Goal: Task Accomplishment & Management: Complete application form

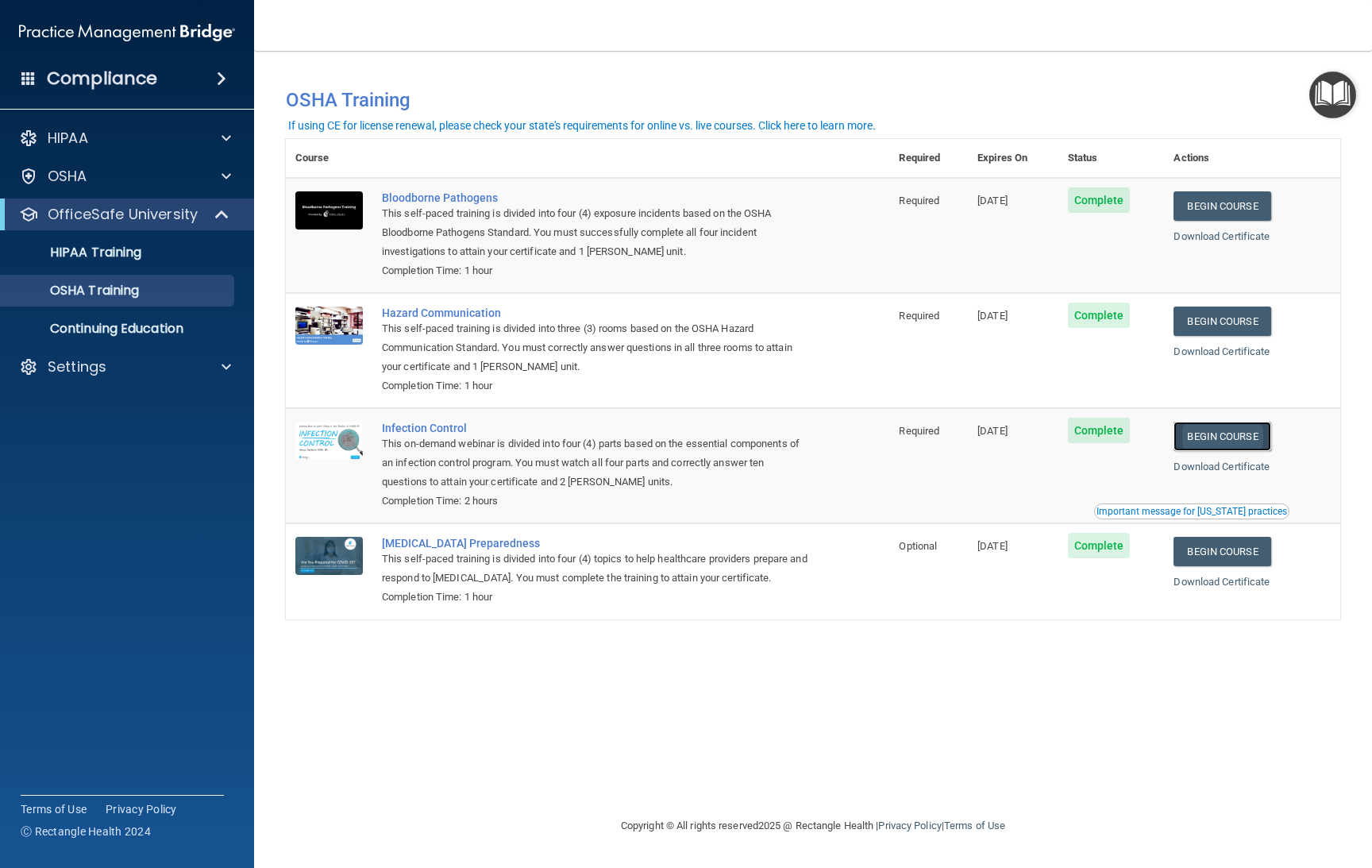
click at [1215, 434] on link "Begin Course" at bounding box center [1222, 436] width 97 height 30
click at [1210, 557] on link "Begin Course" at bounding box center [1222, 551] width 97 height 30
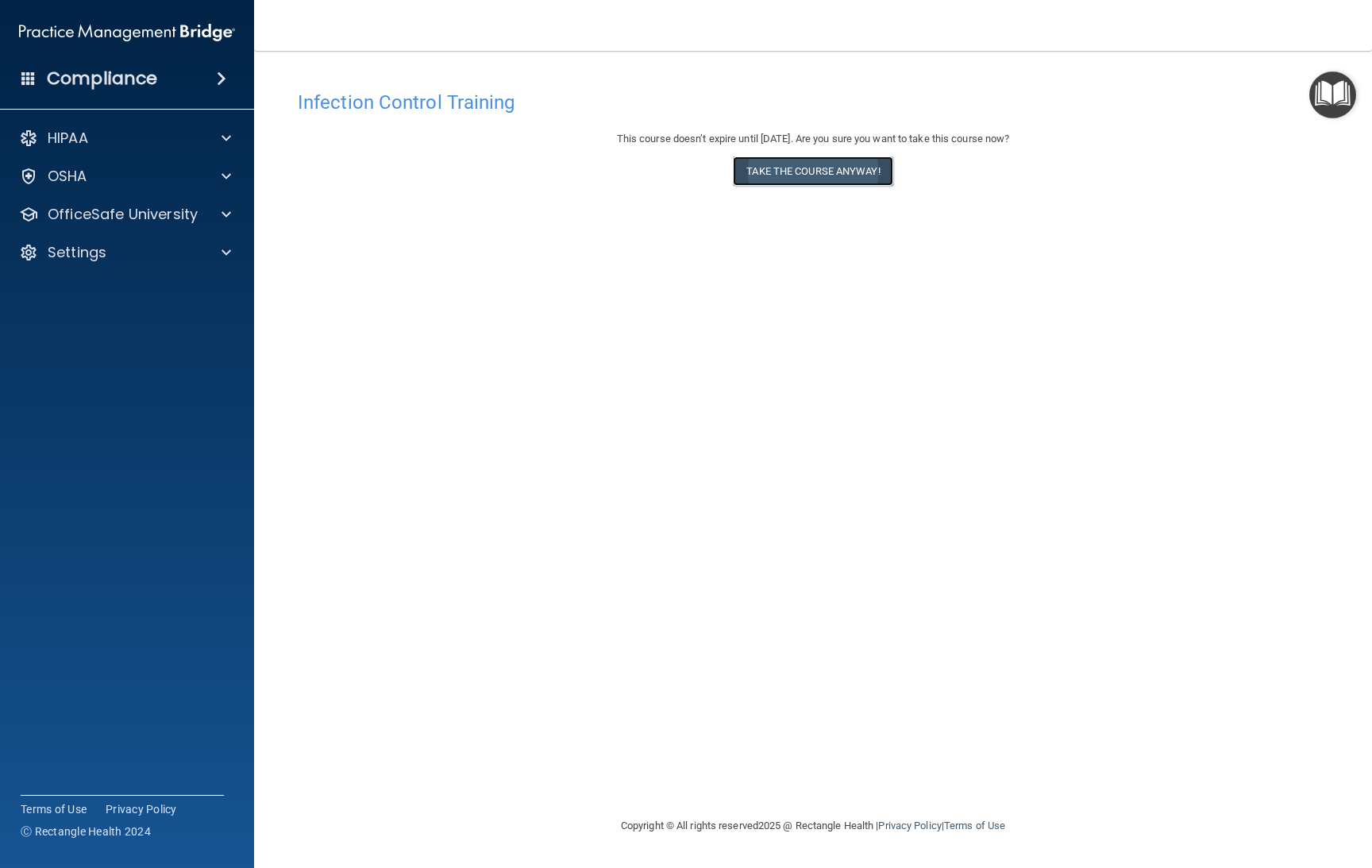
click at [846, 165] on button "Take the course anyway!" at bounding box center [812, 171] width 159 height 30
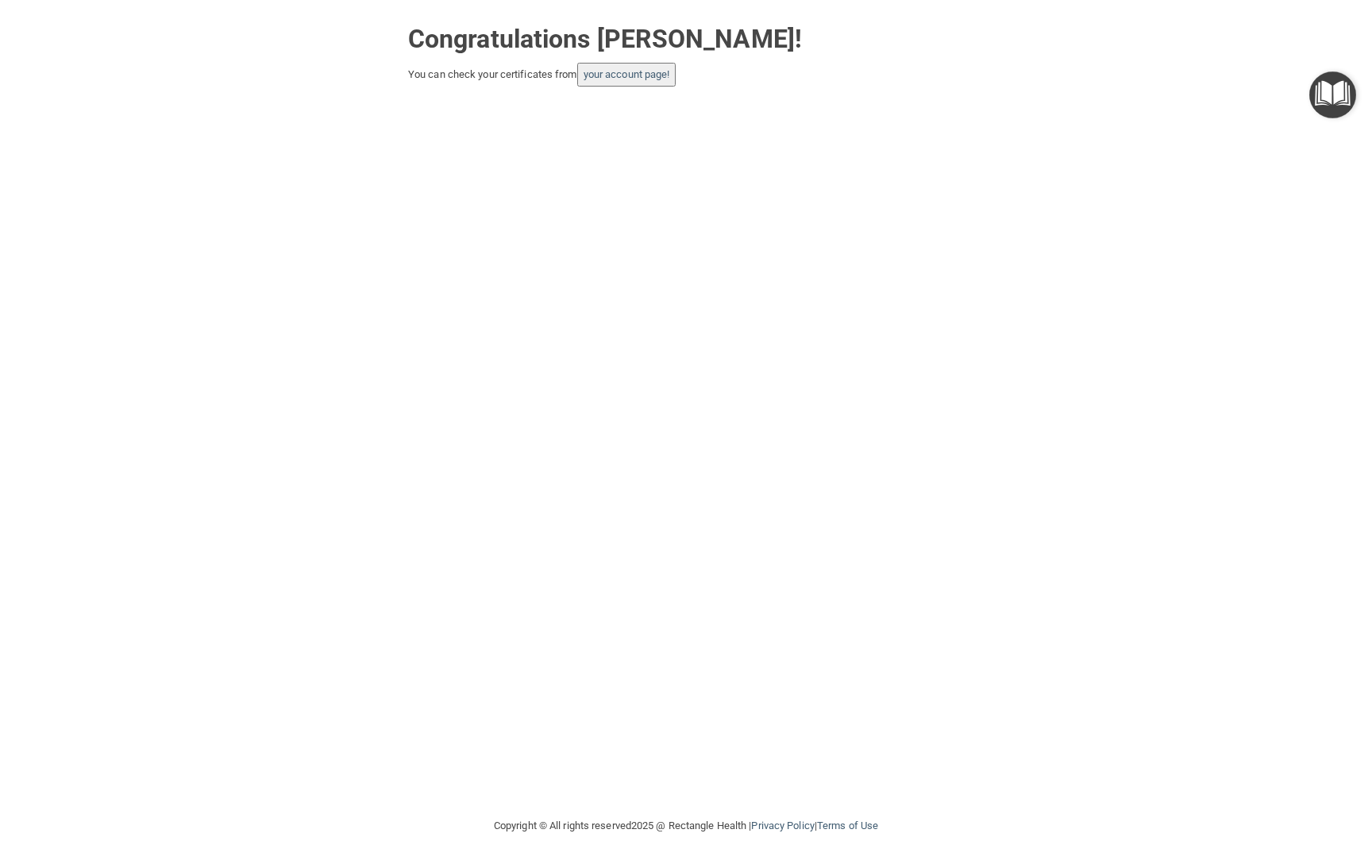
click at [641, 82] on button "your account page!" at bounding box center [627, 75] width 99 height 24
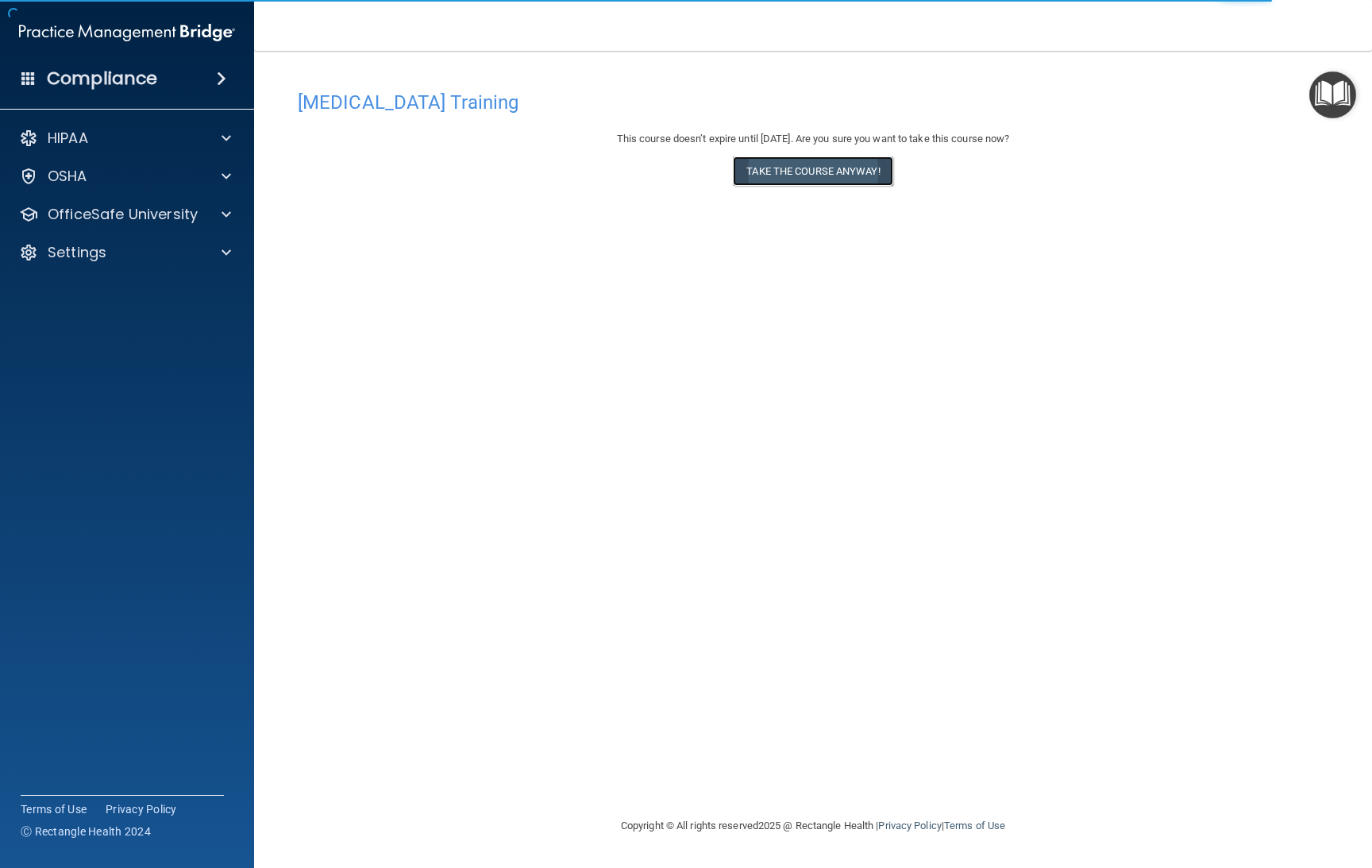
click at [770, 176] on button "Take the course anyway!" at bounding box center [812, 171] width 159 height 30
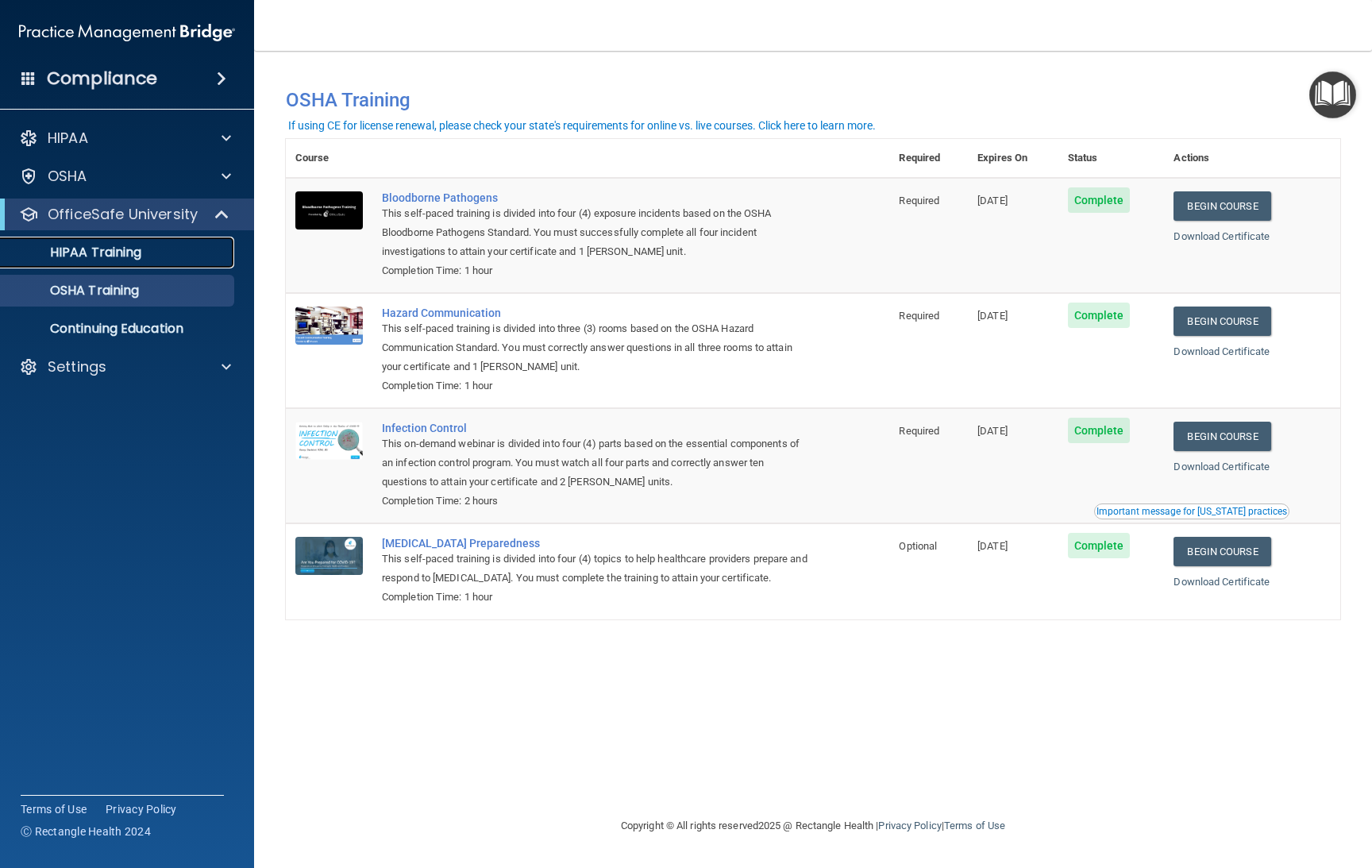
click at [88, 257] on p "HIPAA Training" at bounding box center [75, 252] width 131 height 16
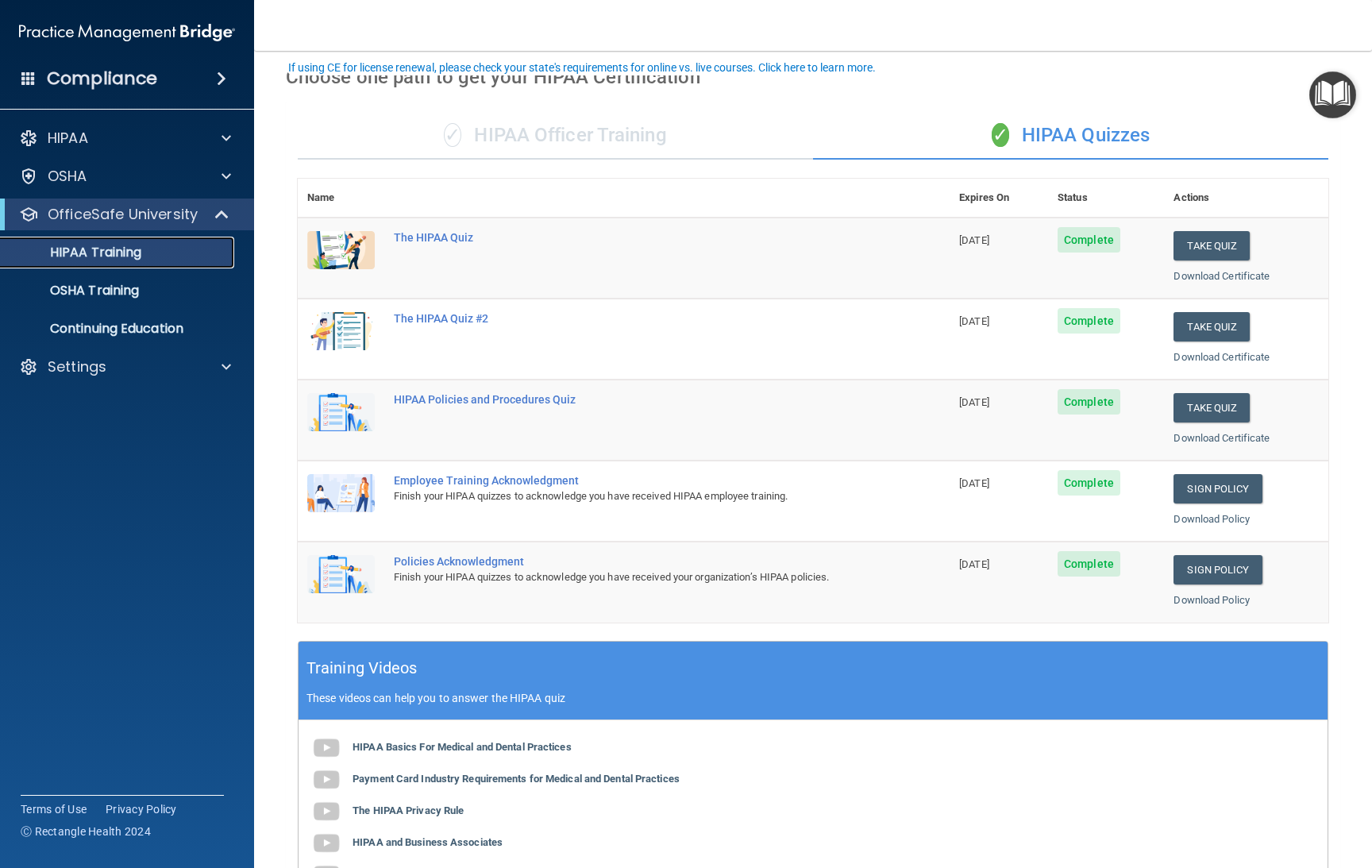
scroll to position [119, 0]
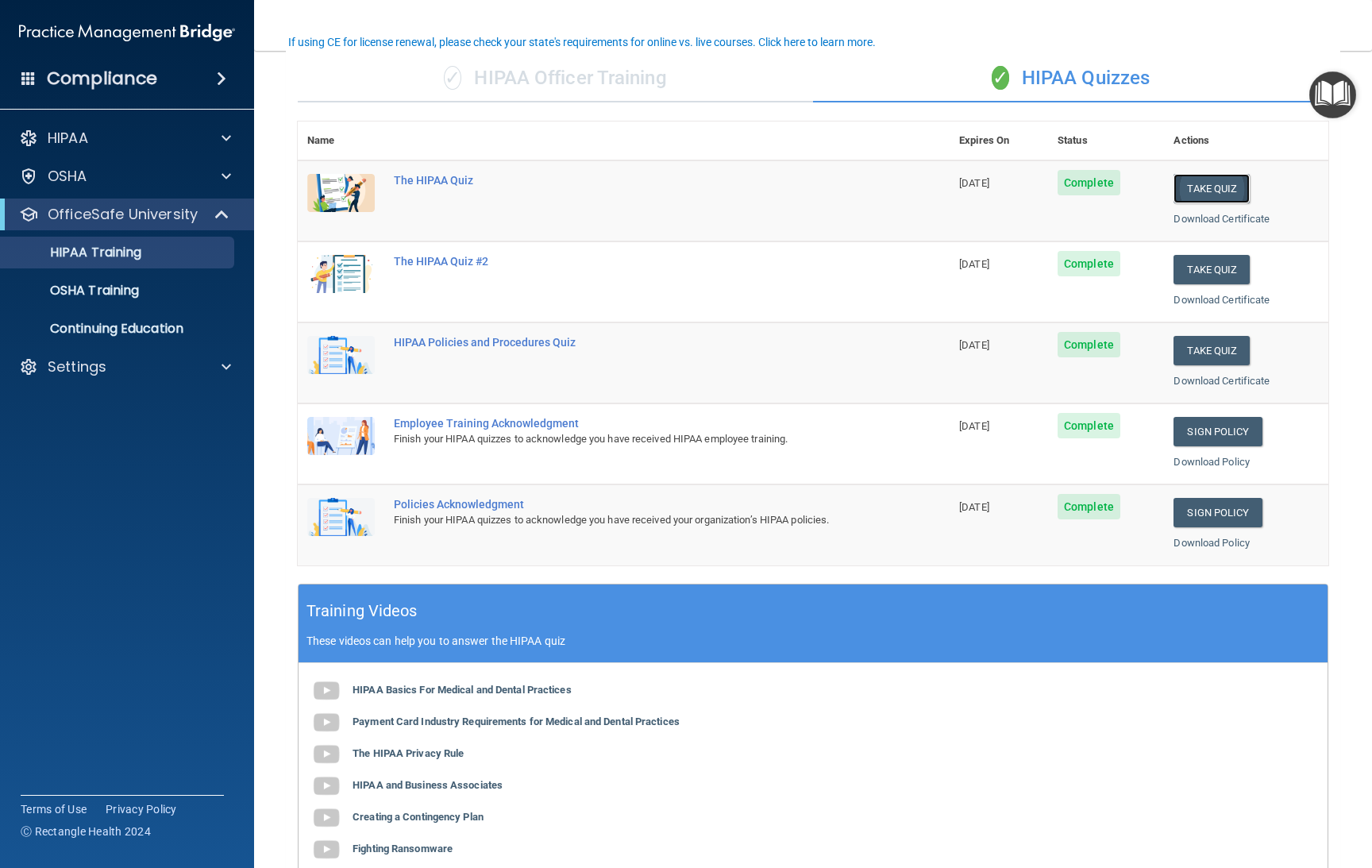
click at [1192, 186] on button "Take Quiz" at bounding box center [1212, 188] width 76 height 30
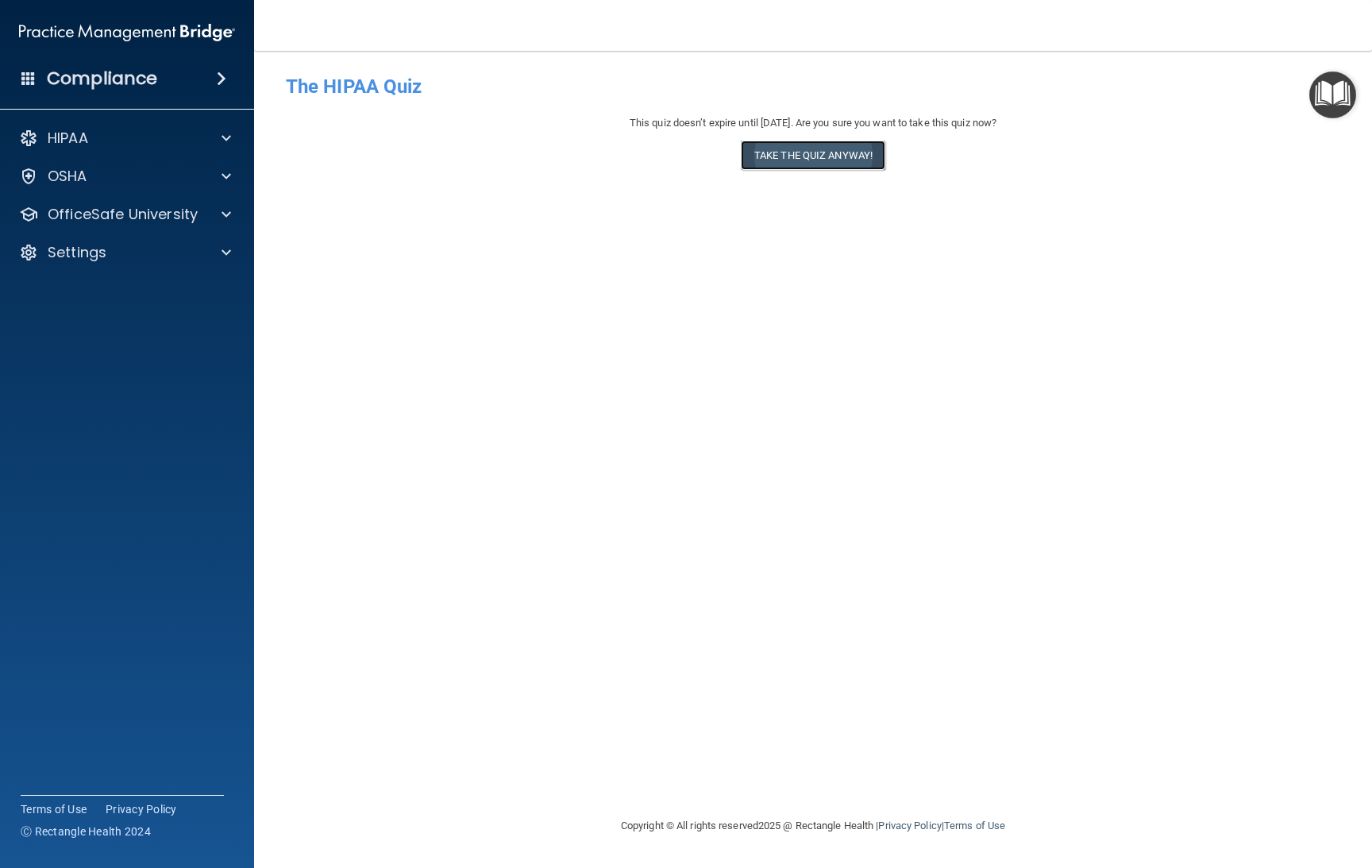
click at [779, 156] on button "Take the quiz anyway!" at bounding box center [813, 155] width 145 height 30
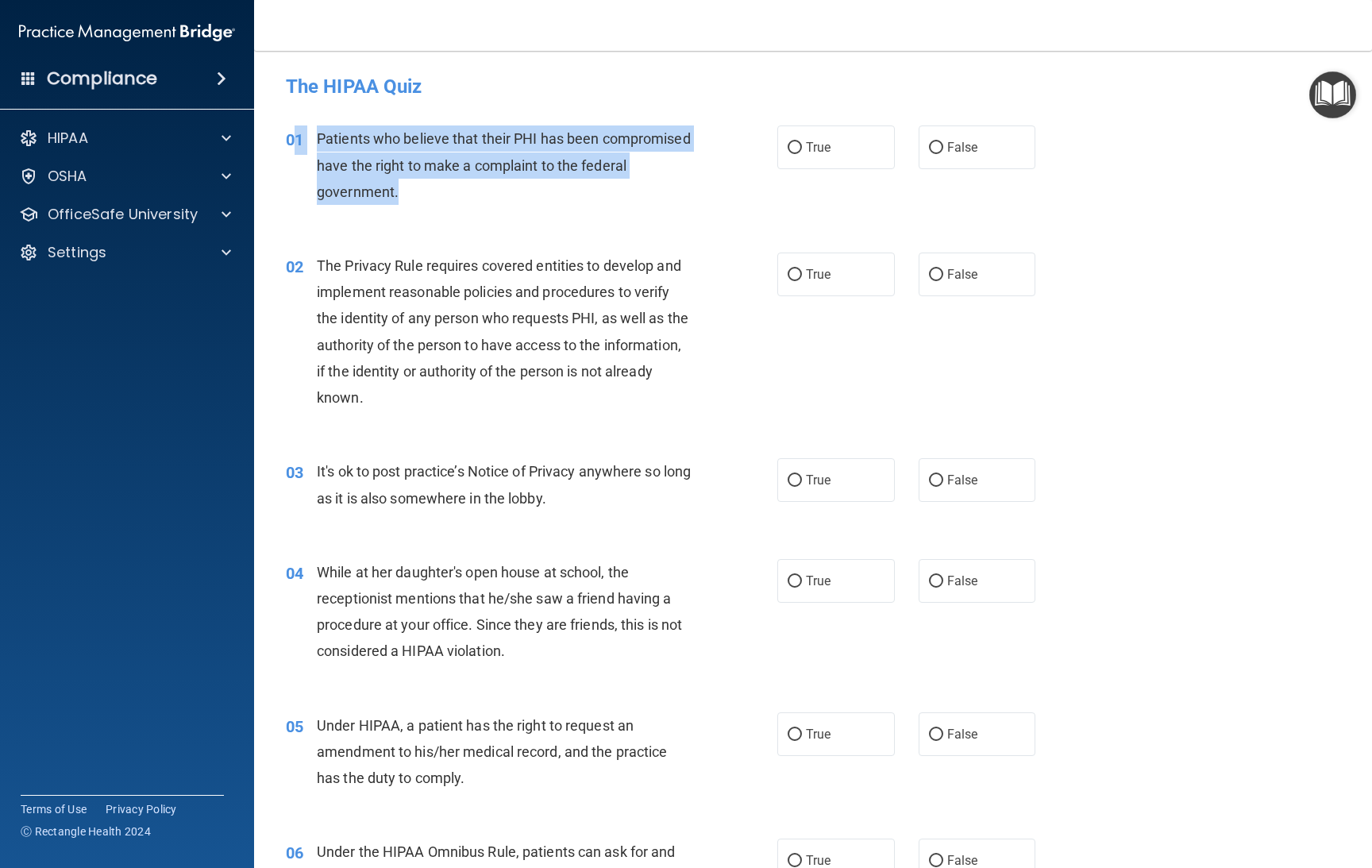
drag, startPoint x: 467, startPoint y: 188, endPoint x: 322, endPoint y: 136, distance: 154.0
click at [300, 148] on div "01 Patients who believe that their PHI has been compromised have the right to m…" at bounding box center [531, 169] width 539 height 87
copy div "Patients who believe that their PHI has been compromised have the right to make…"
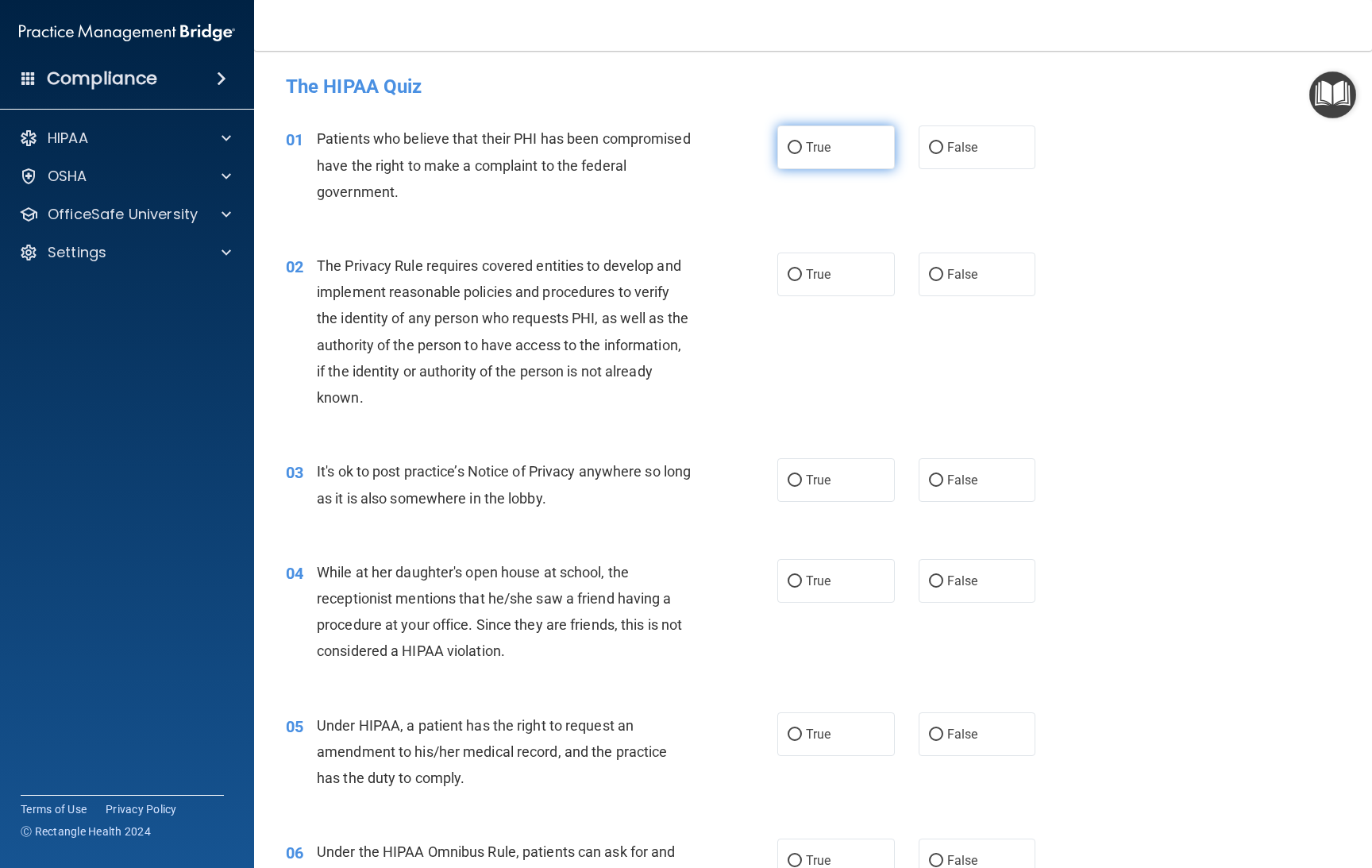
drag, startPoint x: 816, startPoint y: 147, endPoint x: 810, endPoint y: 158, distance: 12.5
click at [813, 153] on span "True" at bounding box center [818, 147] width 25 height 15
click at [802, 153] on input "True" at bounding box center [794, 148] width 14 height 12
radio input "true"
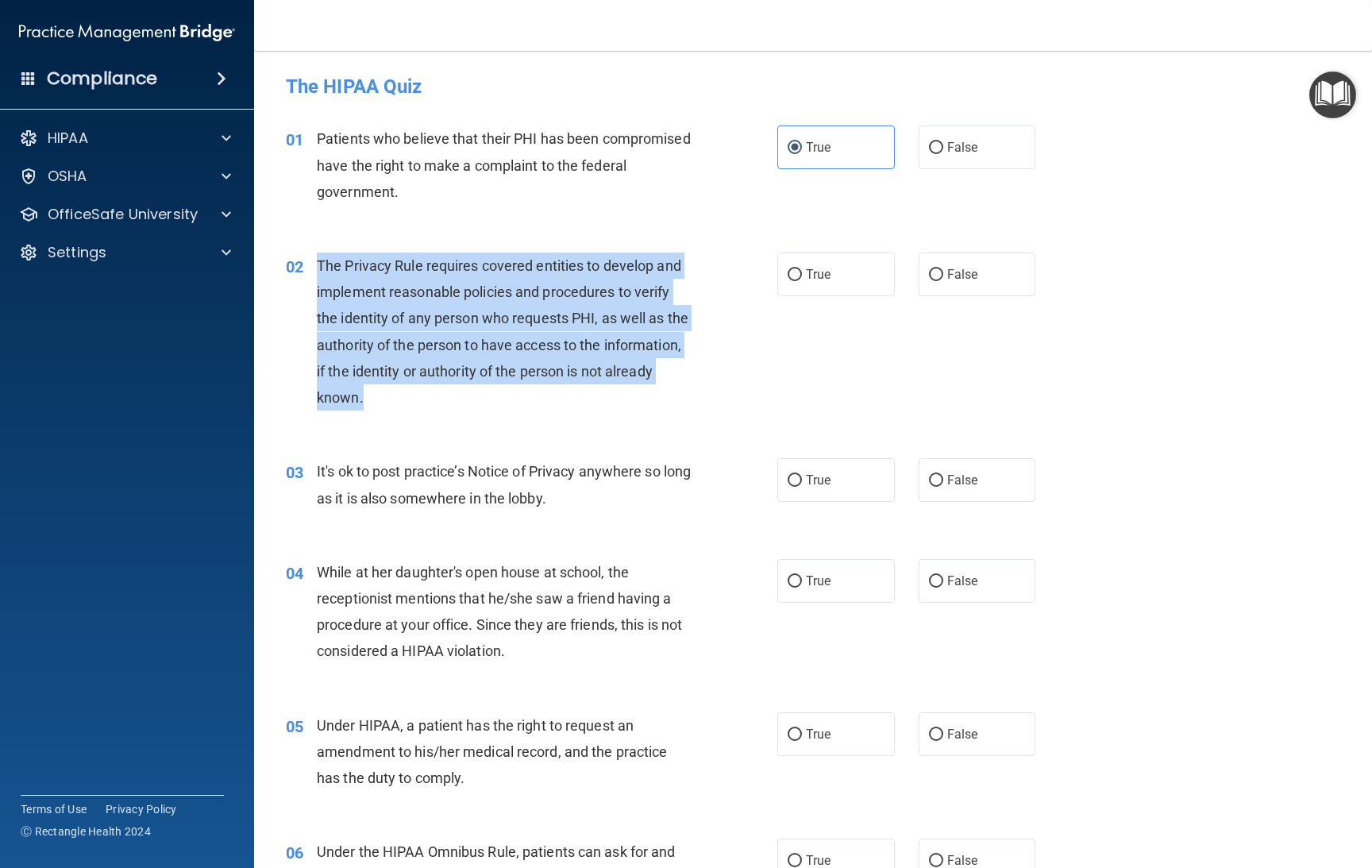
drag, startPoint x: 318, startPoint y: 263, endPoint x: 567, endPoint y: 396, distance: 282.3
click at [567, 396] on div "The Privacy Rule requires covered entities to develop and implement reasonable …" at bounding box center [510, 331] width 387 height 158
copy span "The Privacy Rule requires covered entities to develop and implement reasonable …"
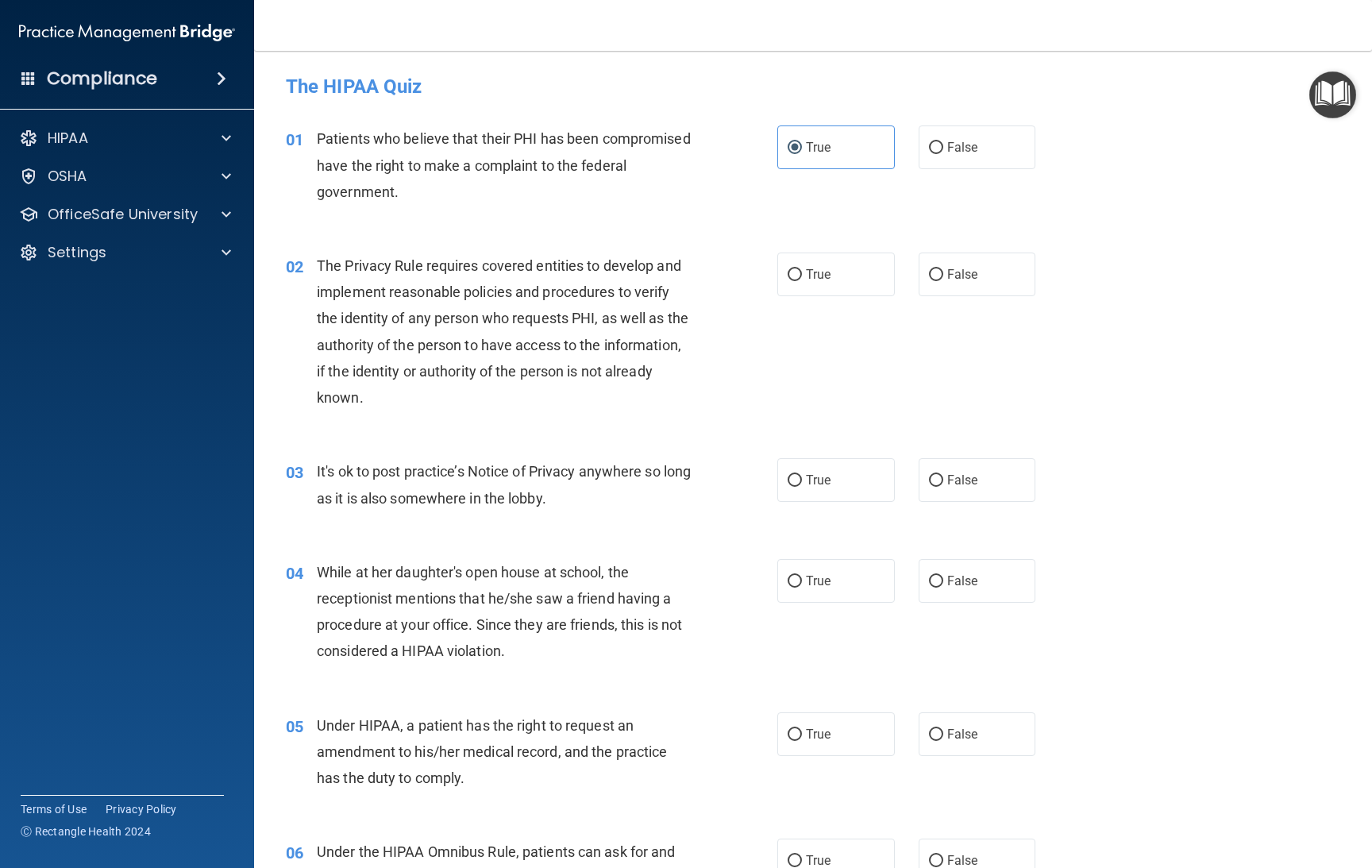
click at [808, 250] on div "02 The Privacy Rule requires covered entities to develop and implement reasonab…" at bounding box center [812, 335] width 1078 height 206
click at [798, 285] on label "True" at bounding box center [836, 274] width 118 height 44
click at [798, 281] on input "True" at bounding box center [794, 275] width 14 height 12
radio input "true"
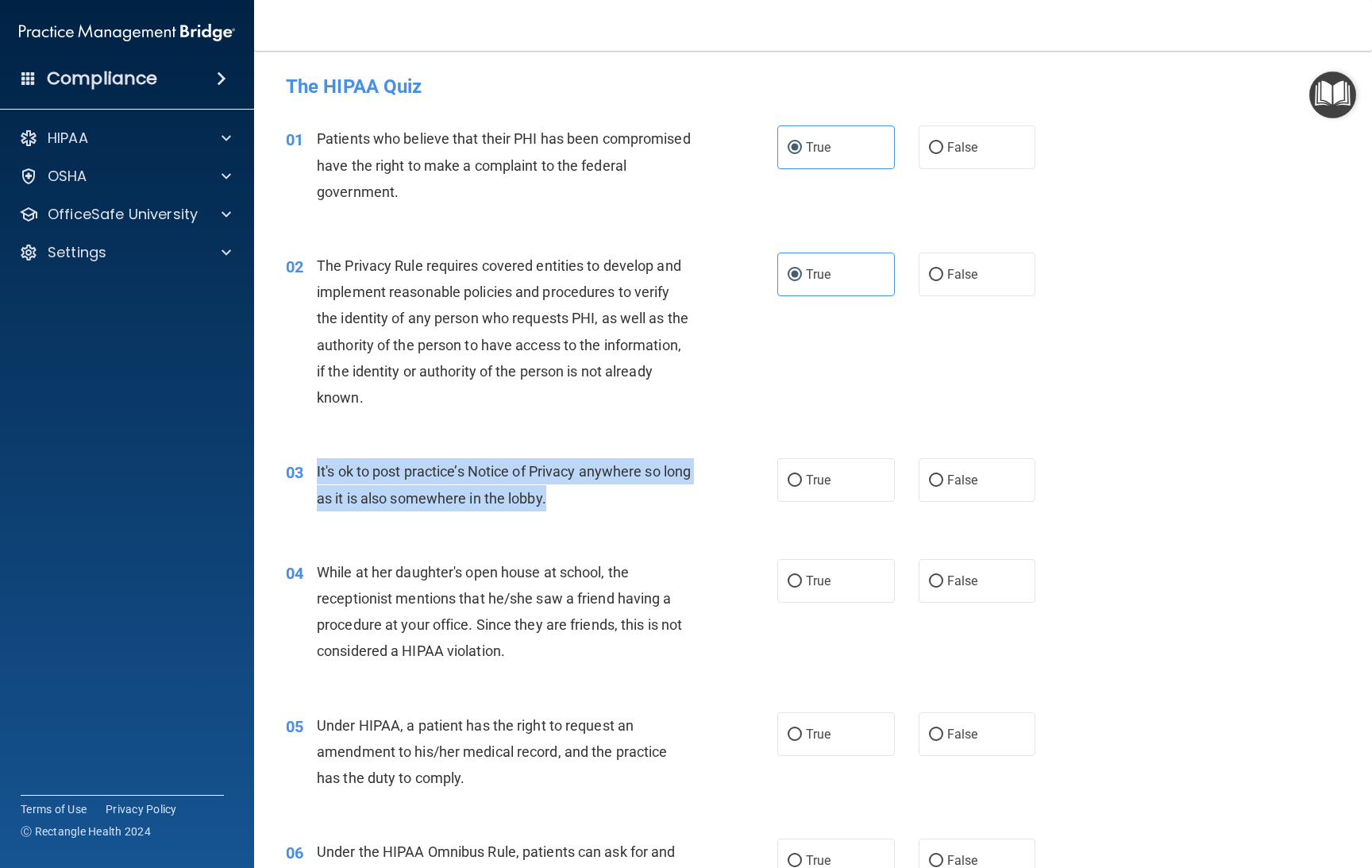
drag, startPoint x: 593, startPoint y: 495, endPoint x: 310, endPoint y: 474, distance: 283.8
click at [310, 474] on div "03 It's ok to post practice’s Notice of Privacy anywhere so long as it is also …" at bounding box center [531, 488] width 539 height 60
copy div "It's ok to post practice’s Notice of Privacy anywhere so long as it is also som…"
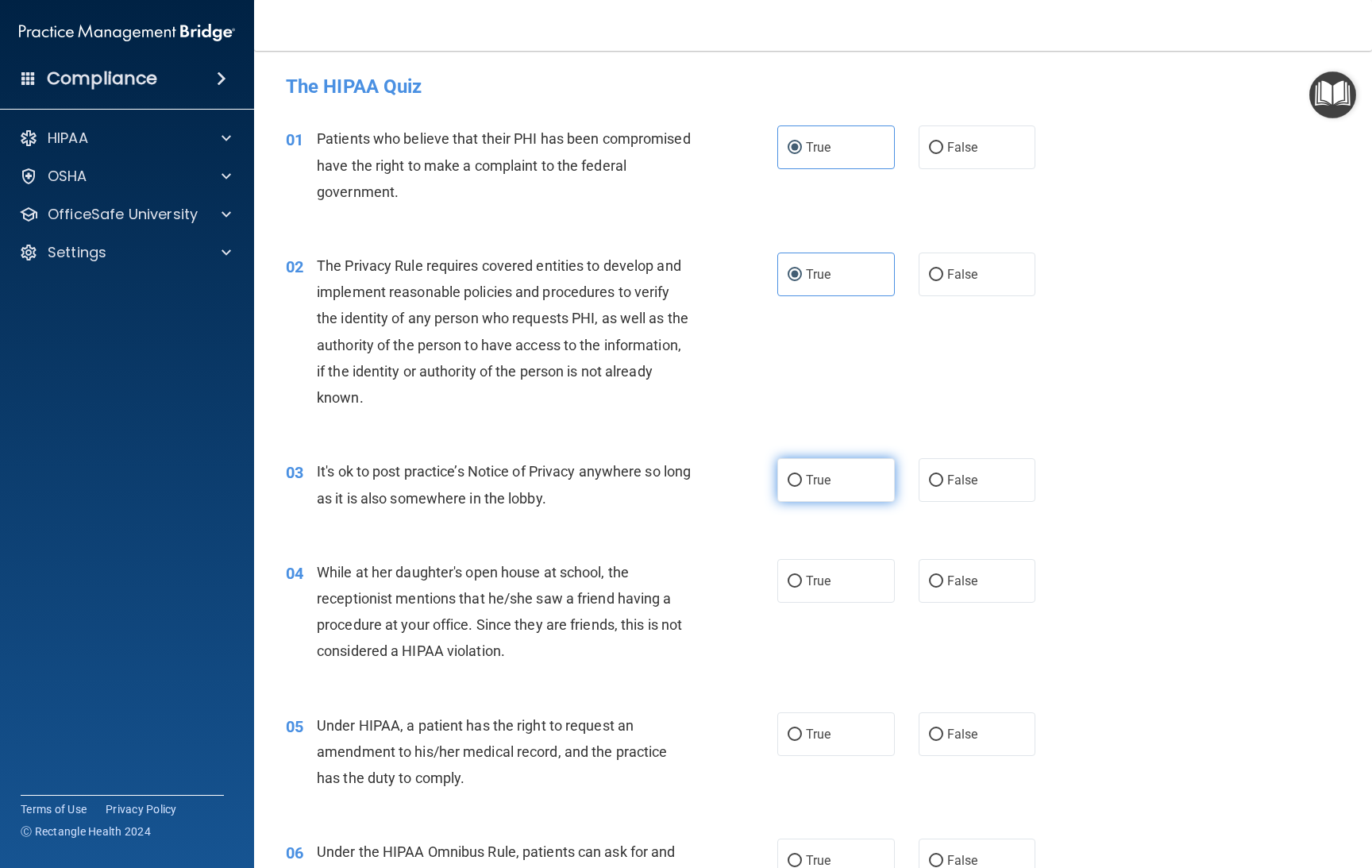
drag, startPoint x: 953, startPoint y: 479, endPoint x: 879, endPoint y: 494, distance: 75.5
click at [951, 481] on span "False" at bounding box center [963, 480] width 31 height 15
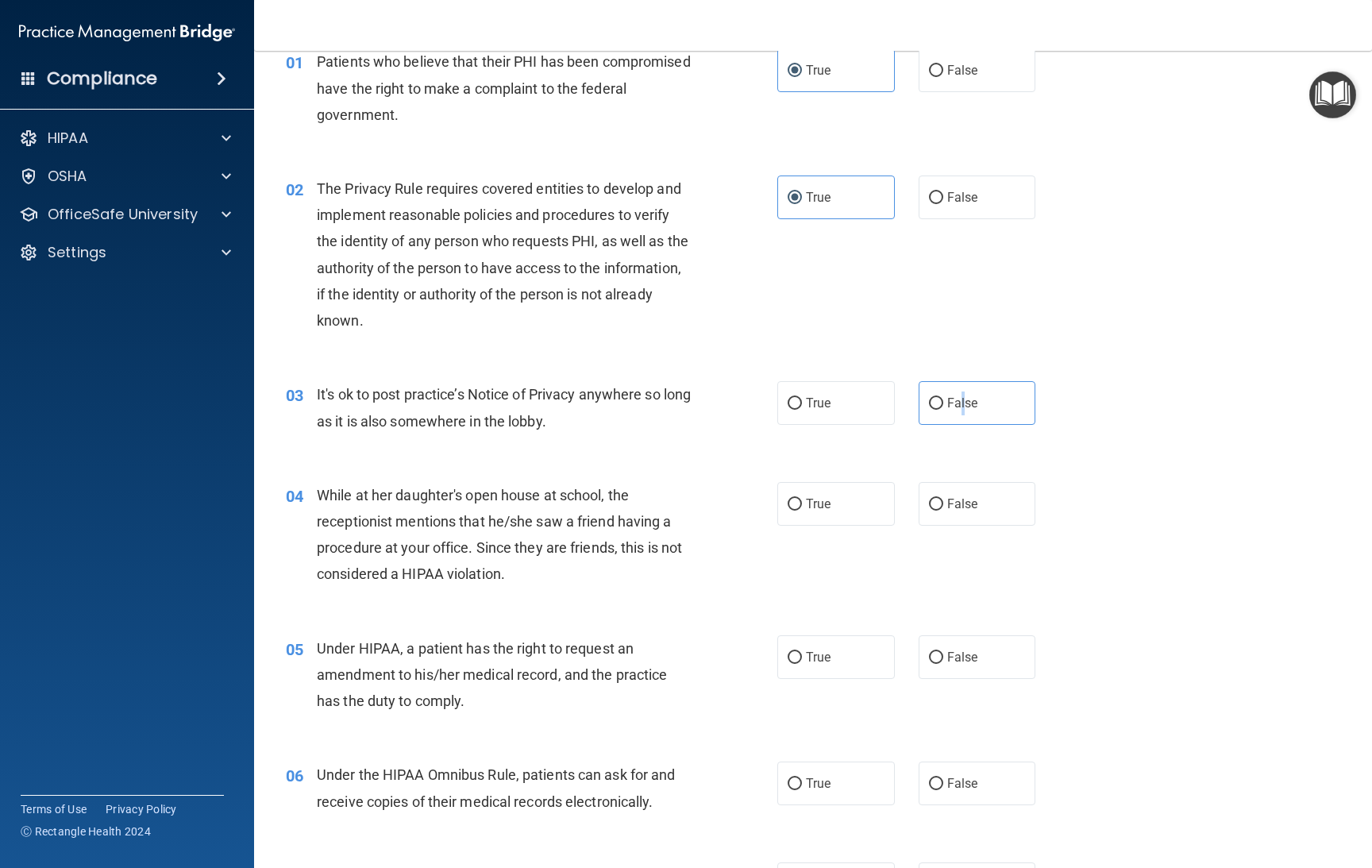
scroll to position [119, 0]
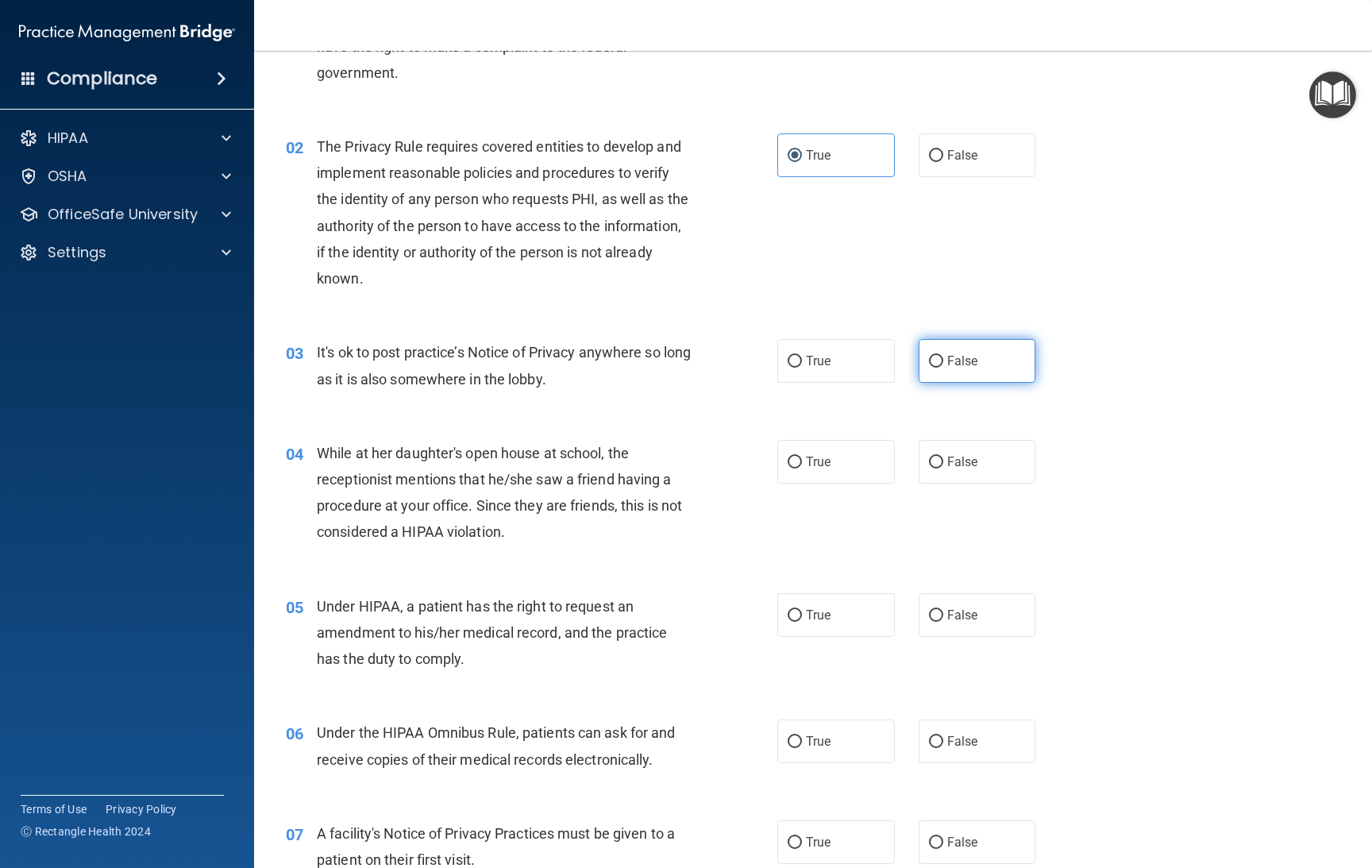
click at [934, 353] on label "False" at bounding box center [977, 361] width 118 height 44
click at [934, 356] on input "False" at bounding box center [936, 362] width 14 height 12
radio input "true"
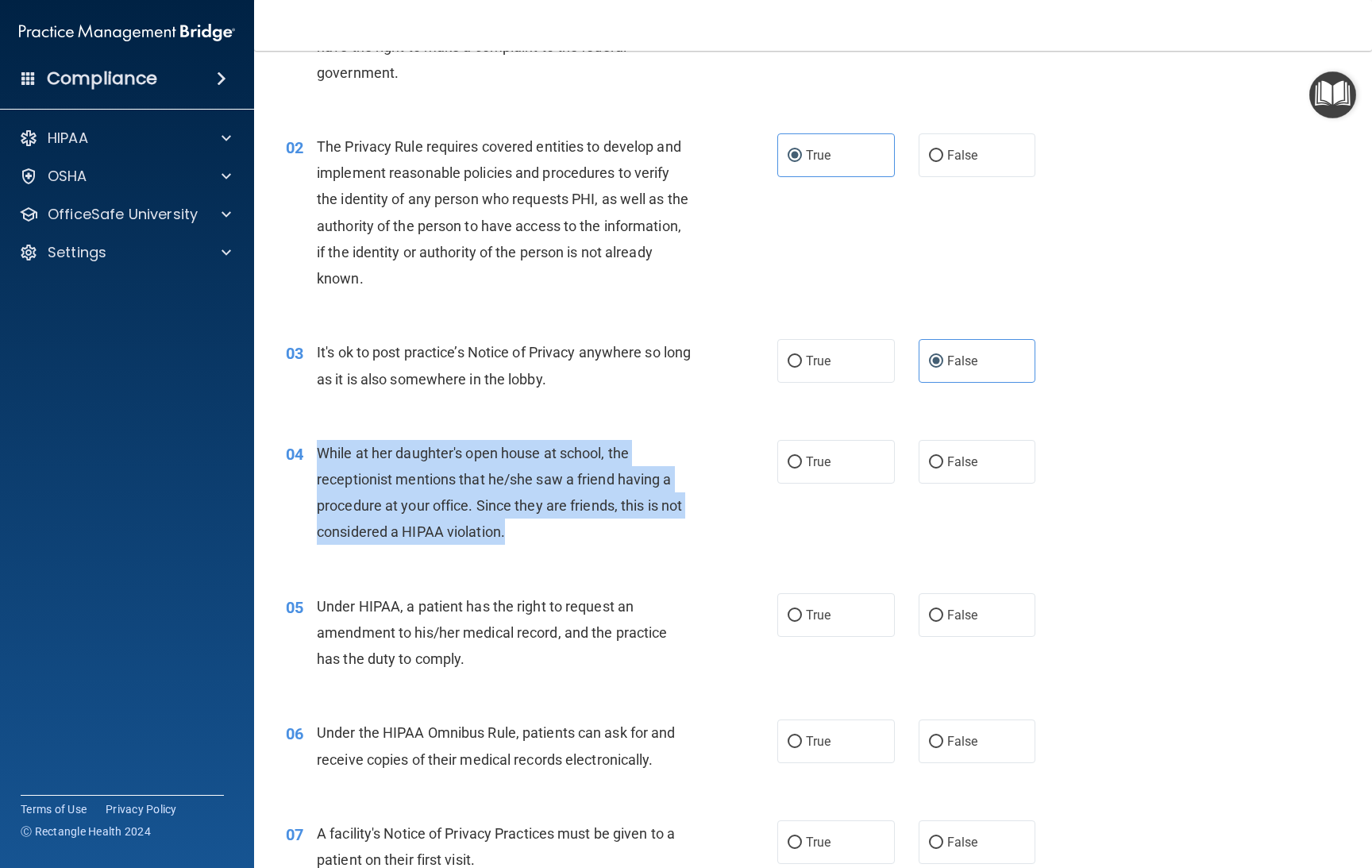
drag, startPoint x: 545, startPoint y: 529, endPoint x: 307, endPoint y: 465, distance: 246.5
click at [307, 465] on div "04 While at her daughter's open house at school, the receptionist mentions that…" at bounding box center [531, 496] width 539 height 113
copy div "While at her daughter's open house at school, the receptionist mentions that he…"
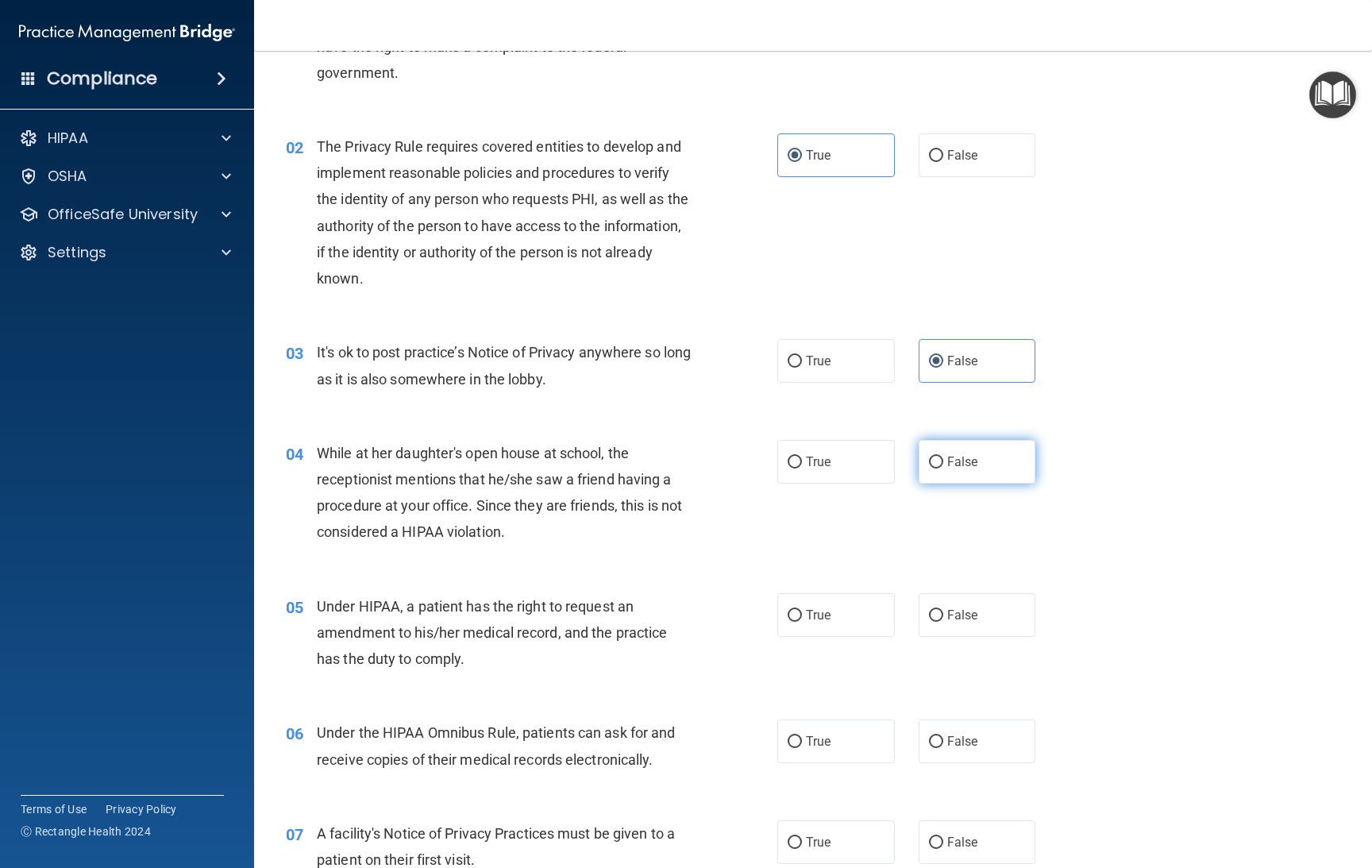
click at [948, 456] on span "False" at bounding box center [963, 462] width 31 height 15
click at [942, 456] on input "False" at bounding box center [936, 462] width 14 height 12
radio input "true"
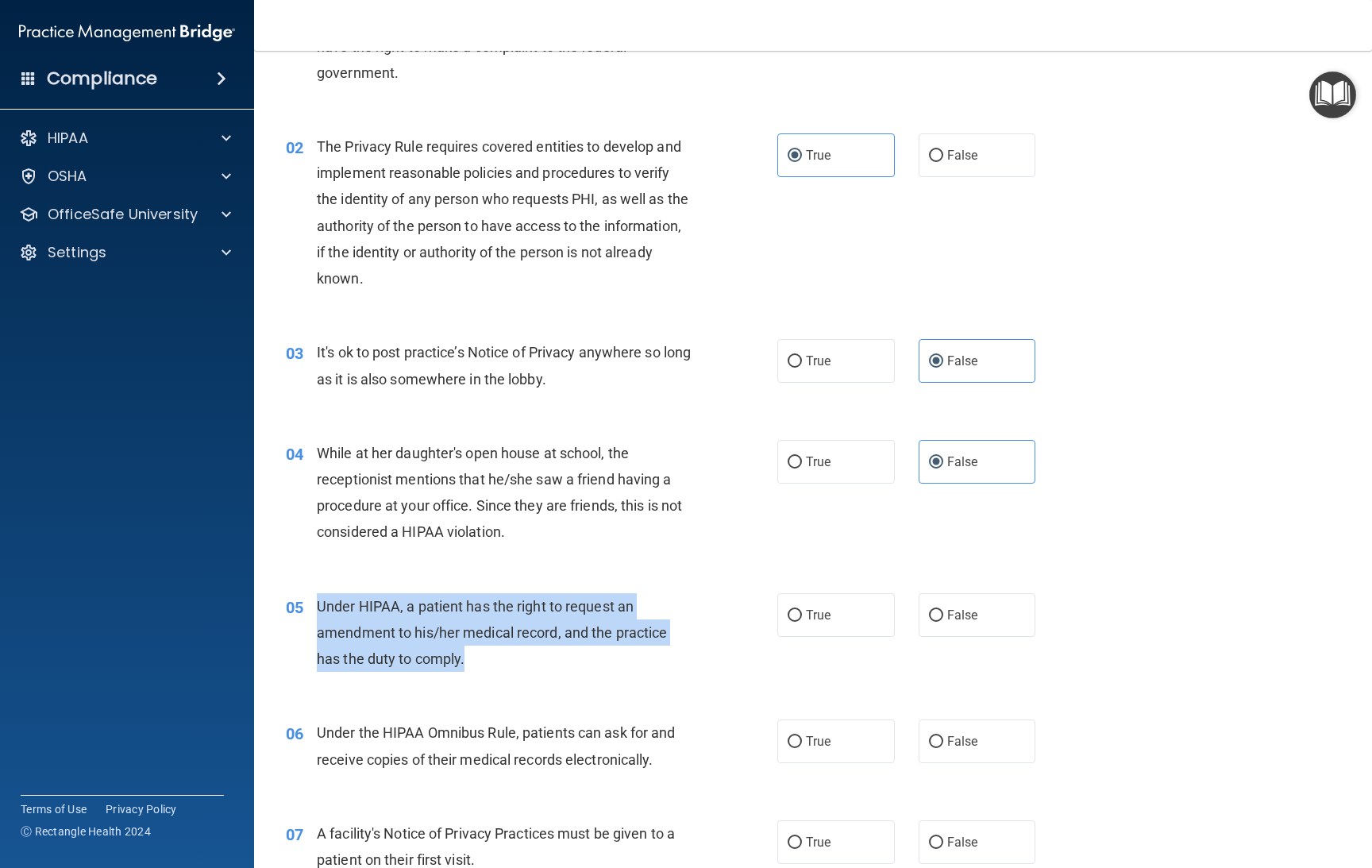
drag, startPoint x: 467, startPoint y: 657, endPoint x: 327, endPoint y: 605, distance: 149.3
click at [307, 607] on div "05 Under HIPAA, a patient has the right to request an amendment to his/her medi…" at bounding box center [531, 636] width 539 height 87
copy div "Under HIPAA, a patient has the right to request an amendment to his/her medical…"
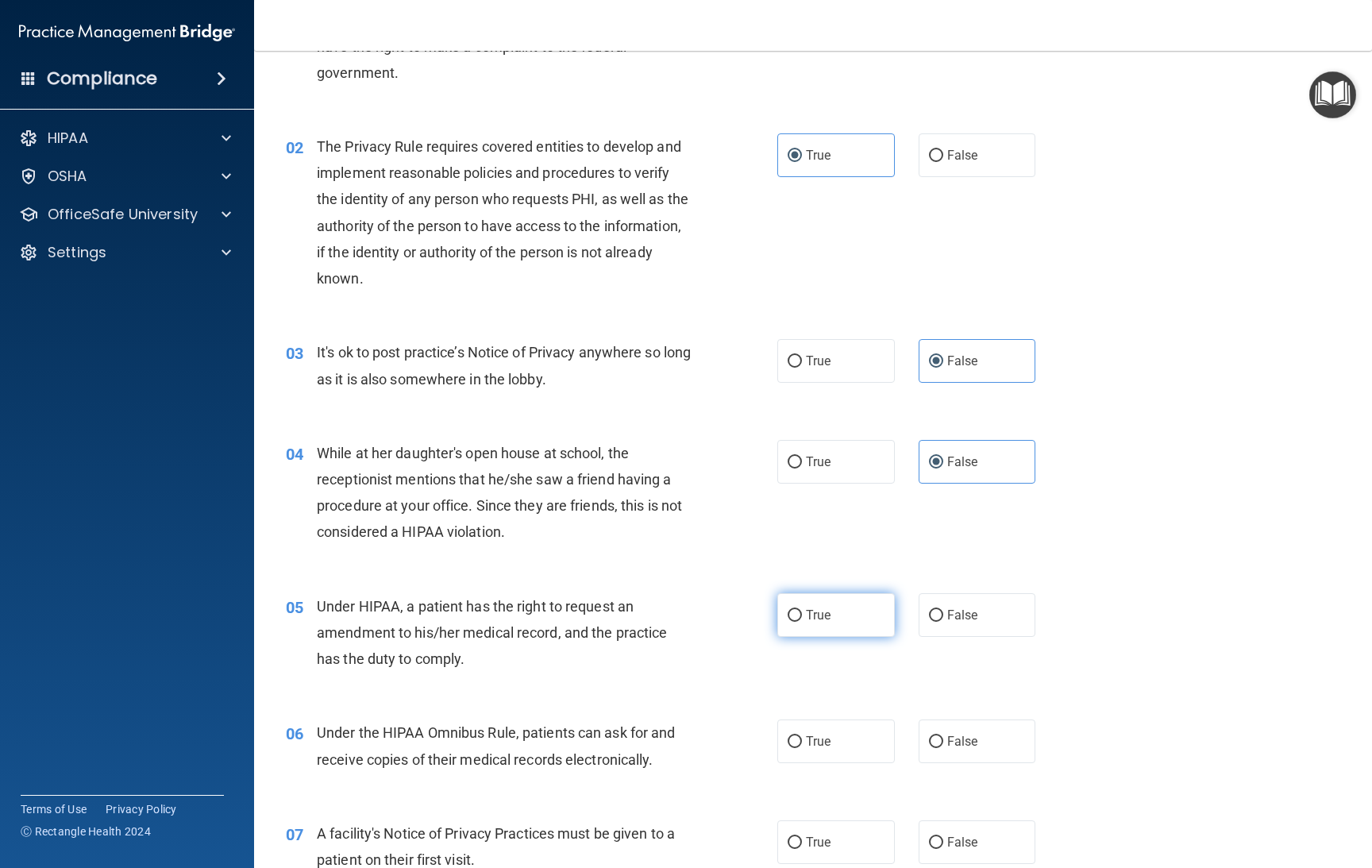
click at [829, 617] on label "True" at bounding box center [836, 615] width 118 height 44
click at [802, 617] on input "True" at bounding box center [794, 616] width 14 height 12
radio input "true"
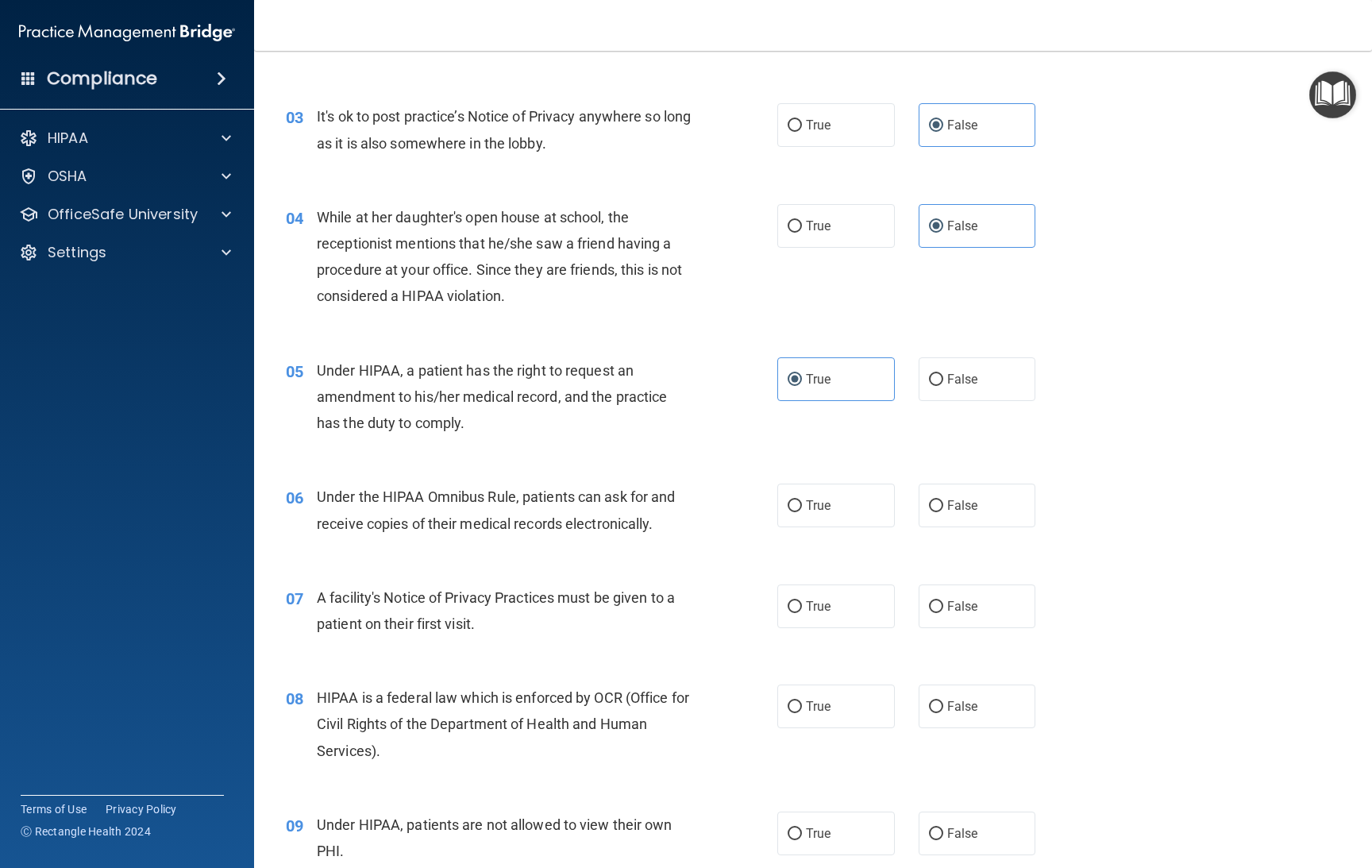
scroll to position [357, 0]
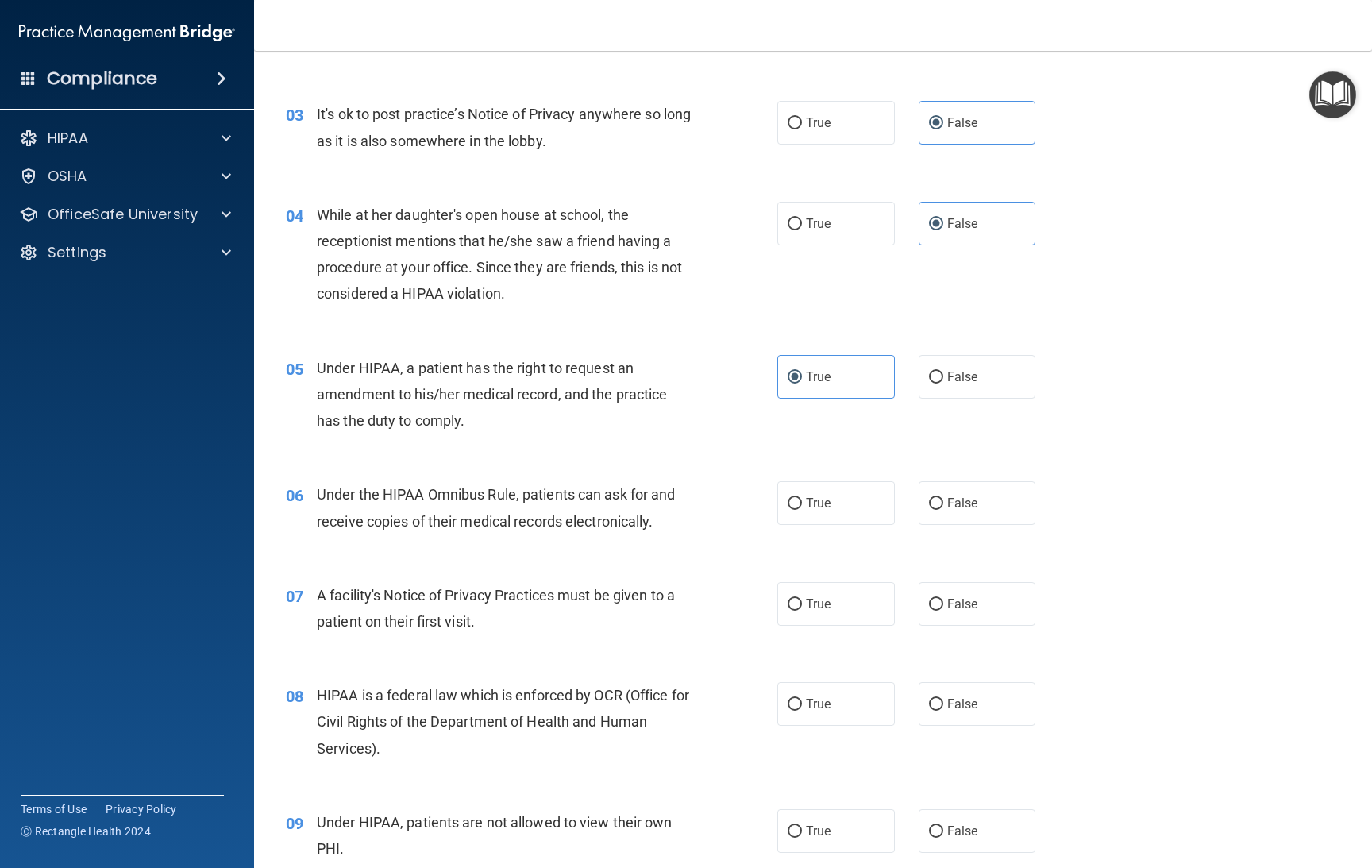
click at [668, 520] on div "Under the HIPAA Omnibus Rule, patients can ask for and receive copies of their …" at bounding box center [510, 507] width 387 height 53
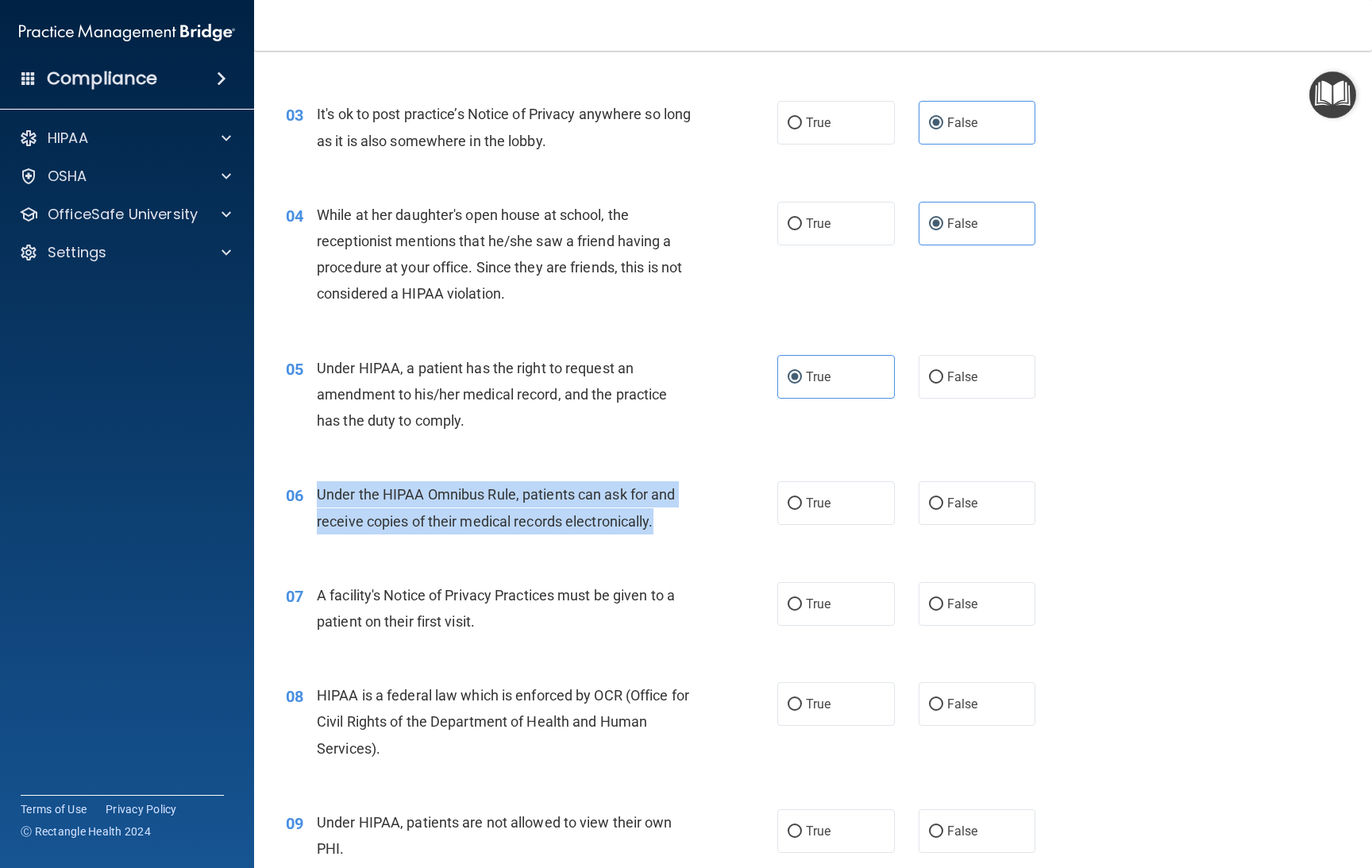
drag, startPoint x: 667, startPoint y: 520, endPoint x: 339, endPoint y: 498, distance: 328.7
click at [319, 484] on div "Under the HIPAA Omnibus Rule, patients can ask for and receive copies of their …" at bounding box center [510, 507] width 387 height 53
copy span "Under the HIPAA Omnibus Rule, patients can ask for and receive copies of their …"
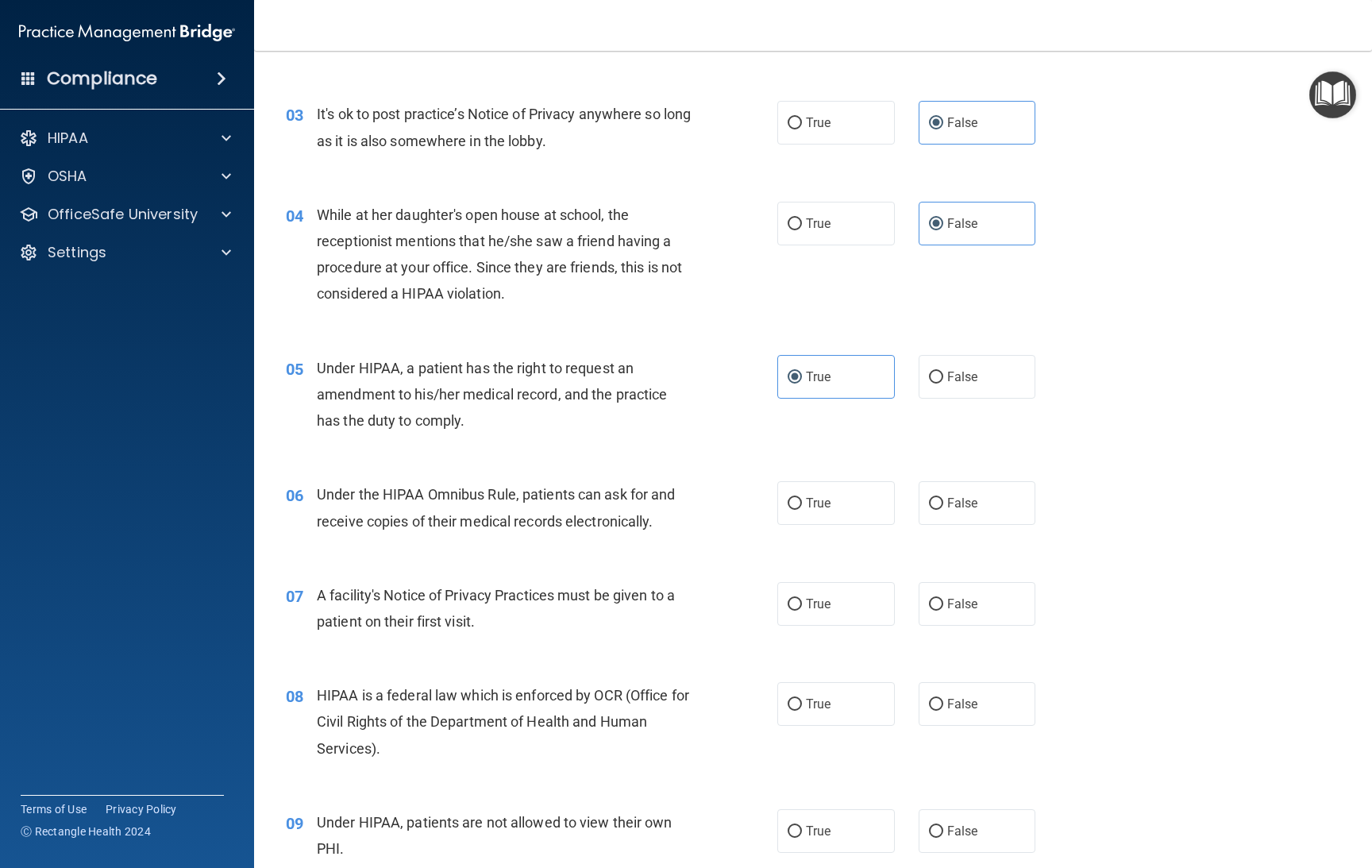
drag, startPoint x: 658, startPoint y: 349, endPoint x: 678, endPoint y: 324, distance: 32.0
click at [666, 343] on div "05 Under HIPAA, a patient has the right to request an amendment to his/her medi…" at bounding box center [812, 399] width 1078 height 127
click at [795, 508] on label "True" at bounding box center [836, 503] width 118 height 44
click at [795, 508] on input "True" at bounding box center [794, 504] width 14 height 12
radio input "true"
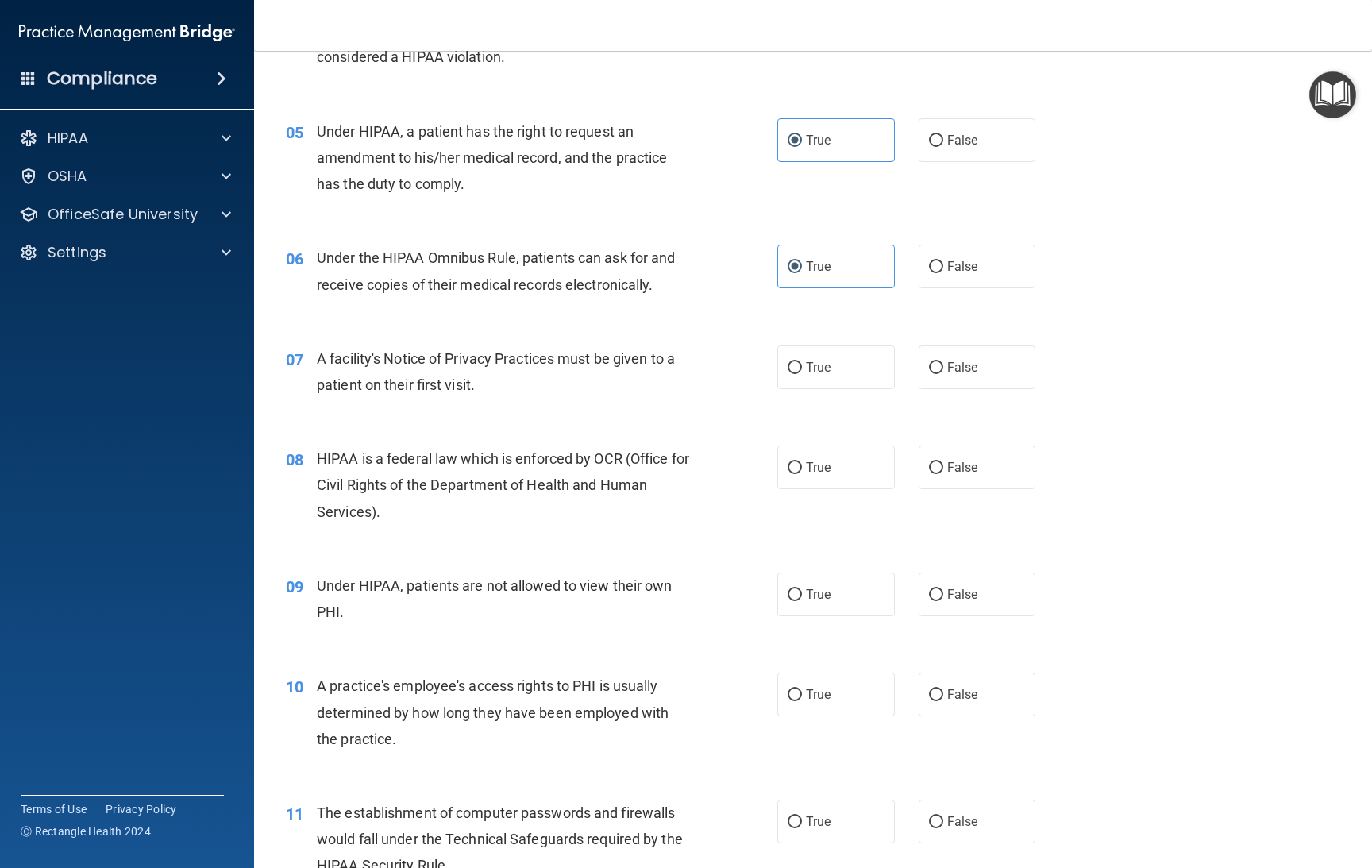
scroll to position [595, 0]
drag, startPoint x: 403, startPoint y: 370, endPoint x: 320, endPoint y: 364, distance: 83.2
click at [320, 364] on div "A facility's Notice of Privacy Practices must be given to a patient on their fi…" at bounding box center [510, 370] width 387 height 53
drag, startPoint x: 331, startPoint y: 360, endPoint x: 344, endPoint y: 358, distance: 13.2
copy span "A facility's Notice of Privacy Practices must be given to a patient on their fi…"
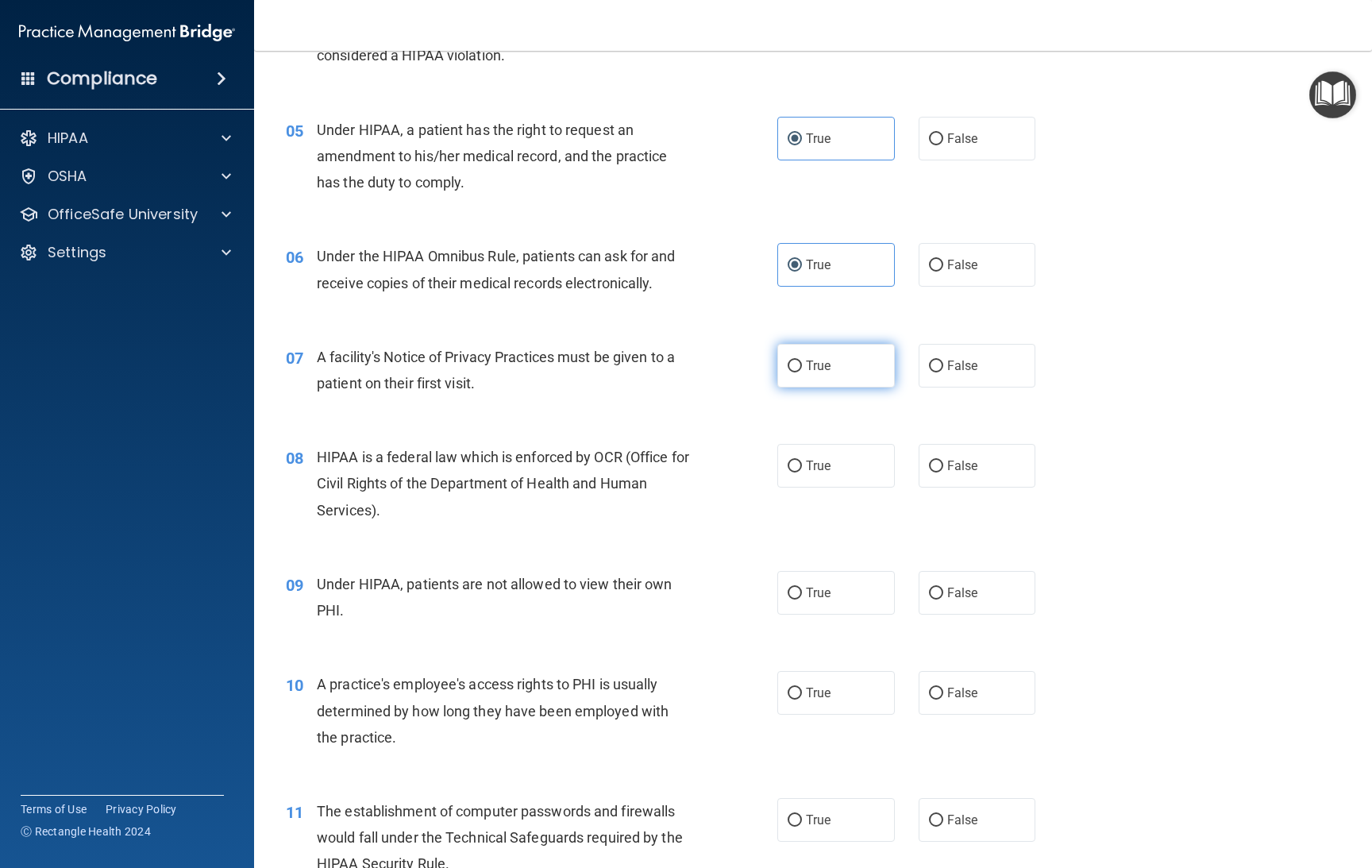
click at [836, 353] on label "True" at bounding box center [836, 366] width 118 height 44
click at [802, 361] on input "True" at bounding box center [794, 367] width 14 height 12
radio input "true"
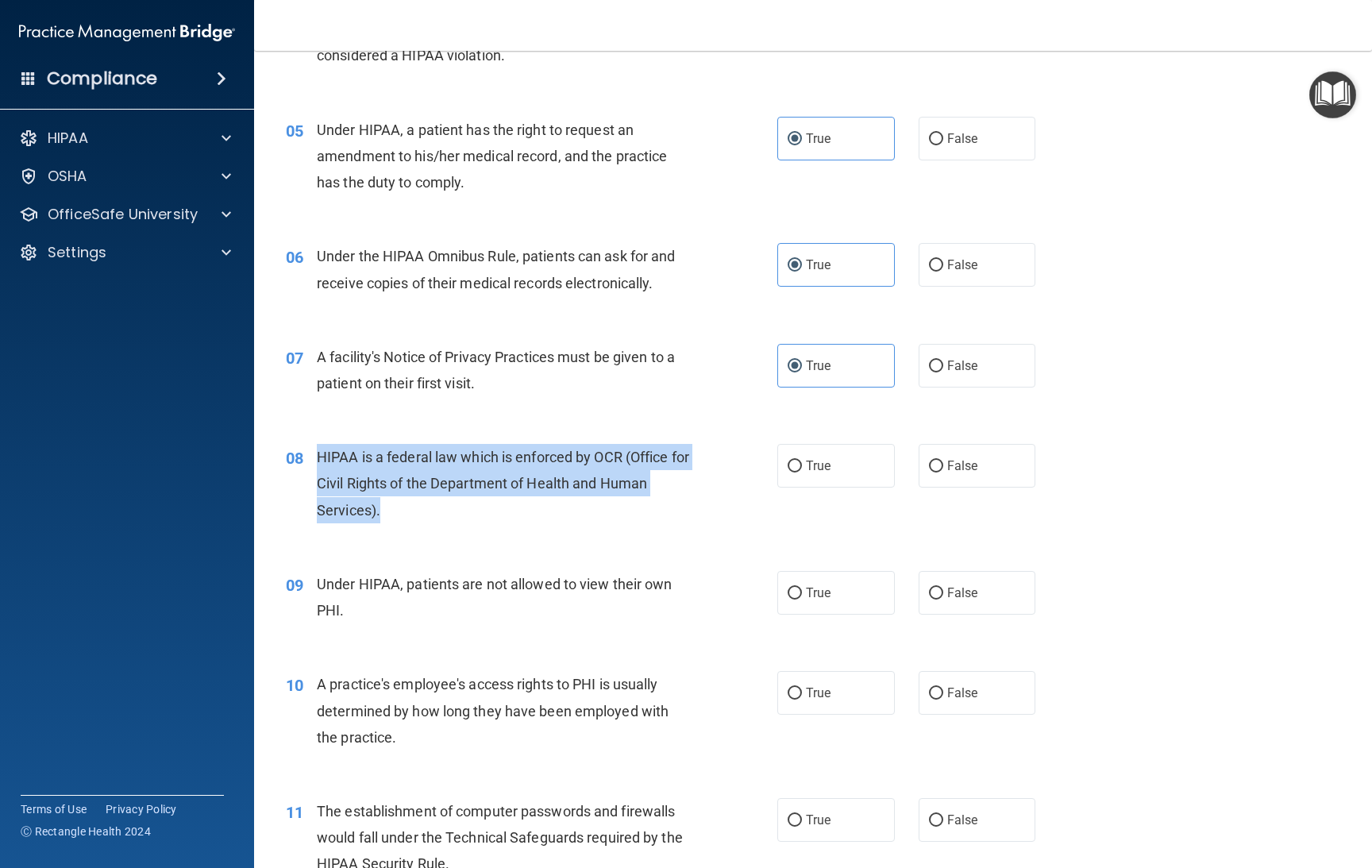
drag, startPoint x: 396, startPoint y: 512, endPoint x: 311, endPoint y: 453, distance: 103.5
click at [311, 453] on div "08 HIPAA is a federal law which is enforced by OCR (Office for Civil Rights of …" at bounding box center [531, 487] width 539 height 87
copy div "HIPAA is a federal law which is enforced by OCR (Office for Civil Rights of the…"
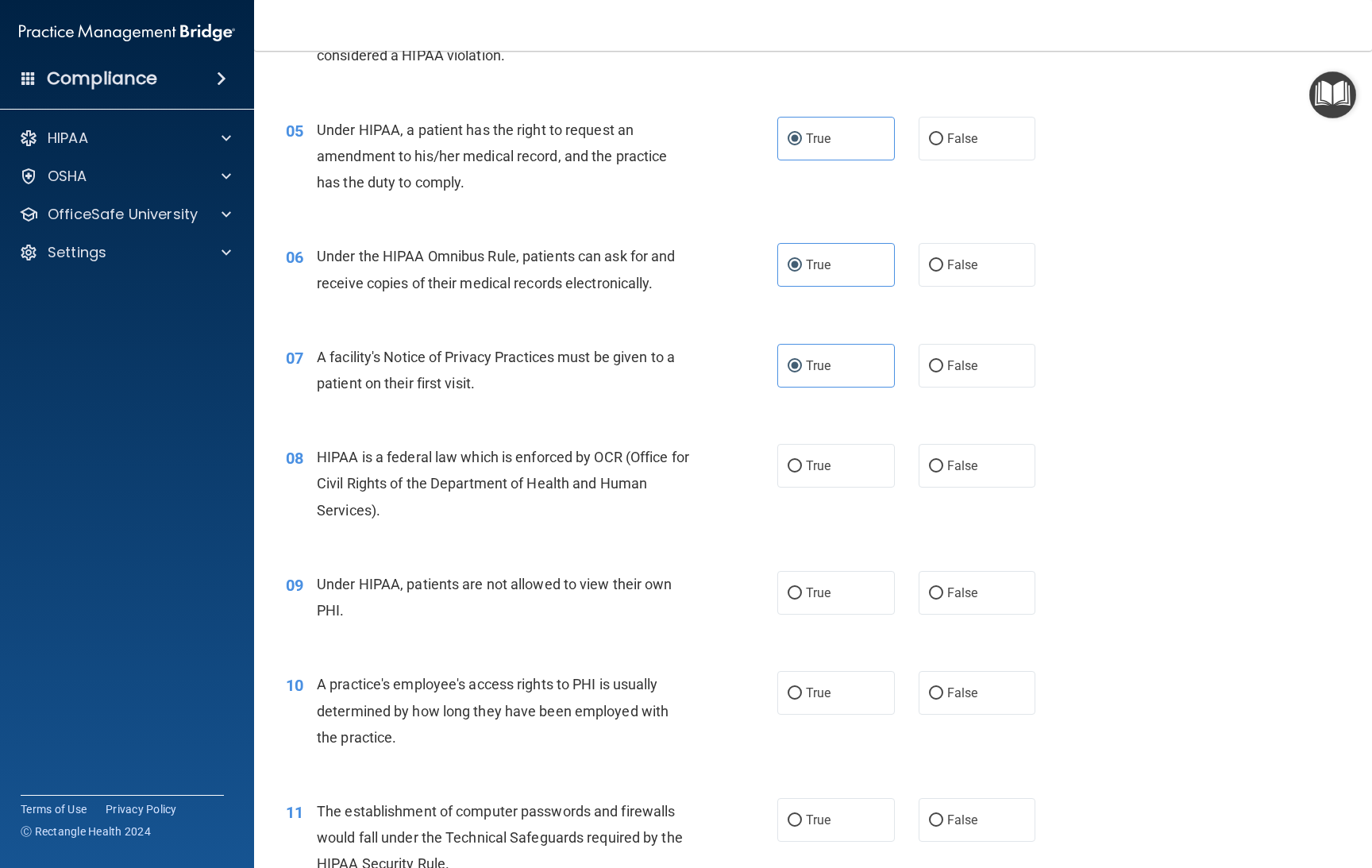
click at [611, 543] on div "08 HIPAA is a federal law which is enforced by OCR (Office for Civil Rights of …" at bounding box center [812, 488] width 1078 height 127
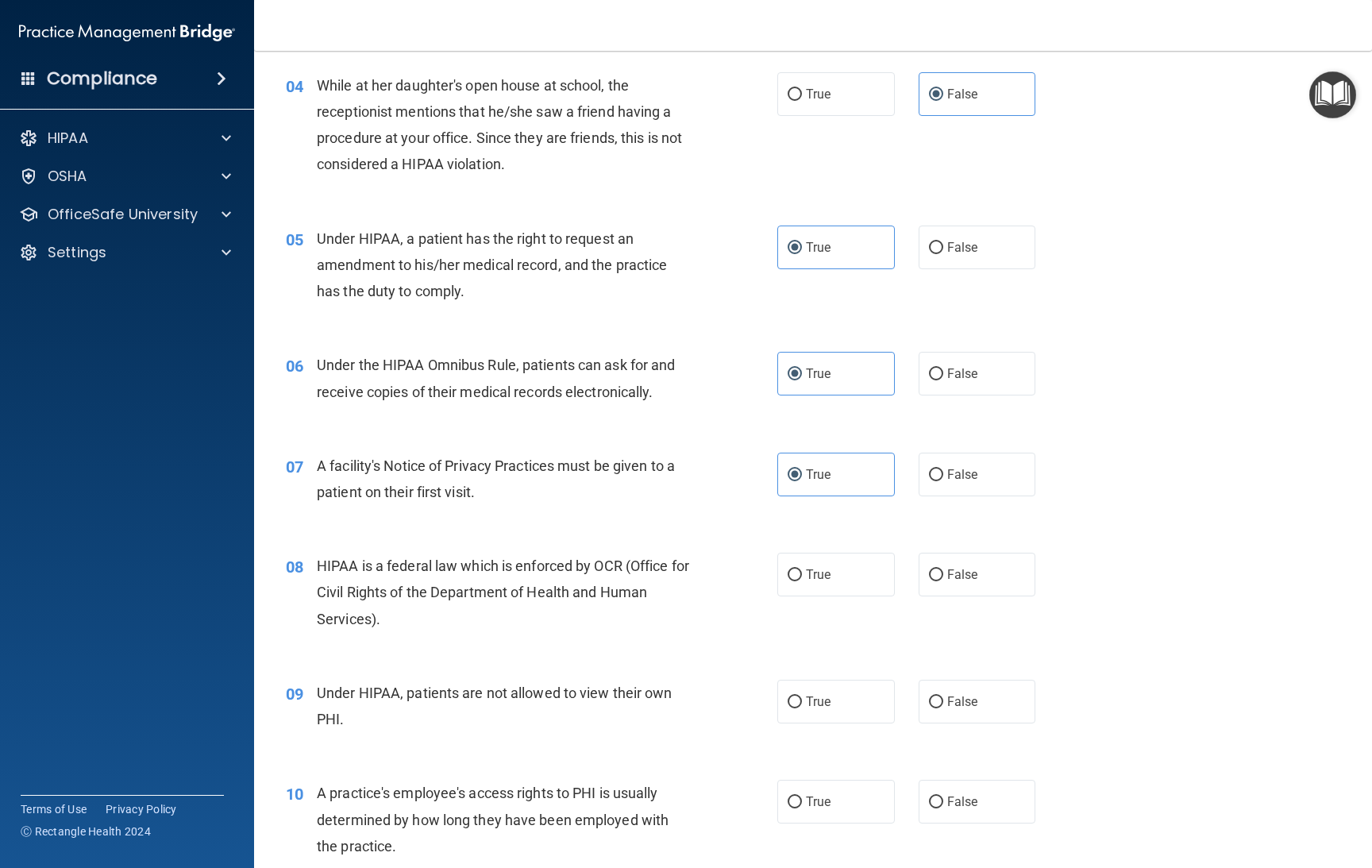
scroll to position [720, 0]
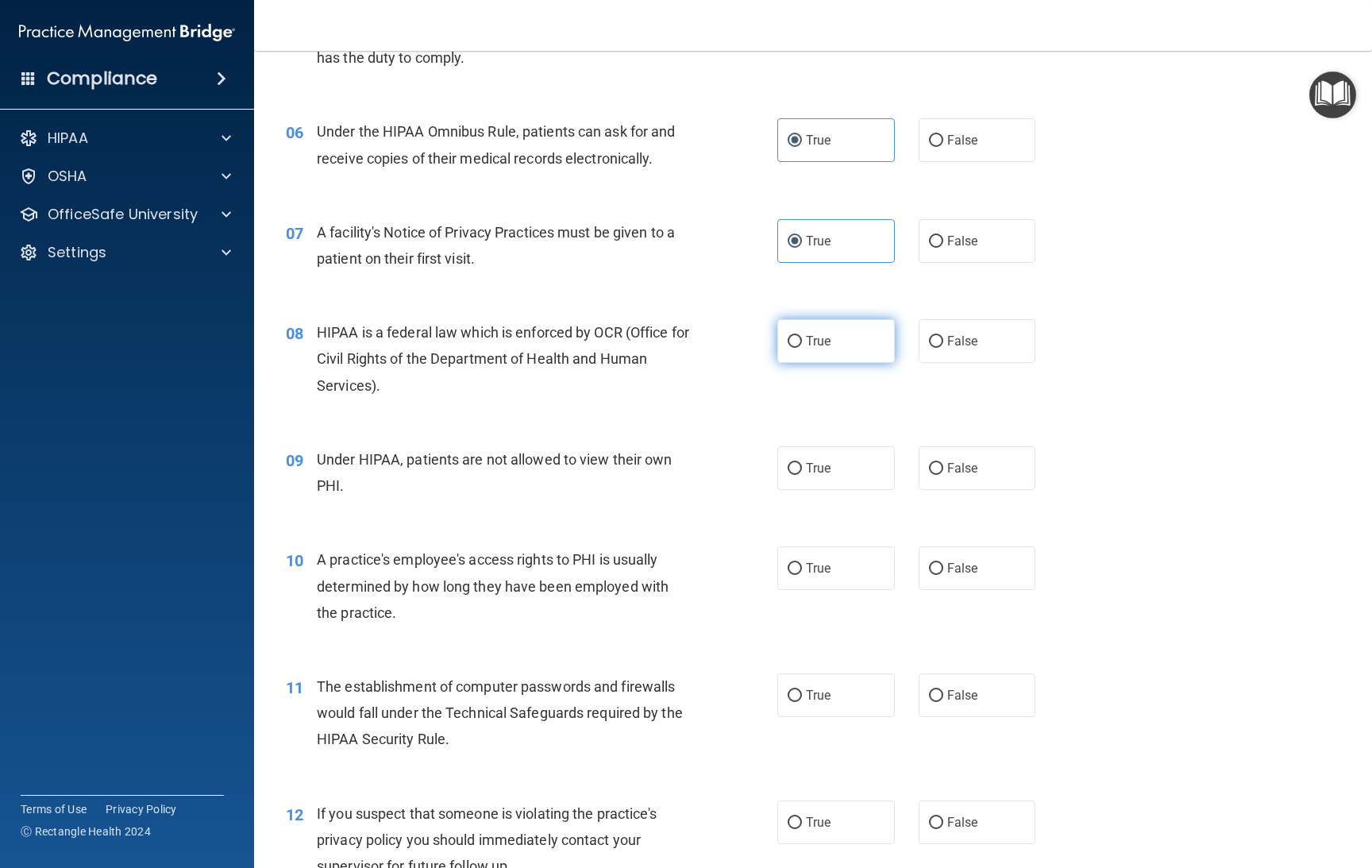
click at [788, 343] on input "True" at bounding box center [794, 342] width 14 height 12
radio input "true"
click at [361, 446] on div "Under HIPAA, patients are not allowed to view their own PHI." at bounding box center [510, 473] width 387 height 53
click at [365, 453] on span "Under HIPAA, patients are not allowed to view their own PHI." at bounding box center [495, 473] width 356 height 43
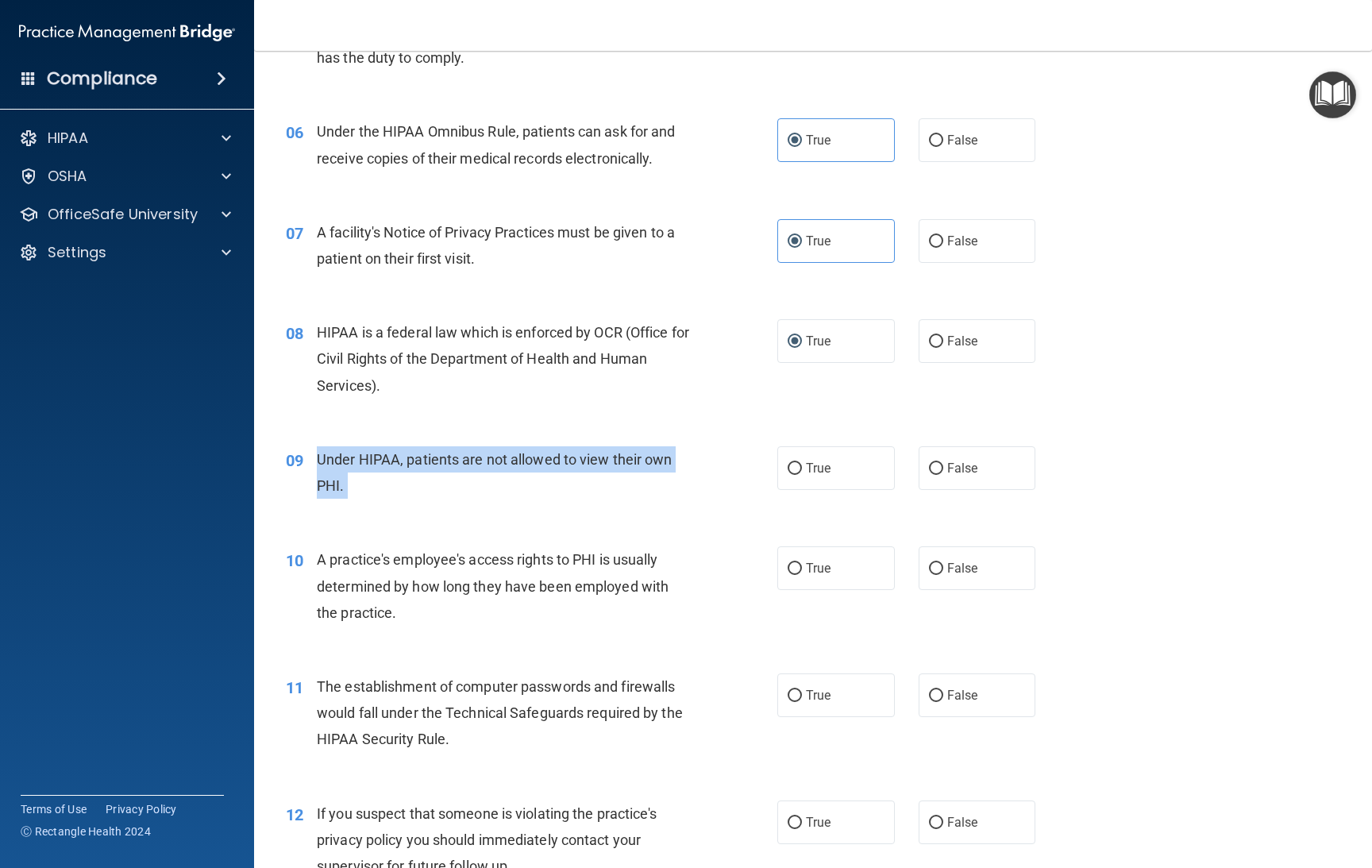
click at [367, 453] on span "Under HIPAA, patients are not allowed to view their own PHI." at bounding box center [495, 473] width 356 height 43
copy ng-form "Under HIPAA, patients are not allowed to view their own PHI."
click at [934, 465] on label "False" at bounding box center [977, 468] width 118 height 44
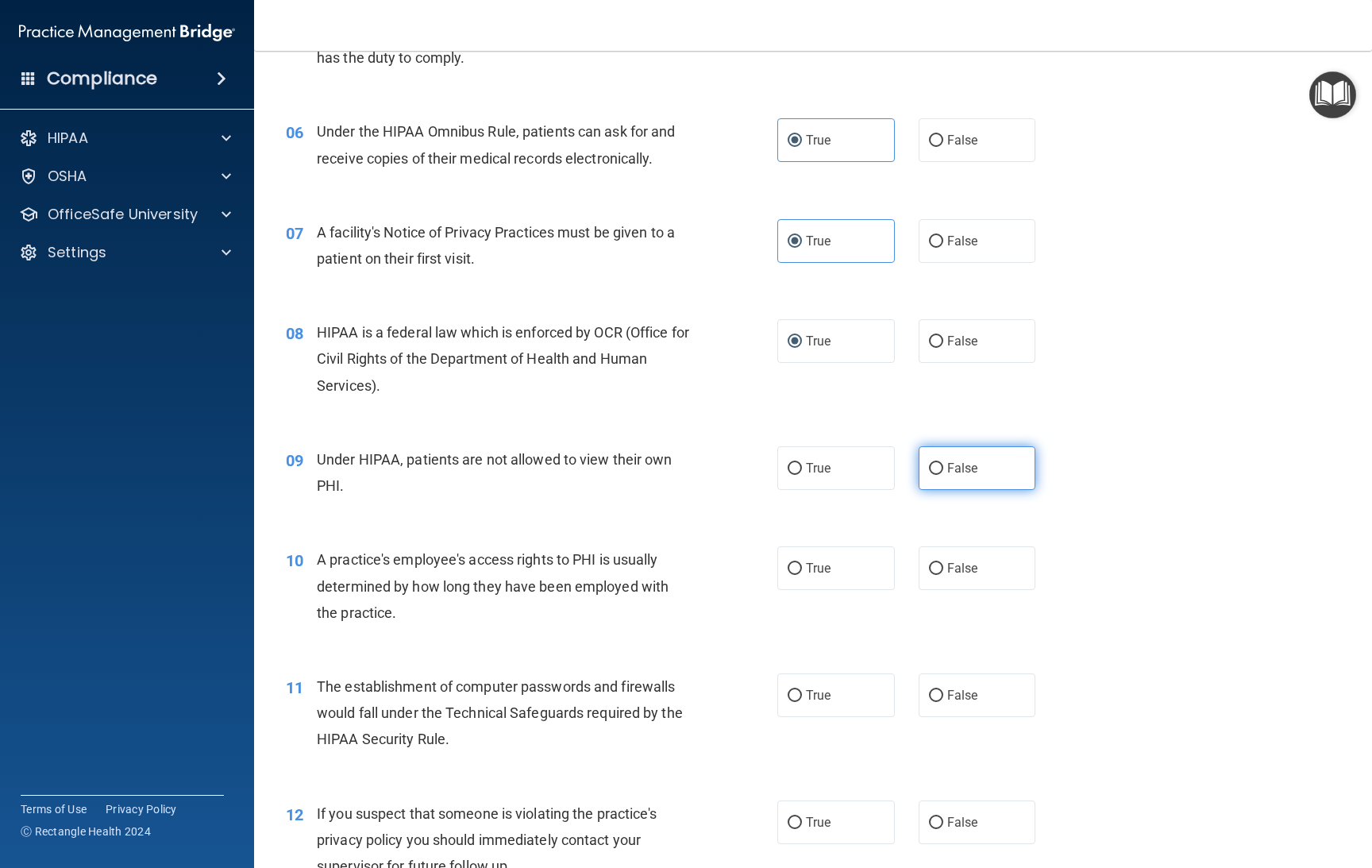
click at [948, 467] on span "False" at bounding box center [963, 468] width 31 height 15
click at [938, 467] on input "False" at bounding box center [936, 469] width 14 height 12
radio input "true"
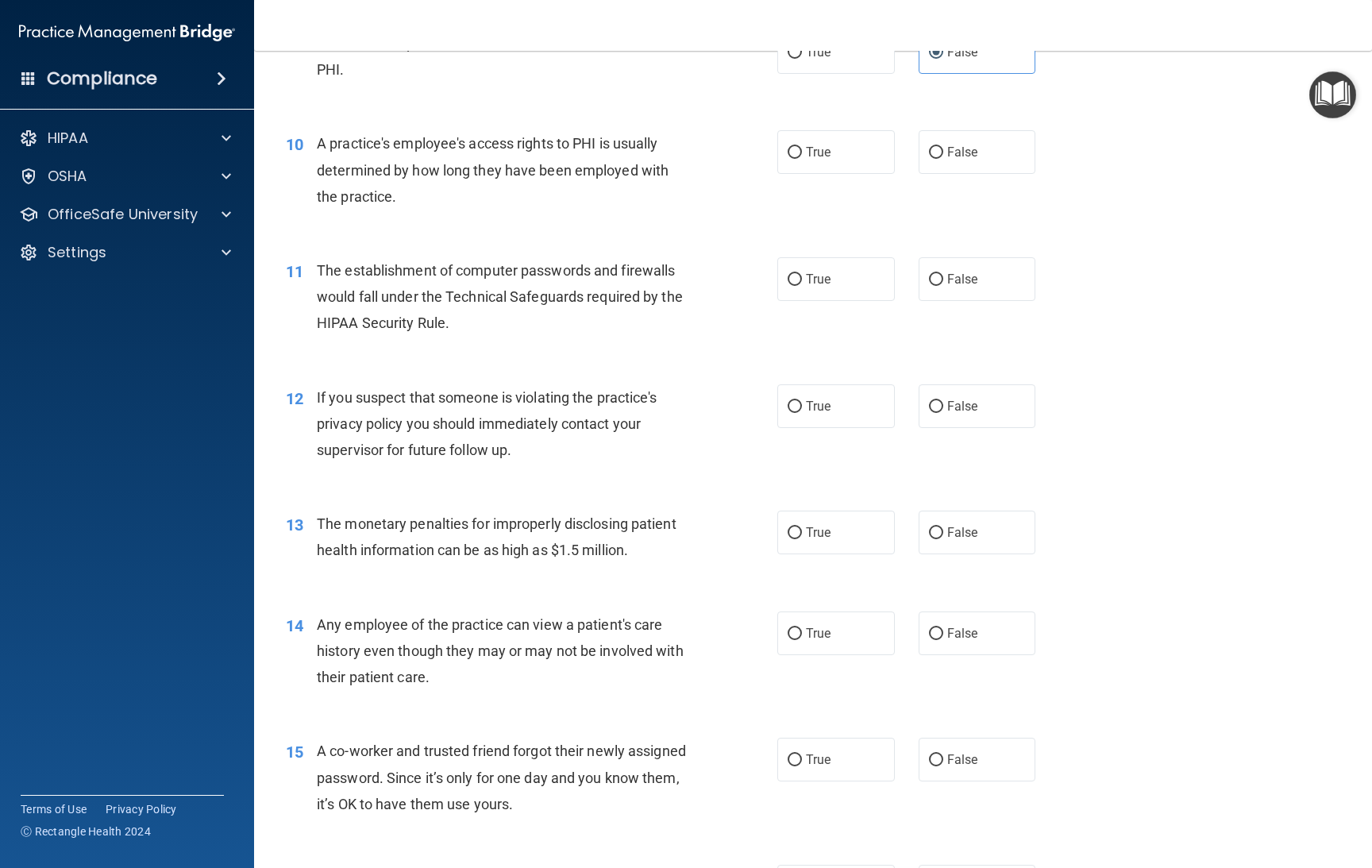
scroll to position [1077, 0]
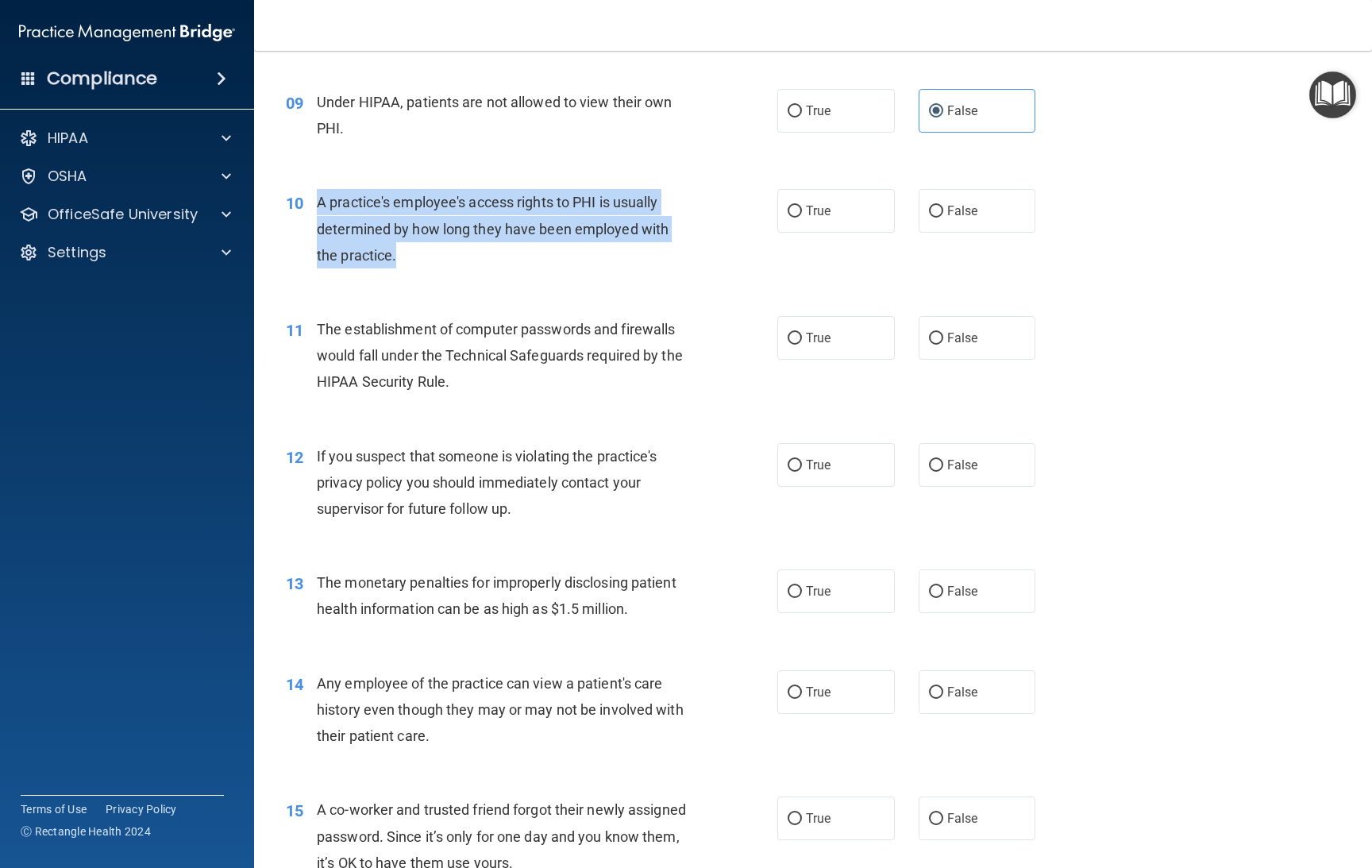
drag, startPoint x: 410, startPoint y: 250, endPoint x: 313, endPoint y: 206, distance: 106.5
click at [313, 206] on div "10 A practice's employee's access rights to PHI is usually determined by how lo…" at bounding box center [531, 232] width 539 height 87
copy div "A practice's employee's access rights to PHI is usually determined by how long …"
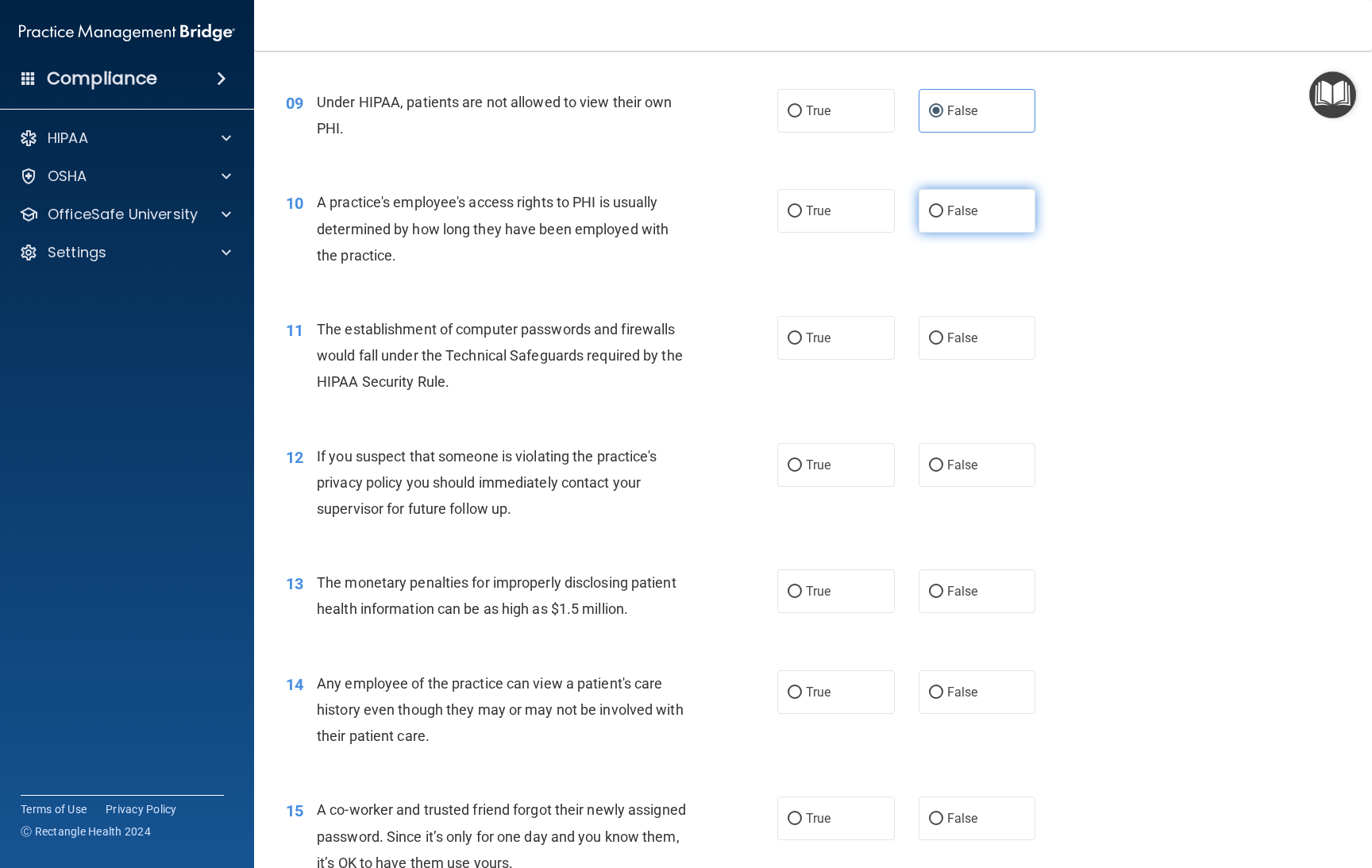
click at [973, 213] on label "False" at bounding box center [977, 211] width 118 height 44
click at [943, 213] on input "False" at bounding box center [936, 212] width 14 height 12
radio input "true"
click at [441, 375] on span "The establishment of computer passwords and firewalls would fall under the Tech…" at bounding box center [500, 356] width 366 height 69
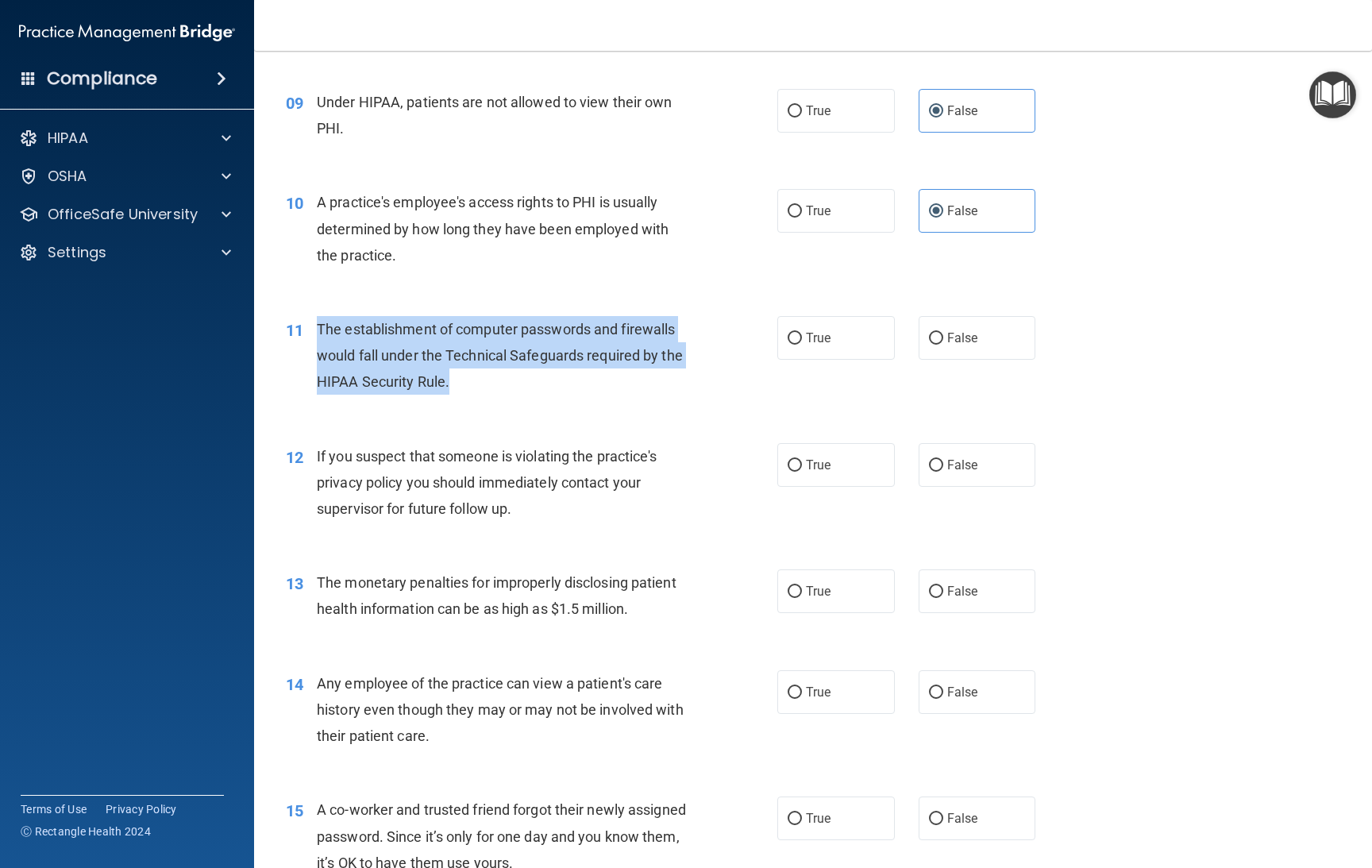
drag, startPoint x: 456, startPoint y: 381, endPoint x: 311, endPoint y: 336, distance: 151.8
click at [311, 336] on div "11 The establishment of computer passwords and firewalls would fall under the T…" at bounding box center [531, 359] width 539 height 87
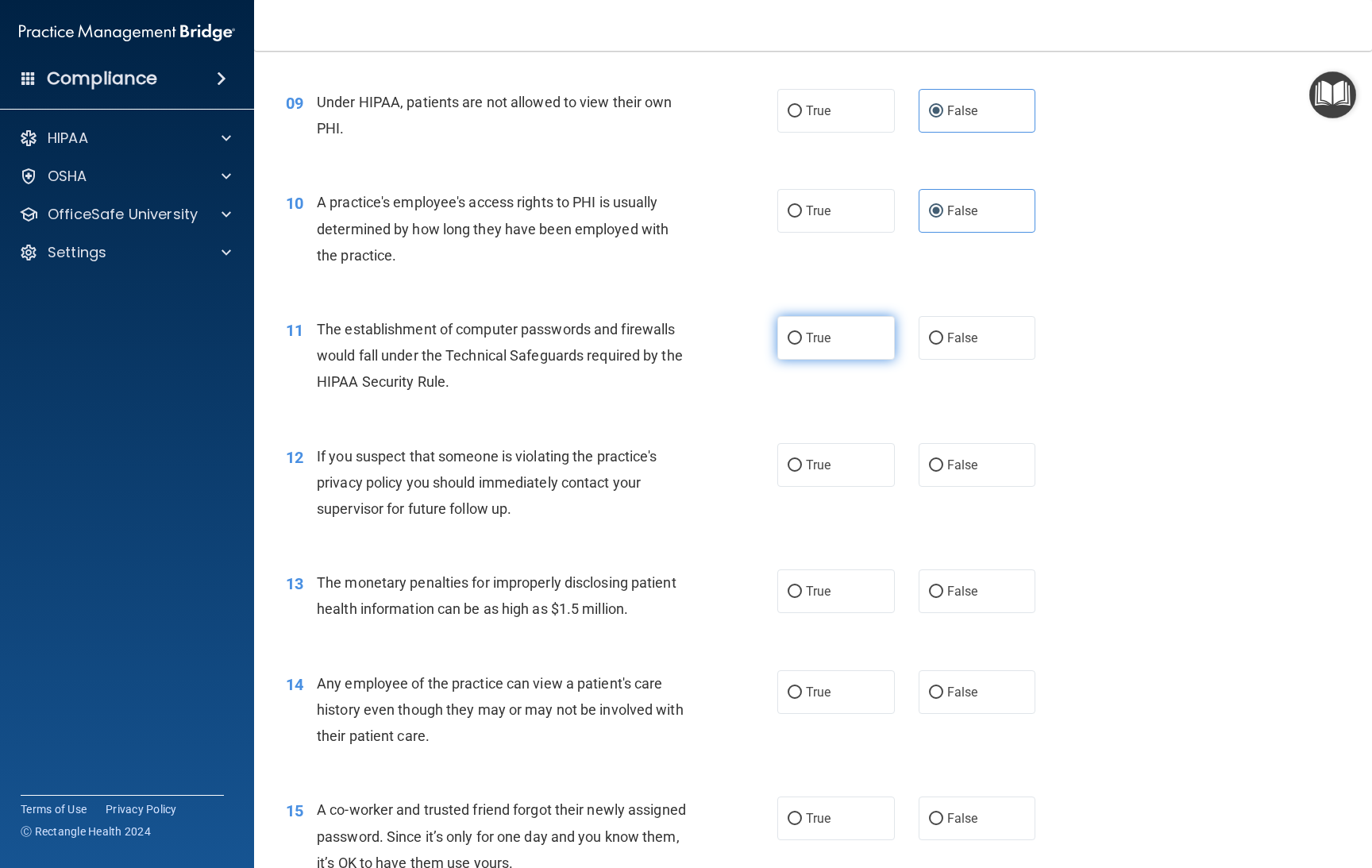
click at [796, 334] on label "True" at bounding box center [836, 338] width 118 height 44
click at [796, 334] on input "True" at bounding box center [794, 339] width 14 height 12
radio input "true"
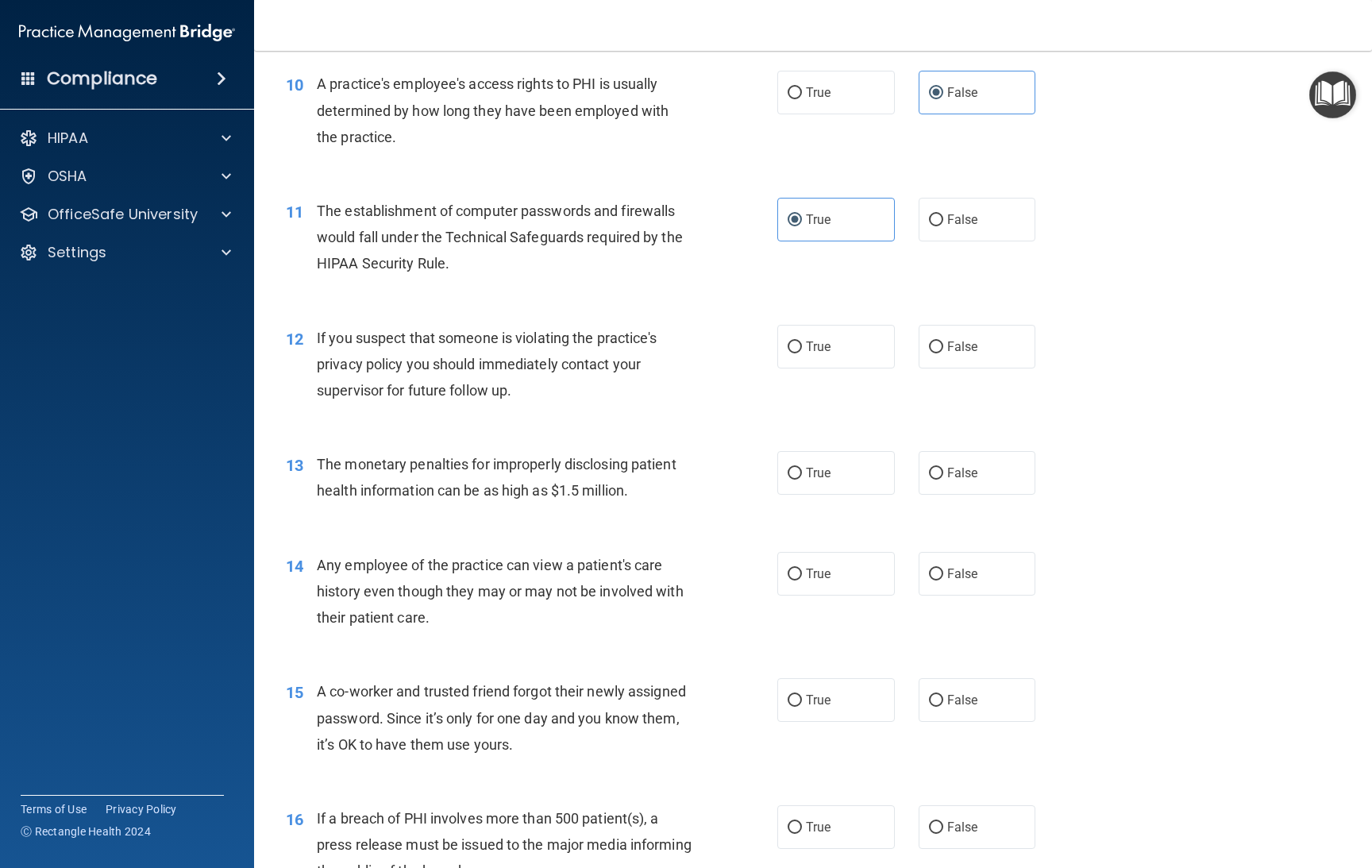
scroll to position [1197, 0]
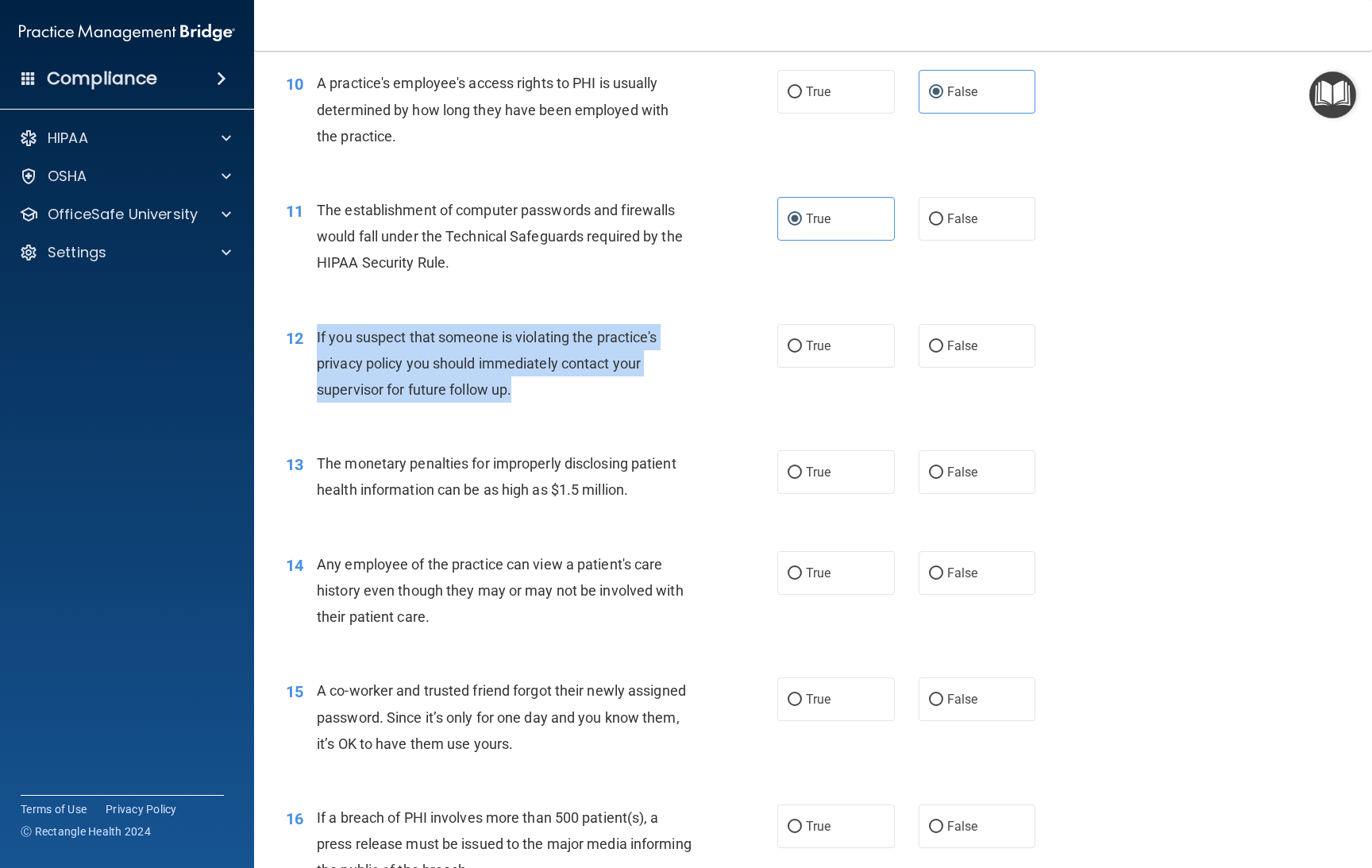
drag, startPoint x: 522, startPoint y: 386, endPoint x: 313, endPoint y: 331, distance: 216.1
click at [313, 331] on div "12 If you suspect that someone is violating the practice's privacy policy you s…" at bounding box center [531, 368] width 539 height 87
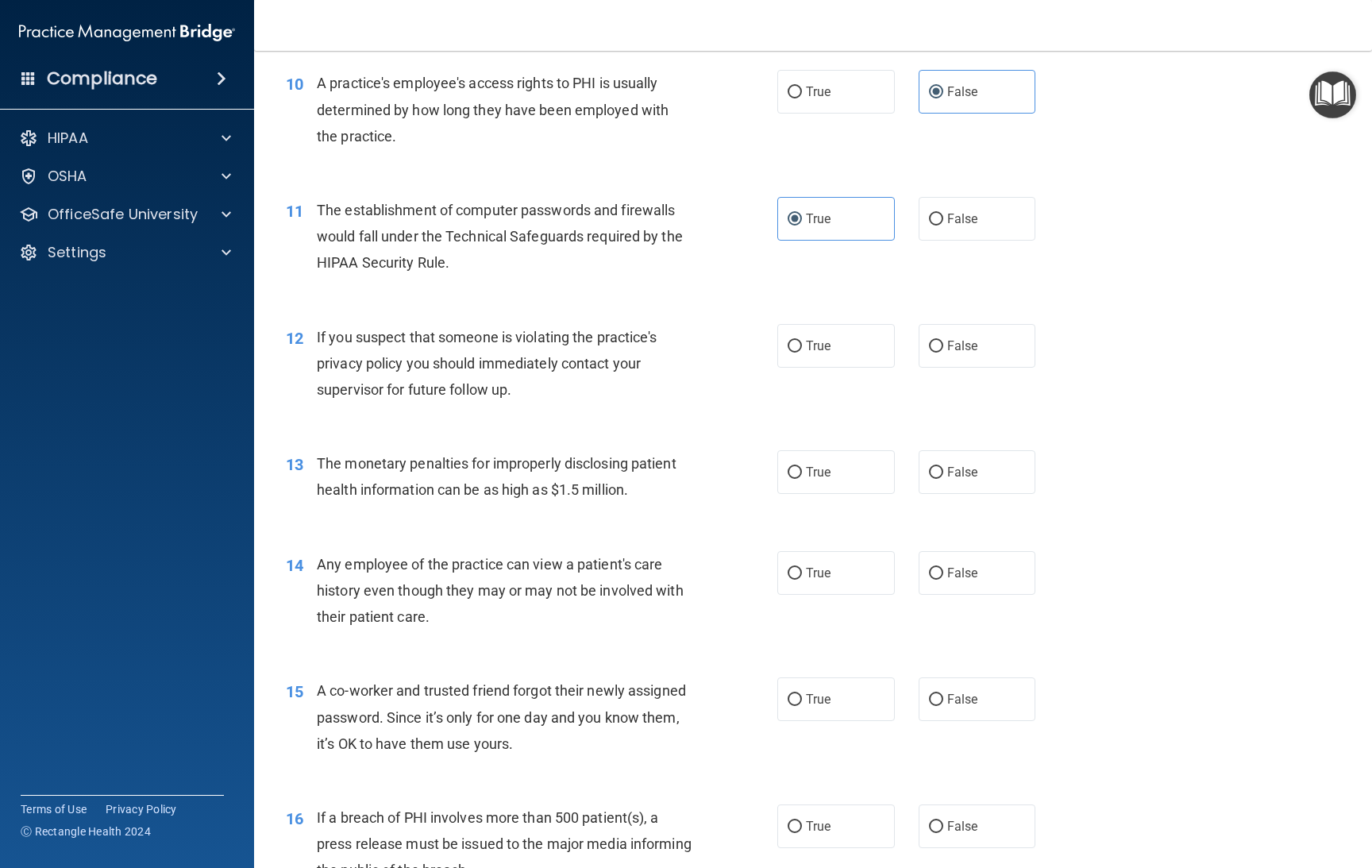
drag, startPoint x: 808, startPoint y: 352, endPoint x: 808, endPoint y: 381, distance: 29.0
click at [808, 362] on label "True" at bounding box center [836, 346] width 118 height 44
click at [802, 352] on input "True" at bounding box center [794, 346] width 14 height 12
radio input "true"
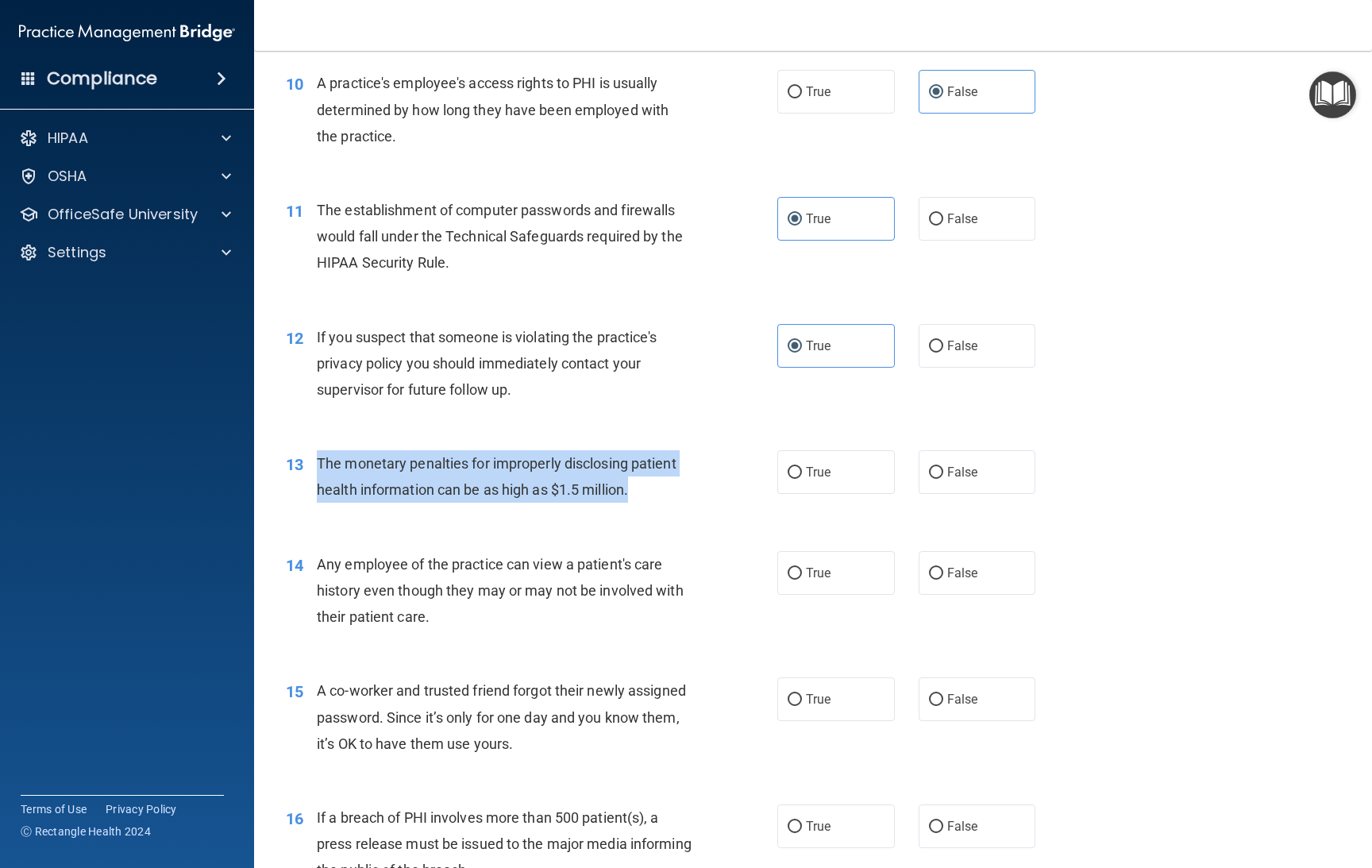
drag, startPoint x: 636, startPoint y: 487, endPoint x: 329, endPoint y: 463, distance: 307.9
click at [317, 463] on div "The monetary penalties for improperly disclosing patient health information can…" at bounding box center [510, 477] width 387 height 53
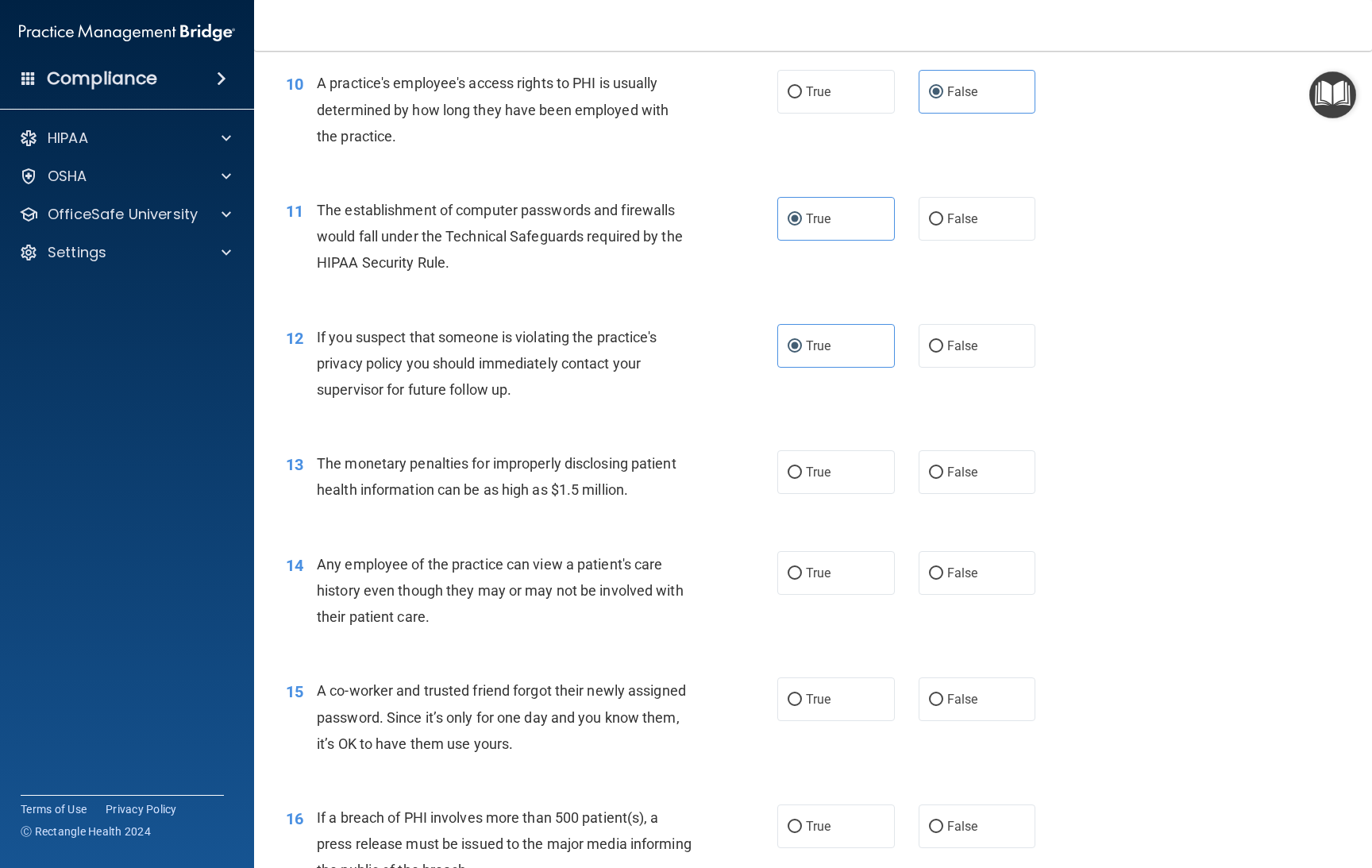
click at [474, 443] on div "13 The monetary penalties for improperly disclosing patient health information …" at bounding box center [812, 480] width 1078 height 100
click at [839, 472] on label "True" at bounding box center [836, 473] width 118 height 44
click at [802, 472] on input "True" at bounding box center [794, 473] width 14 height 12
radio input "true"
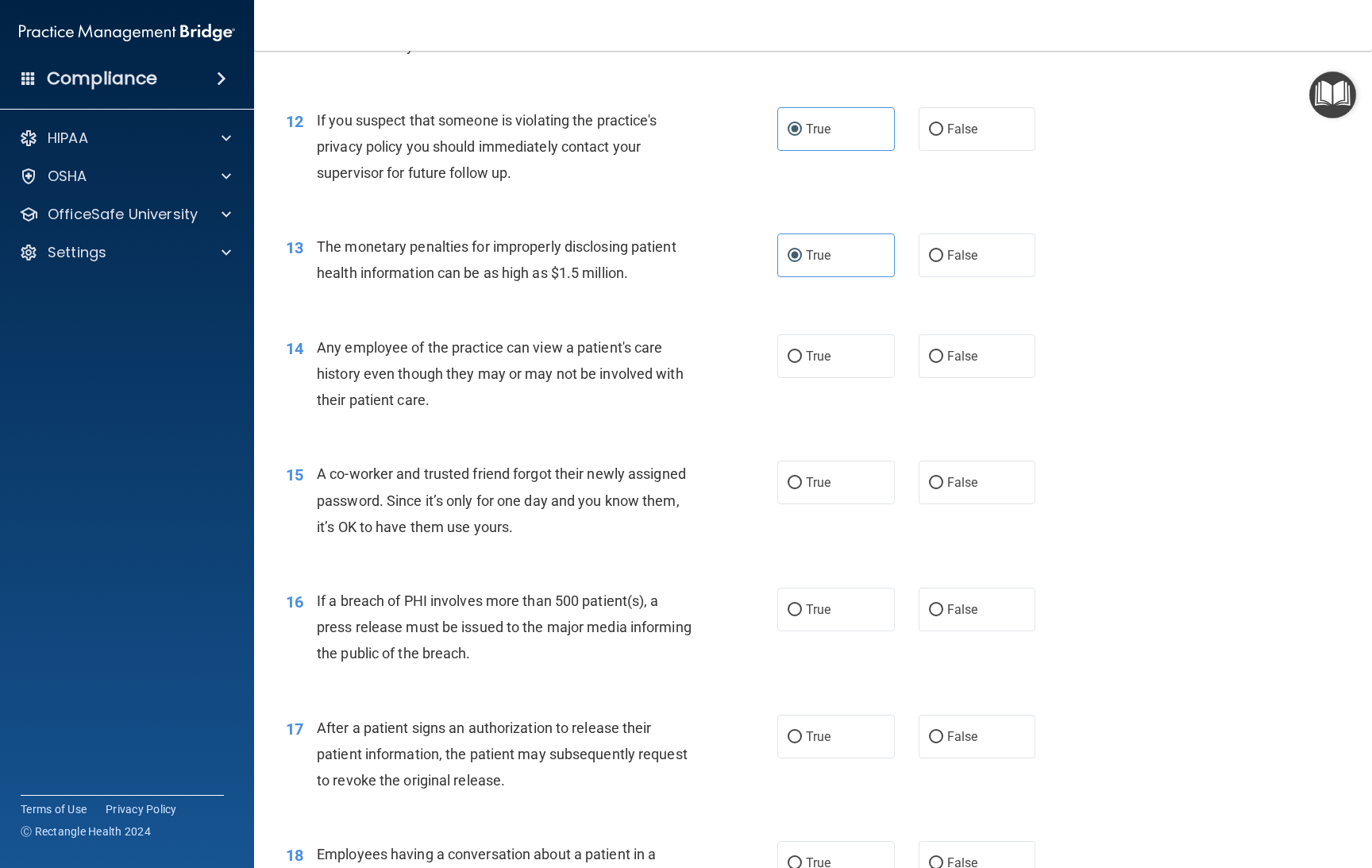
scroll to position [1435, 0]
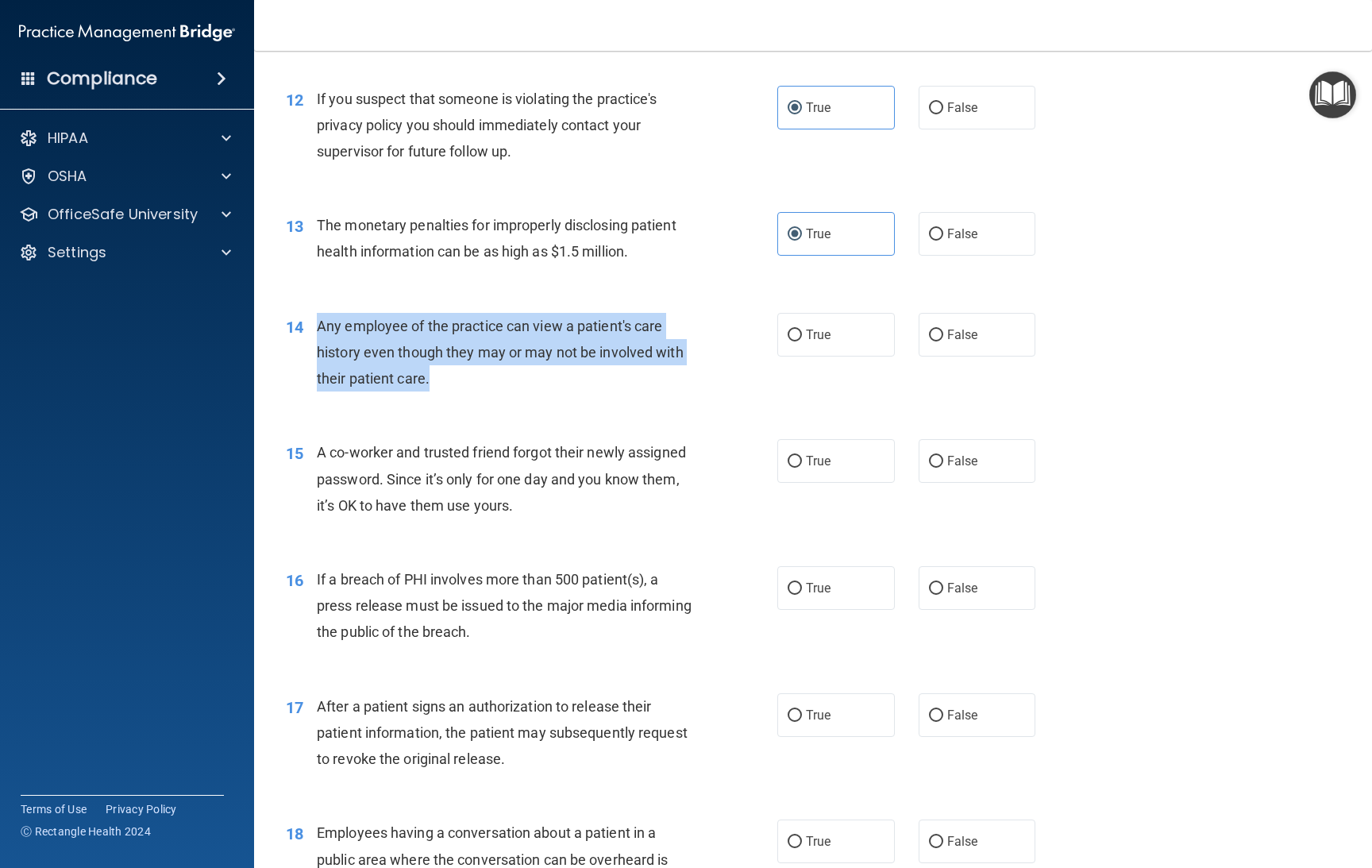
drag, startPoint x: 440, startPoint y: 376, endPoint x: 317, endPoint y: 326, distance: 132.8
click at [317, 326] on div "Any employee of the practice can view a patient's care history even though they…" at bounding box center [510, 352] width 387 height 80
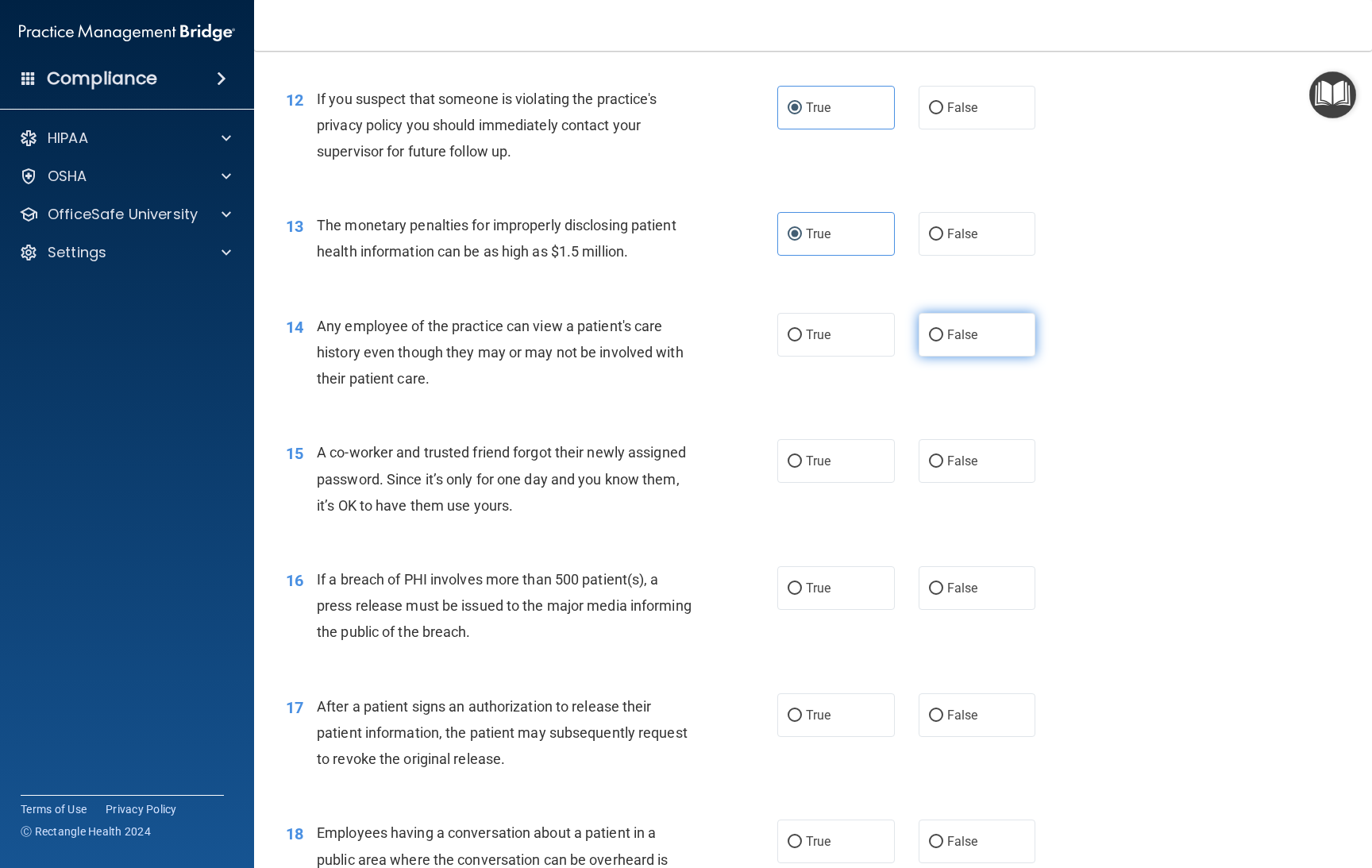
click at [960, 338] on span "False" at bounding box center [963, 334] width 31 height 15
click at [943, 338] on input "False" at bounding box center [936, 335] width 14 height 12
radio input "true"
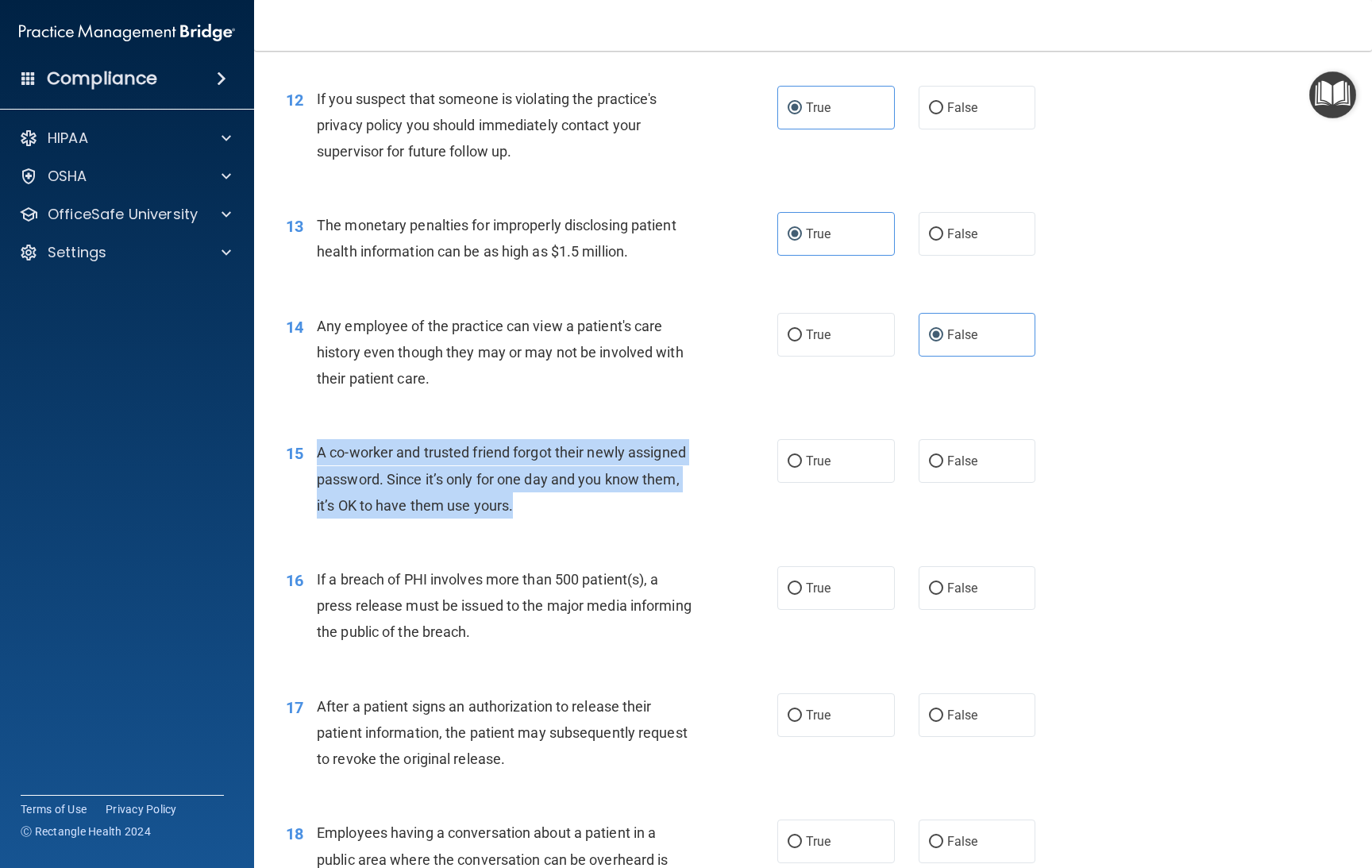
drag, startPoint x: 617, startPoint y: 503, endPoint x: 311, endPoint y: 439, distance: 312.6
click at [311, 440] on div "15 A co-worker and trusted friend forgot their newly assigned password. Since i…" at bounding box center [531, 483] width 539 height 87
click at [555, 506] on span "A co-worker and trusted friend forgot their newly assigned password. Since it’s…" at bounding box center [501, 478] width 369 height 69
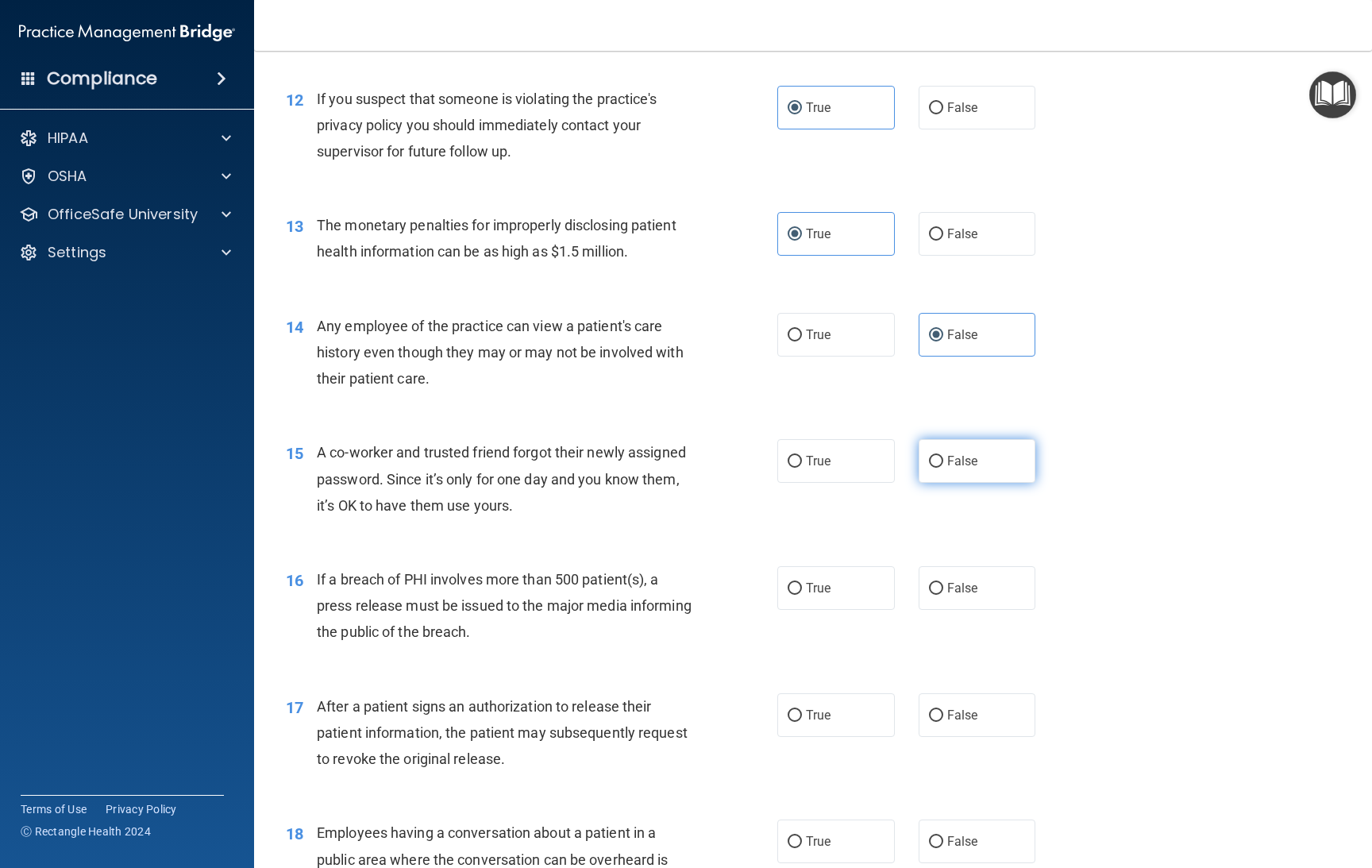
click at [959, 463] on span "False" at bounding box center [963, 461] width 31 height 15
click at [943, 463] on input "False" at bounding box center [936, 462] width 14 height 12
radio input "true"
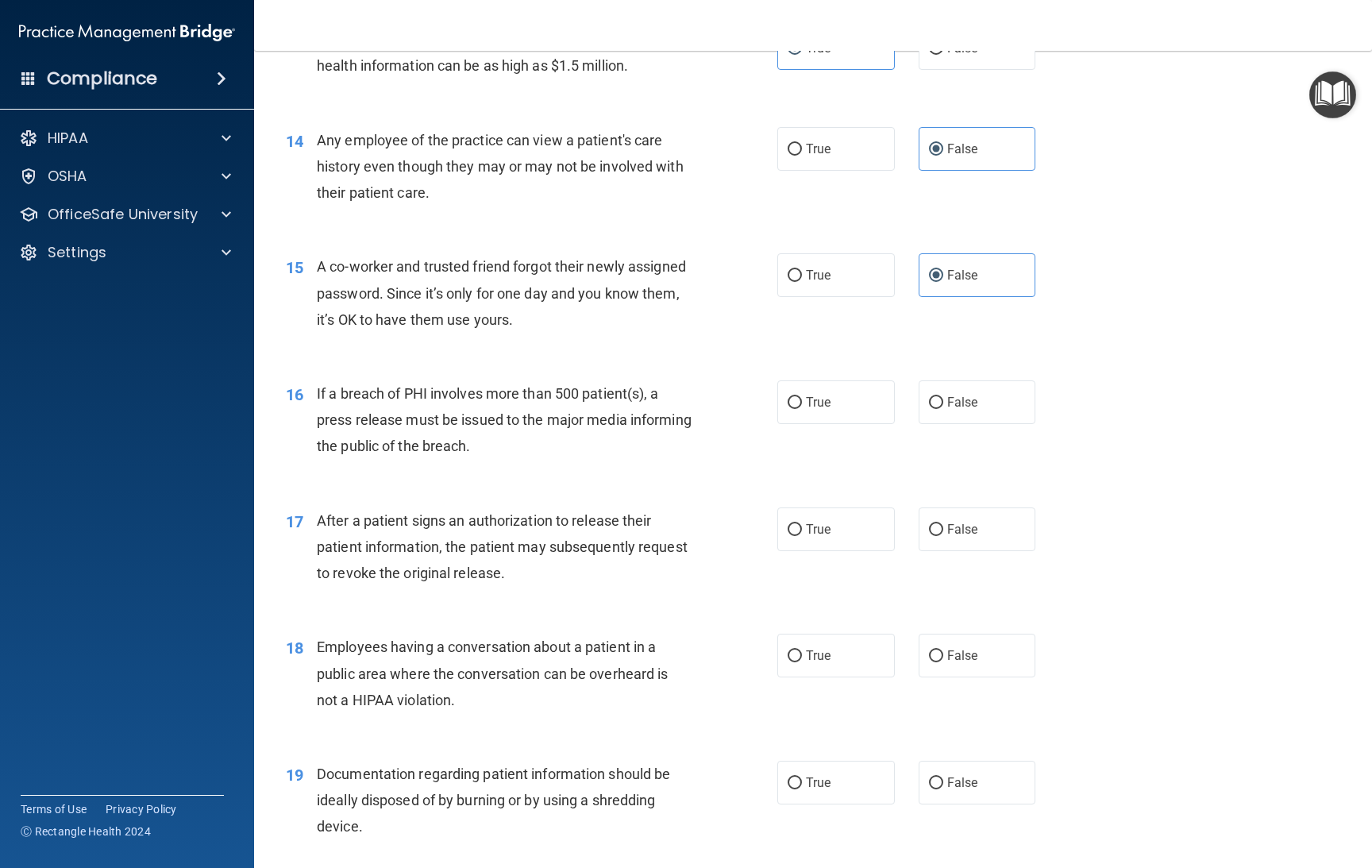
scroll to position [1673, 0]
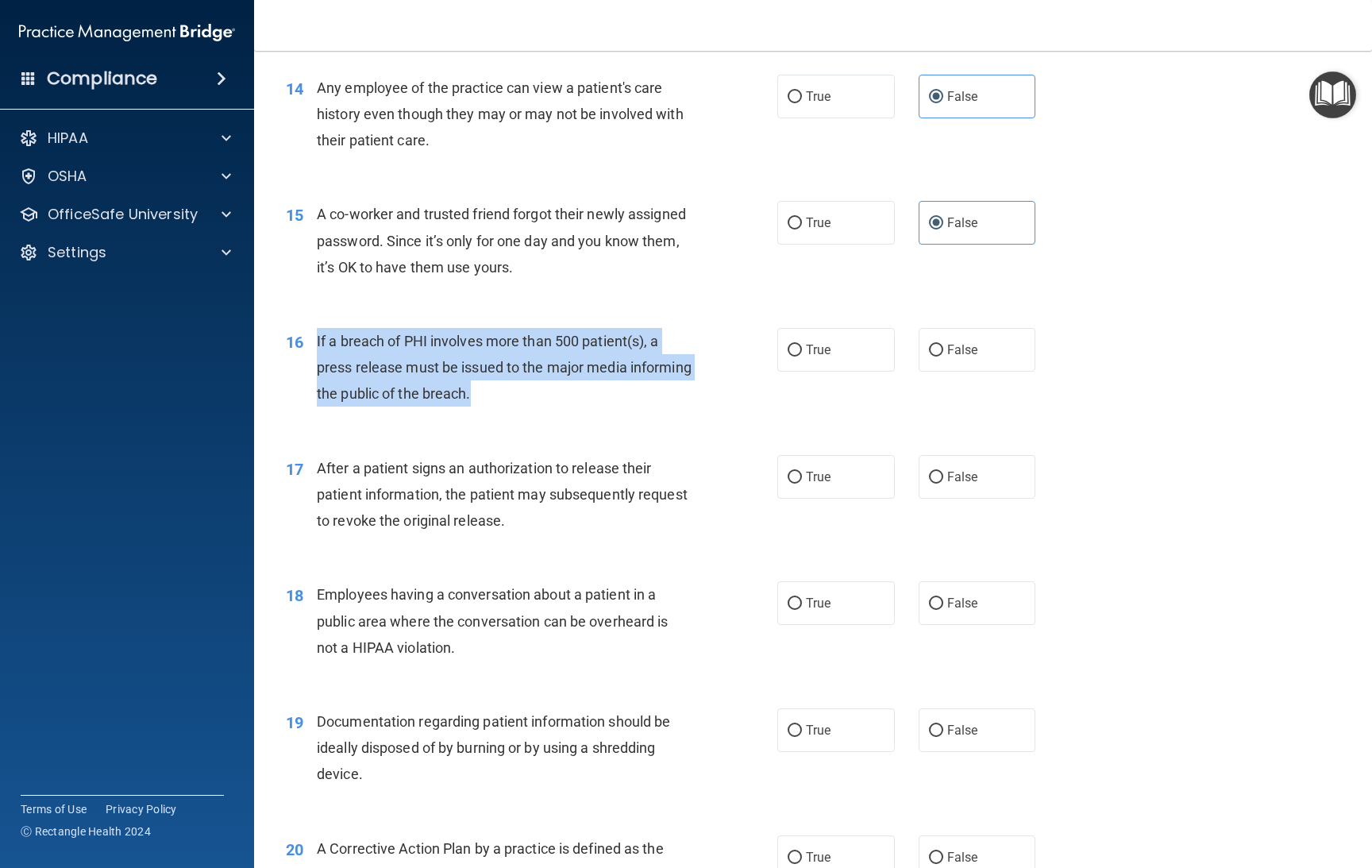
drag, startPoint x: 549, startPoint y: 393, endPoint x: 315, endPoint y: 337, distance: 240.6
click at [317, 337] on div "If a breach of PHI involves more than 500 patient(s), a press release must be i…" at bounding box center [510, 368] width 387 height 80
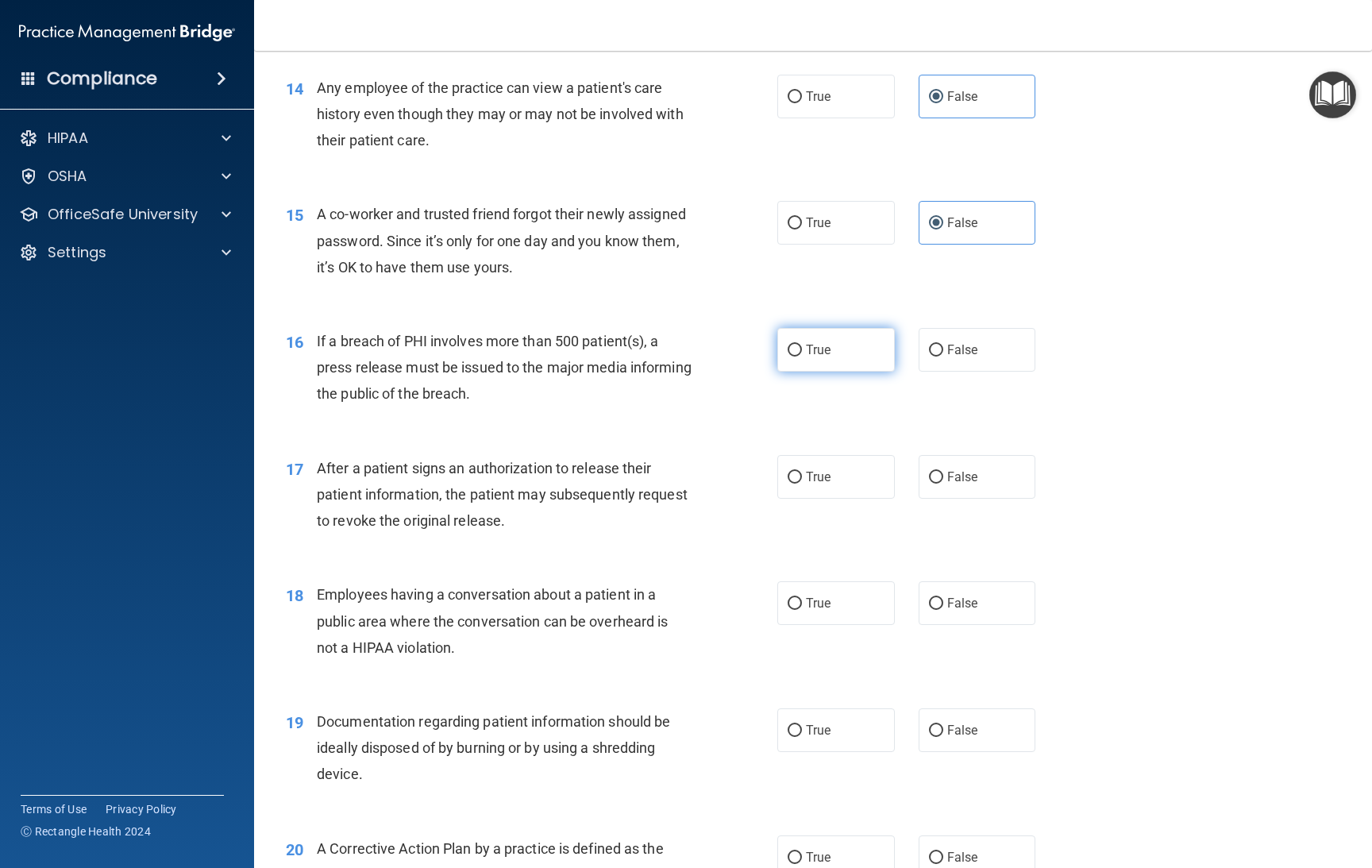
click at [804, 334] on label "True" at bounding box center [836, 350] width 118 height 44
click at [802, 345] on input "True" at bounding box center [794, 351] width 14 height 12
radio input "true"
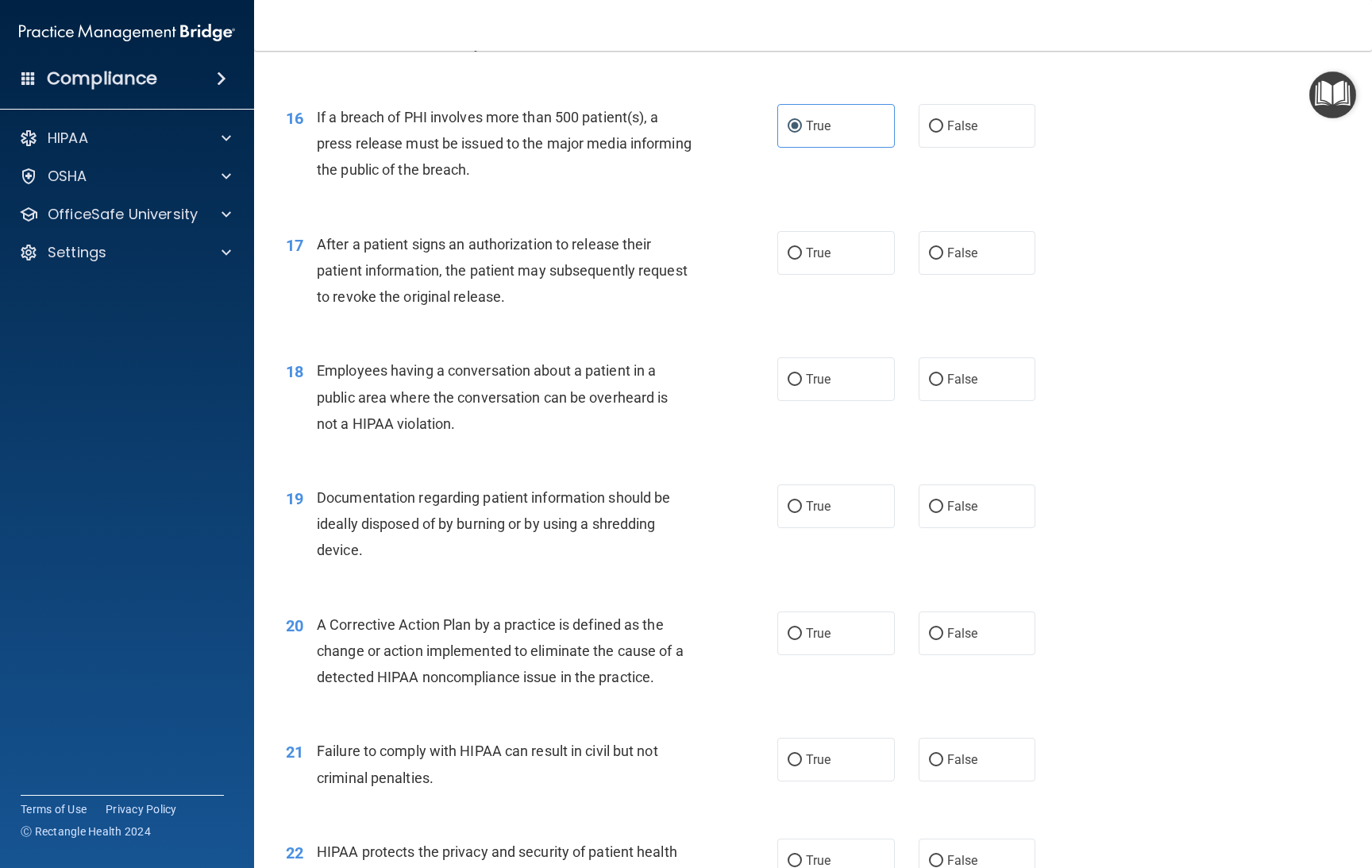
scroll to position [1911, 0]
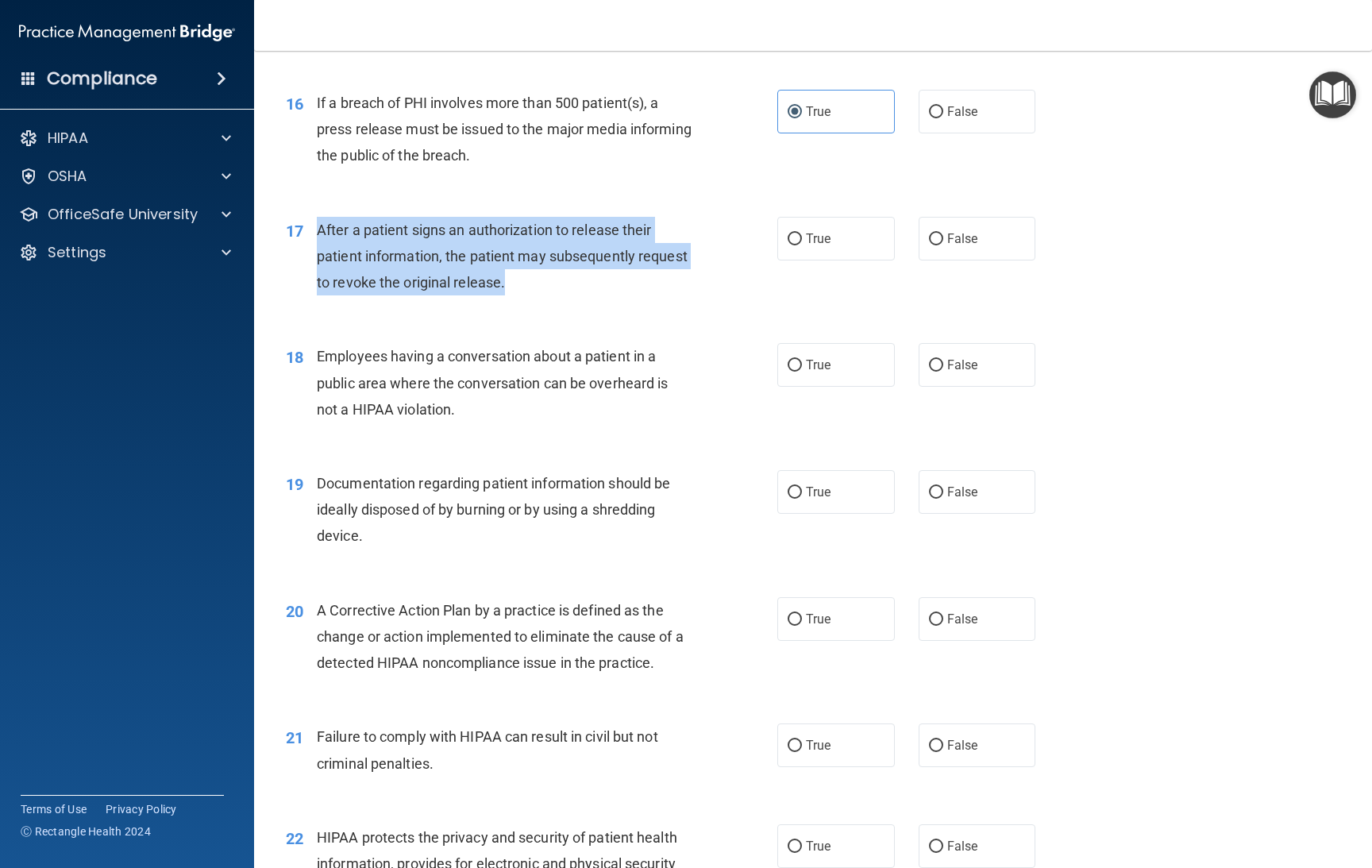
drag, startPoint x: 524, startPoint y: 277, endPoint x: 389, endPoint y: 243, distance: 139.2
click at [319, 217] on div "After a patient signs an authorization to release their patient information, th…" at bounding box center [510, 257] width 387 height 80
drag, startPoint x: 391, startPoint y: 244, endPoint x: 407, endPoint y: 246, distance: 16.1
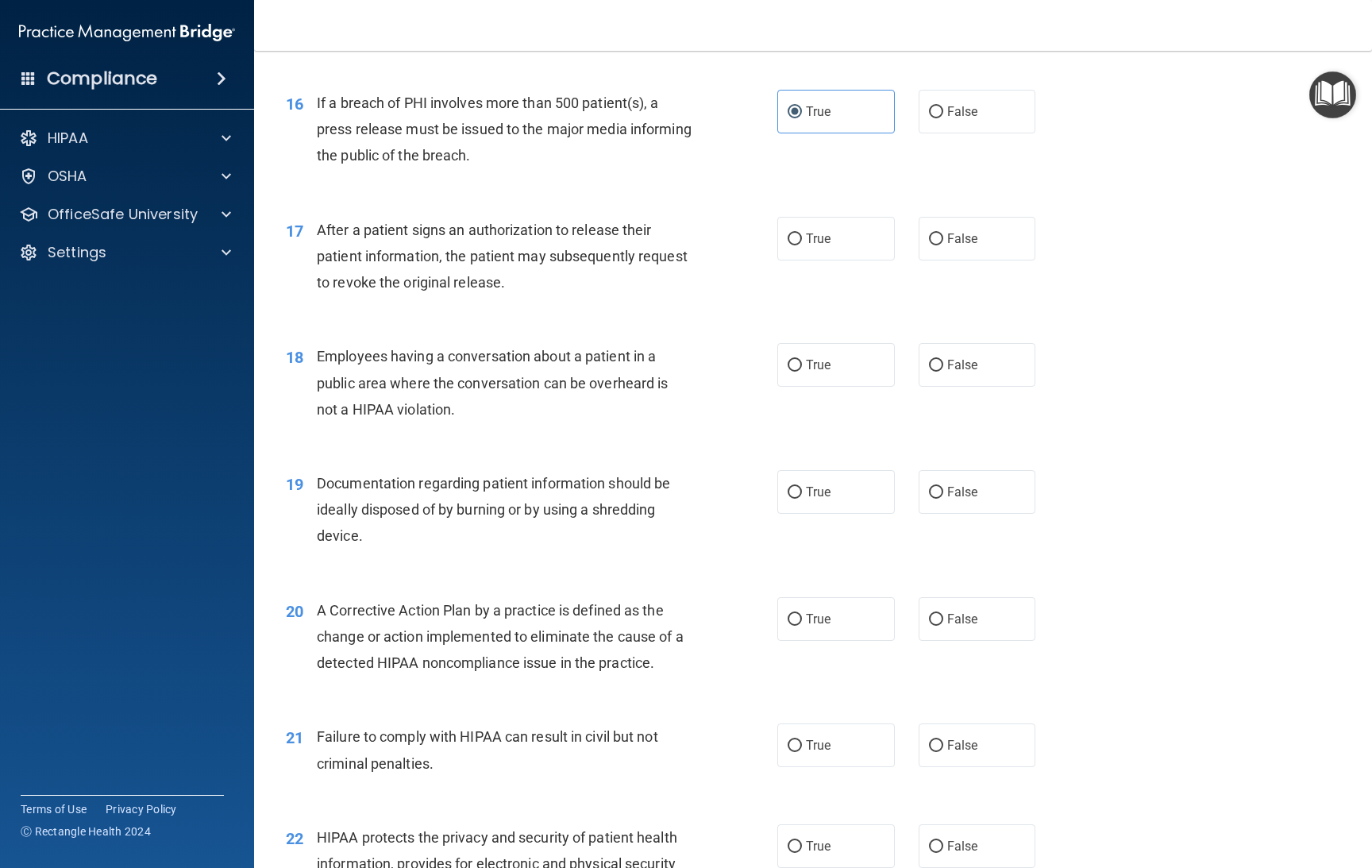
click at [815, 203] on div "17 After a patient signs an authorization to release their patient information,…" at bounding box center [812, 261] width 1078 height 127
drag, startPoint x: 815, startPoint y: 224, endPoint x: 803, endPoint y: 246, distance: 25.1
click at [815, 224] on label "True" at bounding box center [836, 239] width 118 height 44
click at [802, 234] on input "True" at bounding box center [794, 240] width 14 height 12
radio input "true"
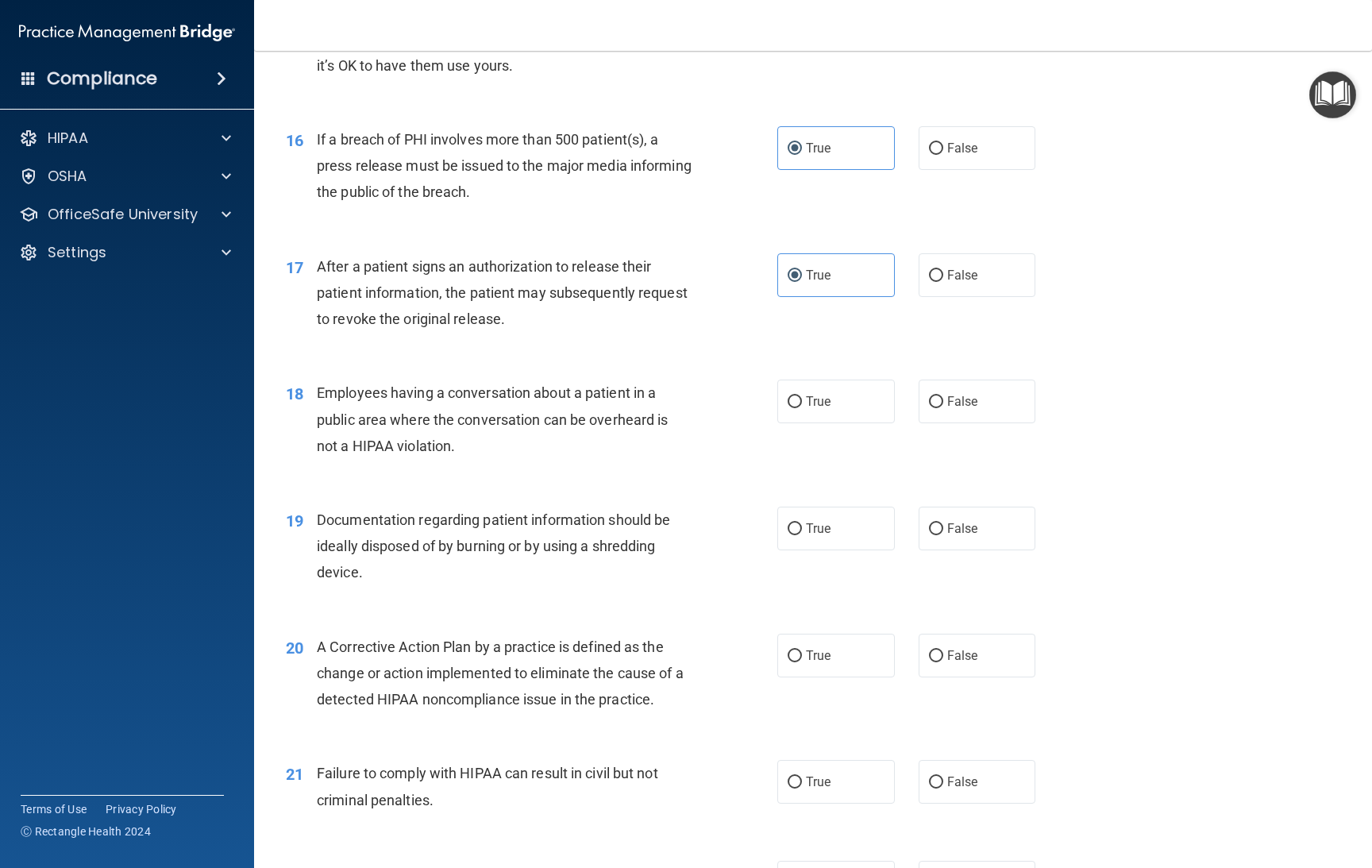
scroll to position [2030, 0]
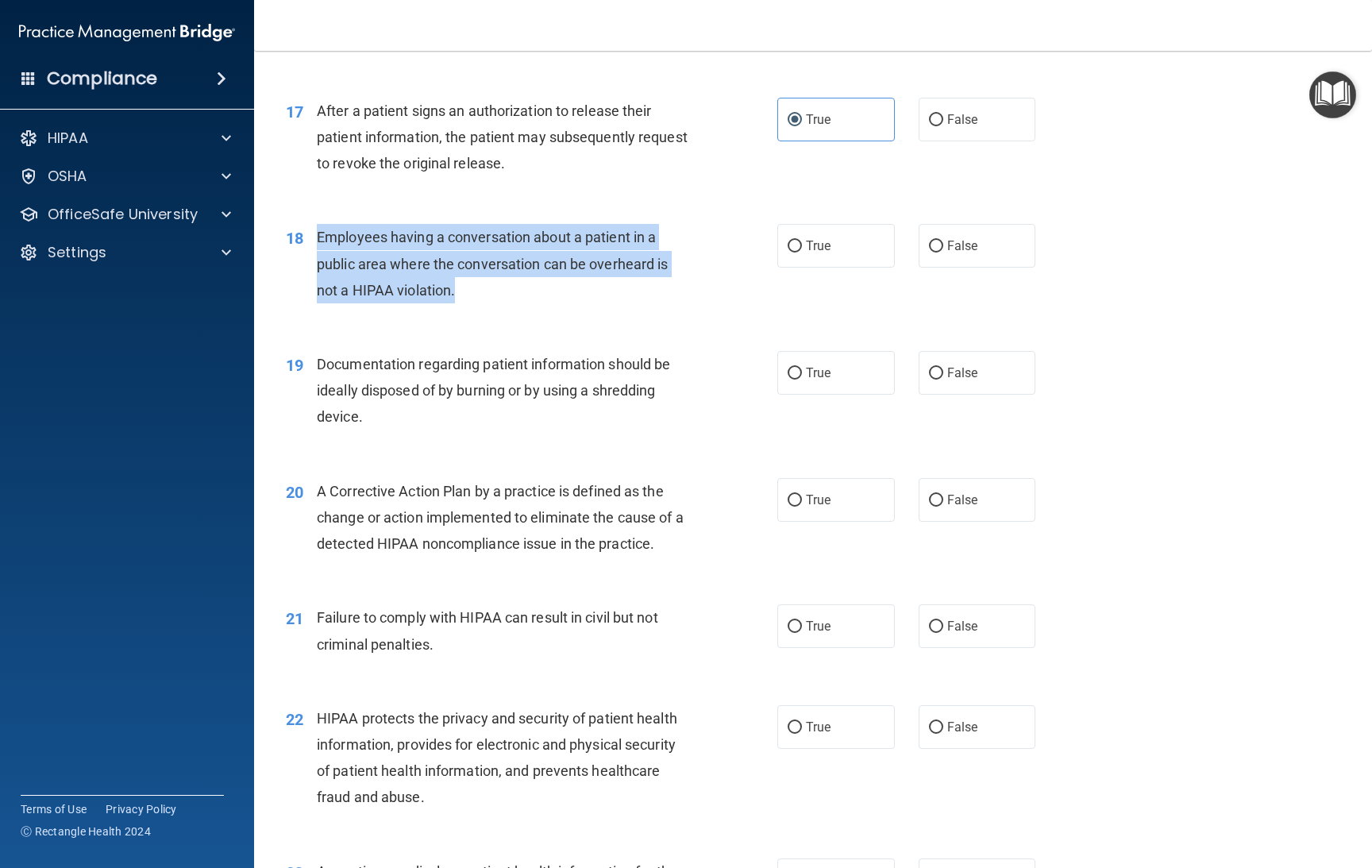
drag, startPoint x: 463, startPoint y: 284, endPoint x: 313, endPoint y: 241, distance: 156.0
click at [313, 241] on div "18 Employees having a conversation about a patient in a public area where the c…" at bounding box center [531, 267] width 539 height 87
click at [373, 239] on span "Employees having a conversation about a patient in a public area where the conv…" at bounding box center [492, 263] width 351 height 69
click at [458, 284] on div "Employees having a conversation about a patient in a public area where the conv…" at bounding box center [510, 263] width 387 height 80
click at [451, 229] on span "Employees having a conversation about a patient in a public area where the conv…" at bounding box center [492, 263] width 351 height 69
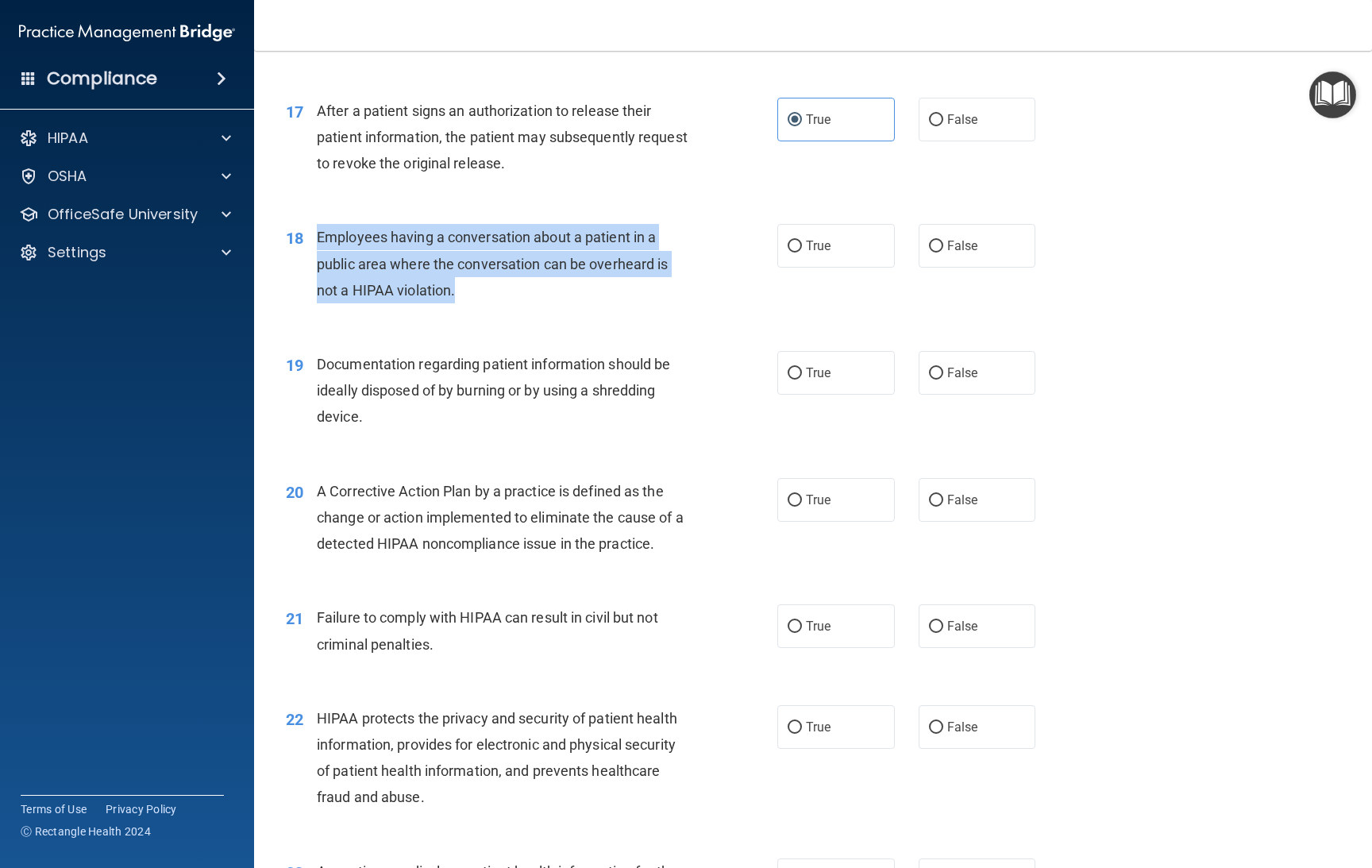
click at [372, 288] on span "Employees having a conversation about a patient in a public area where the conv…" at bounding box center [492, 263] width 351 height 69
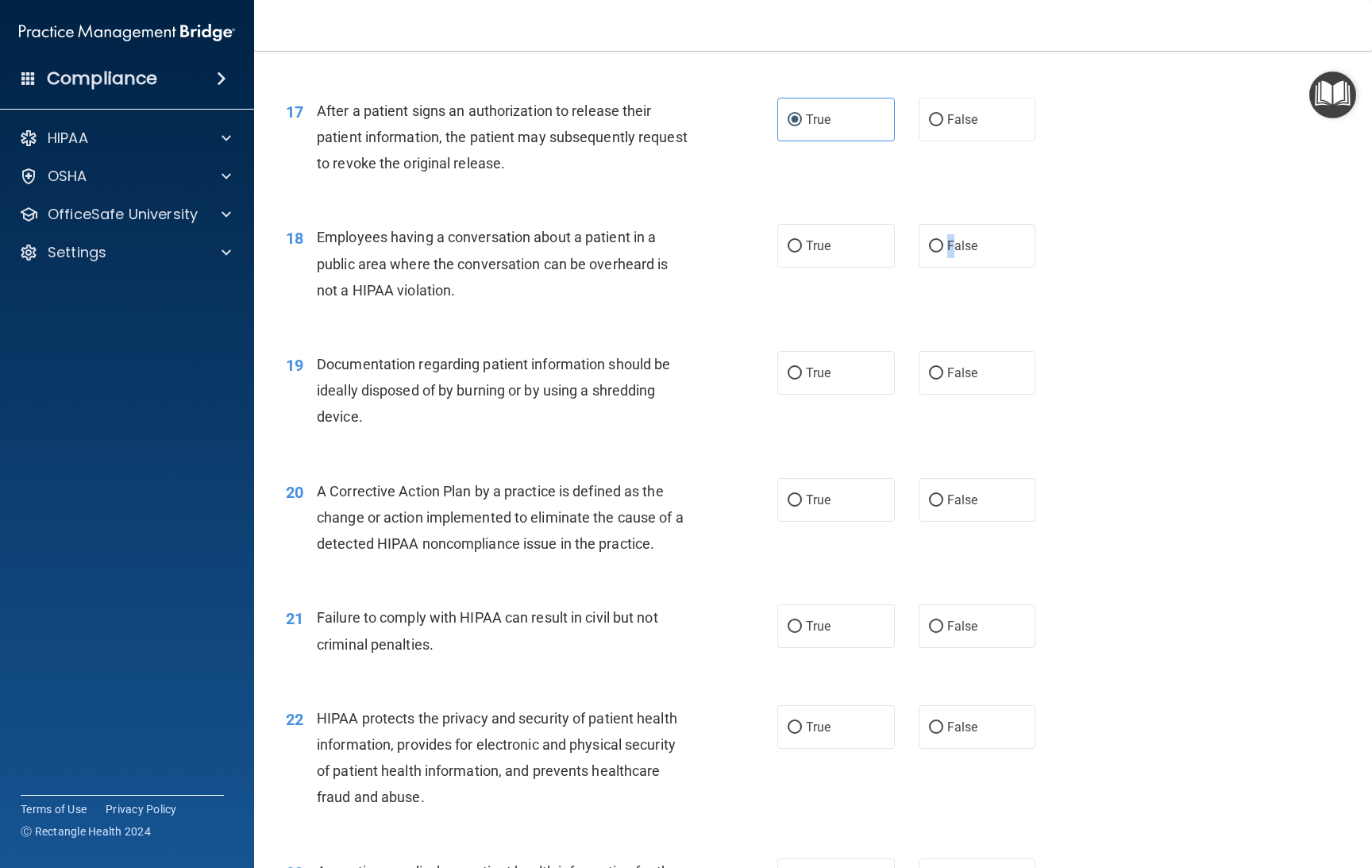
drag, startPoint x: 943, startPoint y: 251, endPoint x: 932, endPoint y: 277, distance: 28.2
click at [946, 256] on label "False" at bounding box center [977, 246] width 118 height 44
click at [959, 229] on label "False" at bounding box center [977, 246] width 118 height 44
click at [943, 240] on input "False" at bounding box center [936, 246] width 14 height 12
radio input "true"
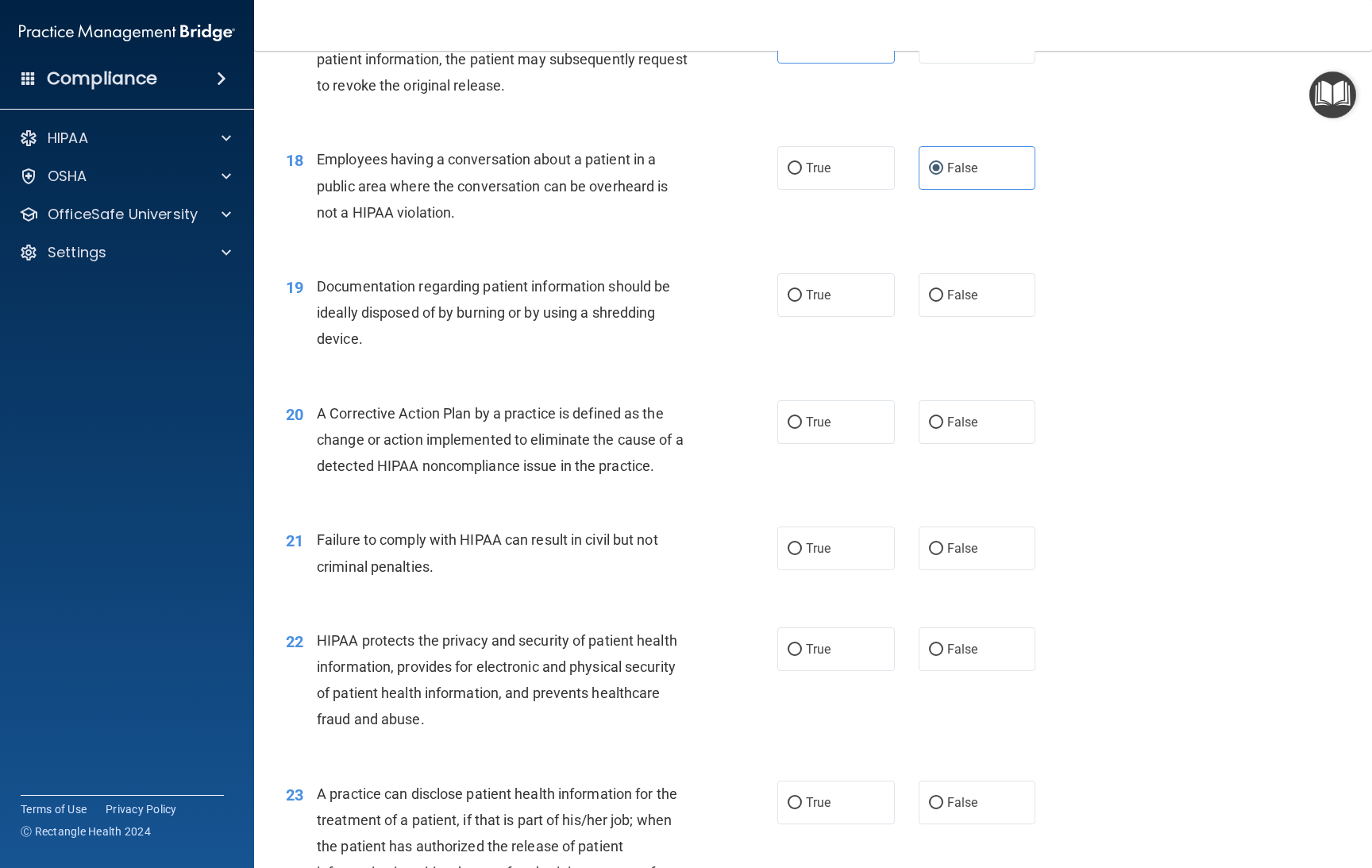
scroll to position [2149, 0]
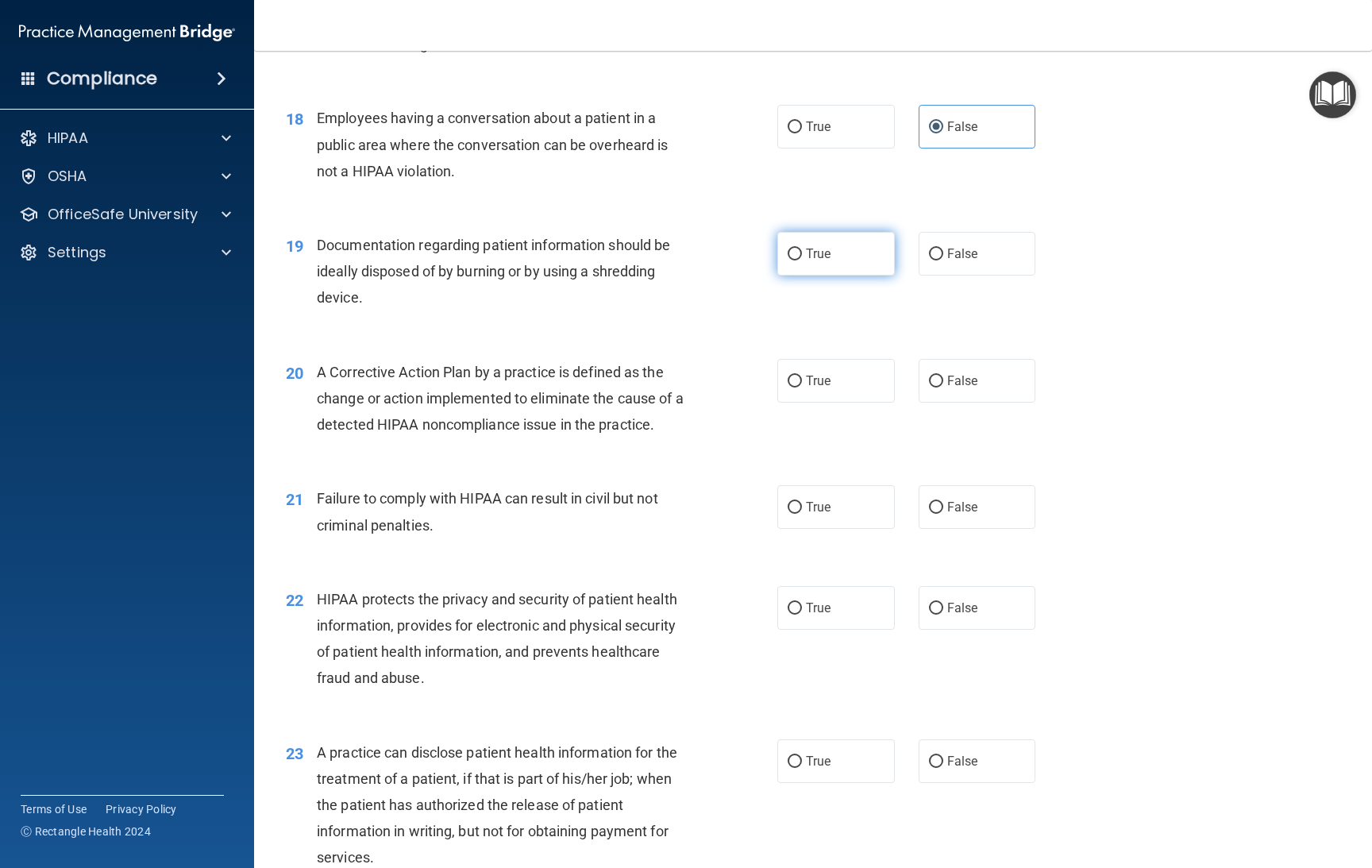
click at [815, 251] on span "True" at bounding box center [818, 254] width 25 height 15
click at [802, 251] on input "True" at bounding box center [794, 254] width 14 height 12
radio input "true"
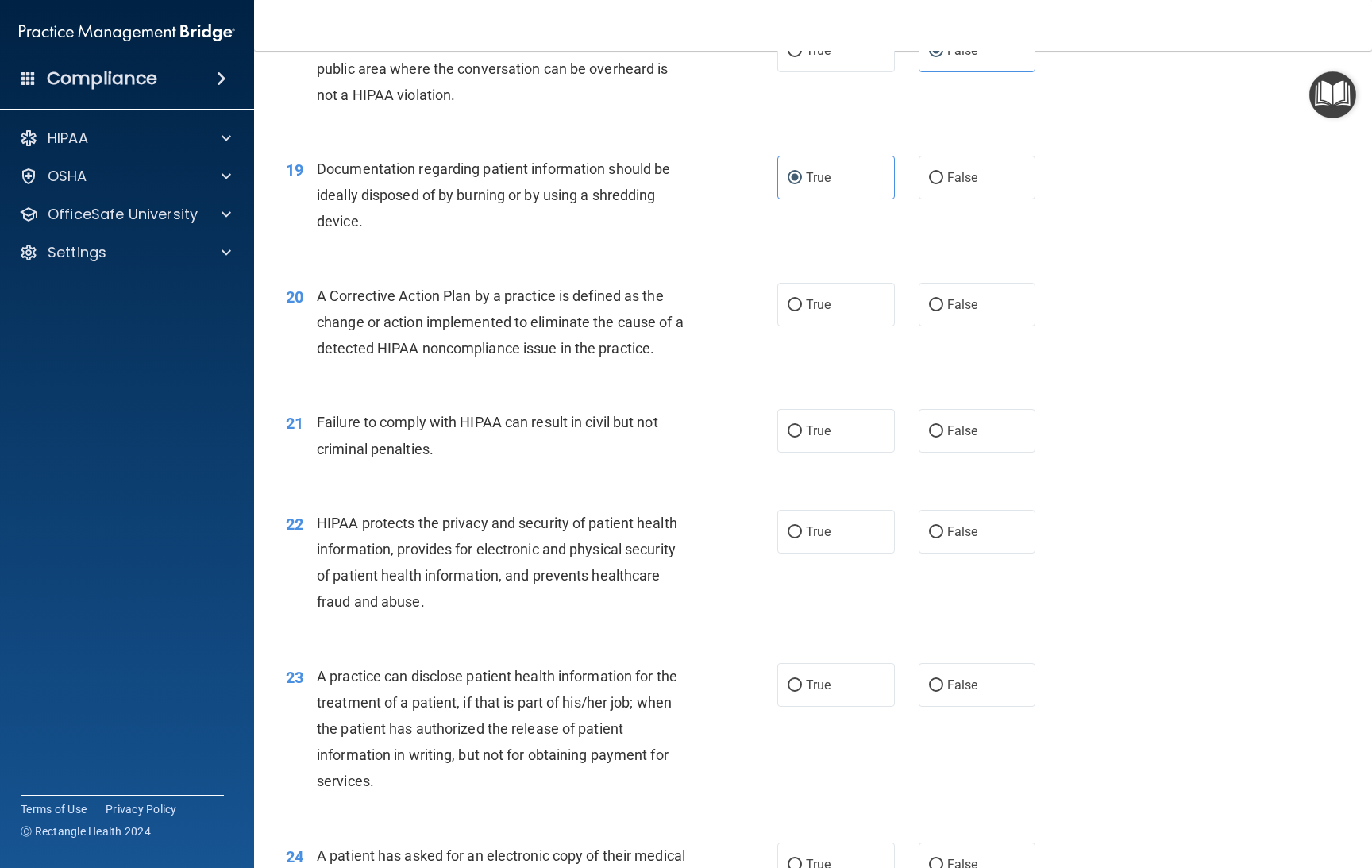
scroll to position [2269, 0]
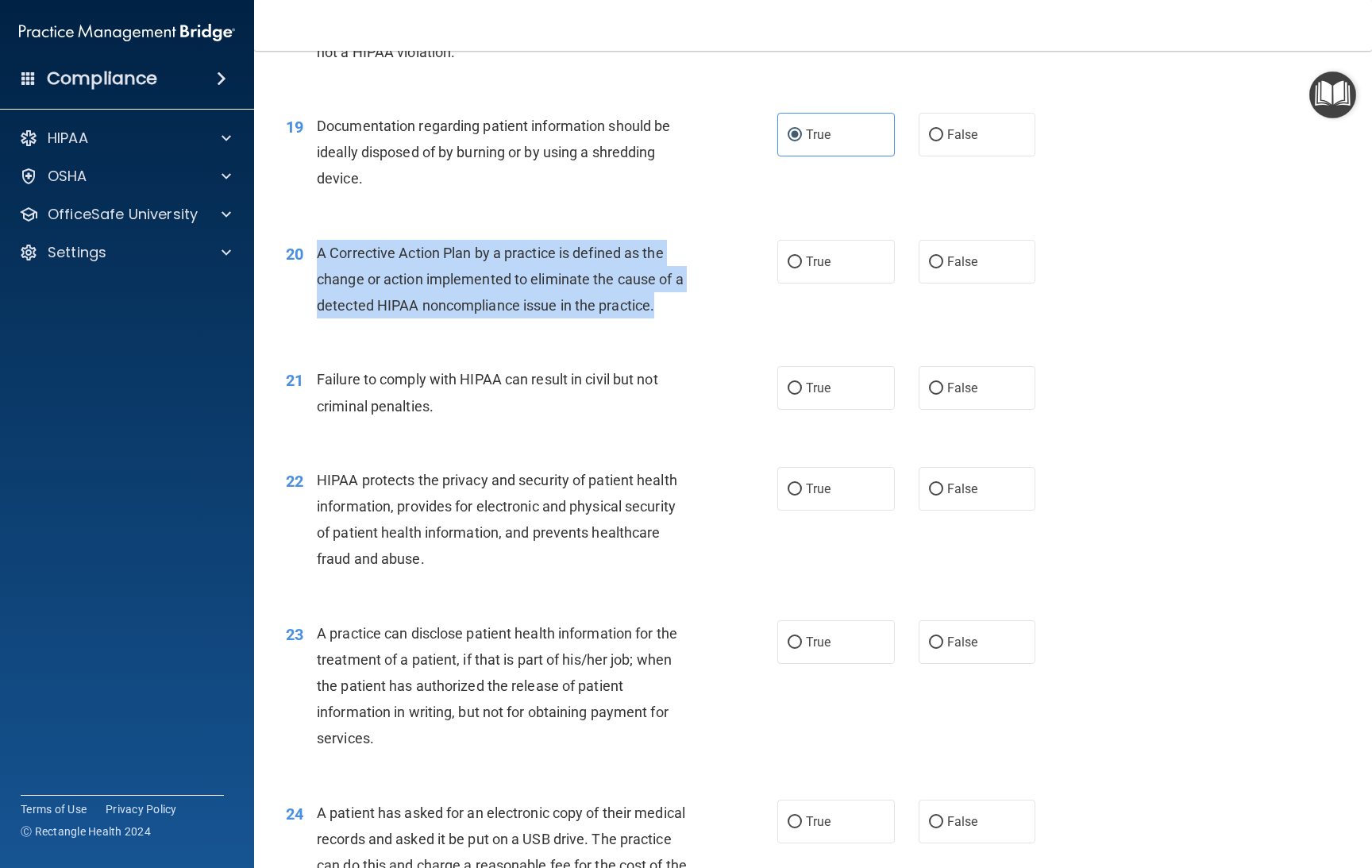
drag, startPoint x: 668, startPoint y: 303, endPoint x: 343, endPoint y: 270, distance: 326.7
click at [318, 258] on div "A Corrective Action Plan by a practice is defined as the change or action imple…" at bounding box center [510, 279] width 387 height 80
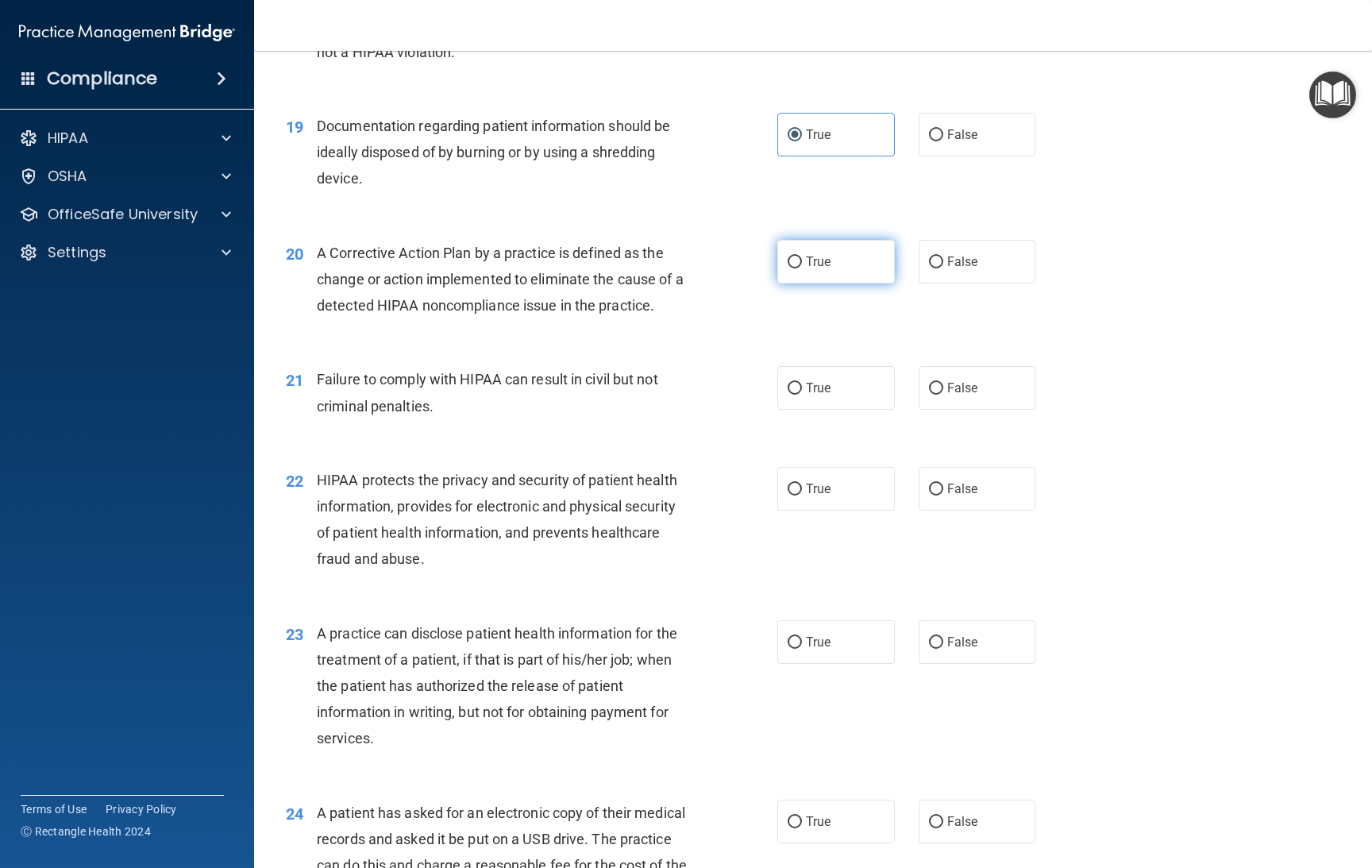
click at [856, 258] on label "True" at bounding box center [836, 262] width 118 height 44
click at [802, 258] on input "True" at bounding box center [794, 263] width 14 height 12
radio input "true"
click at [954, 376] on label "False" at bounding box center [977, 388] width 118 height 44
click at [943, 383] on input "False" at bounding box center [936, 389] width 14 height 12
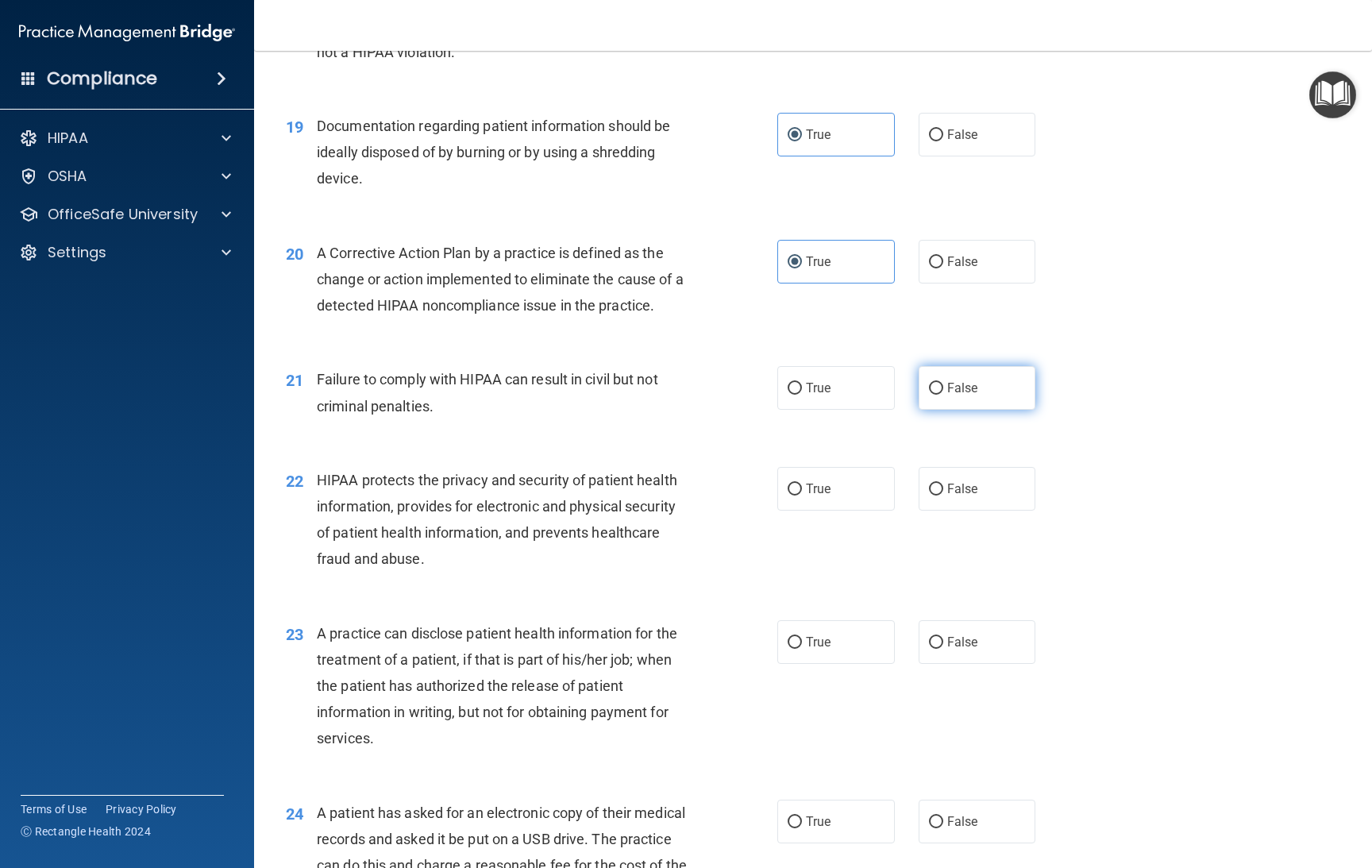
radio input "true"
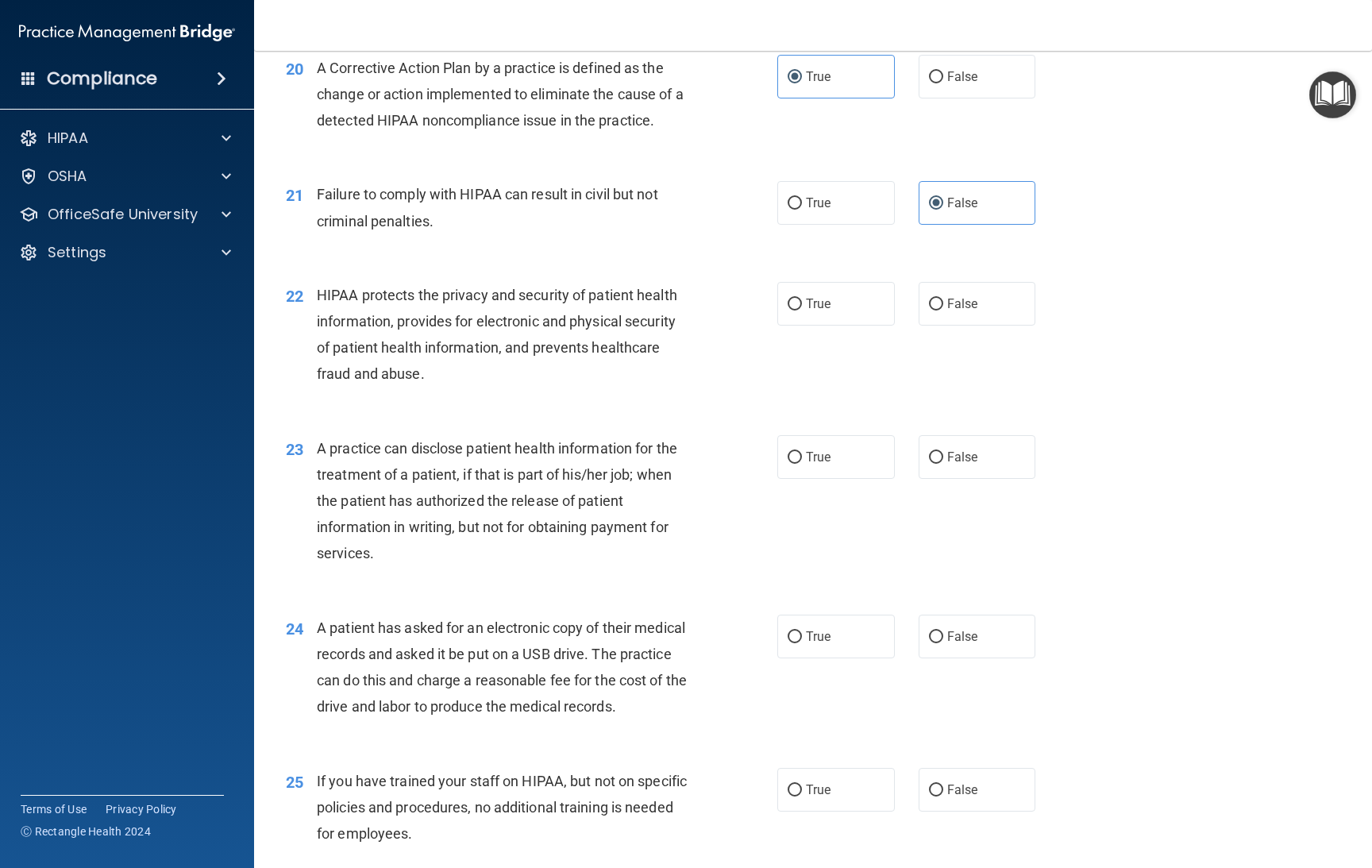
scroll to position [2507, 0]
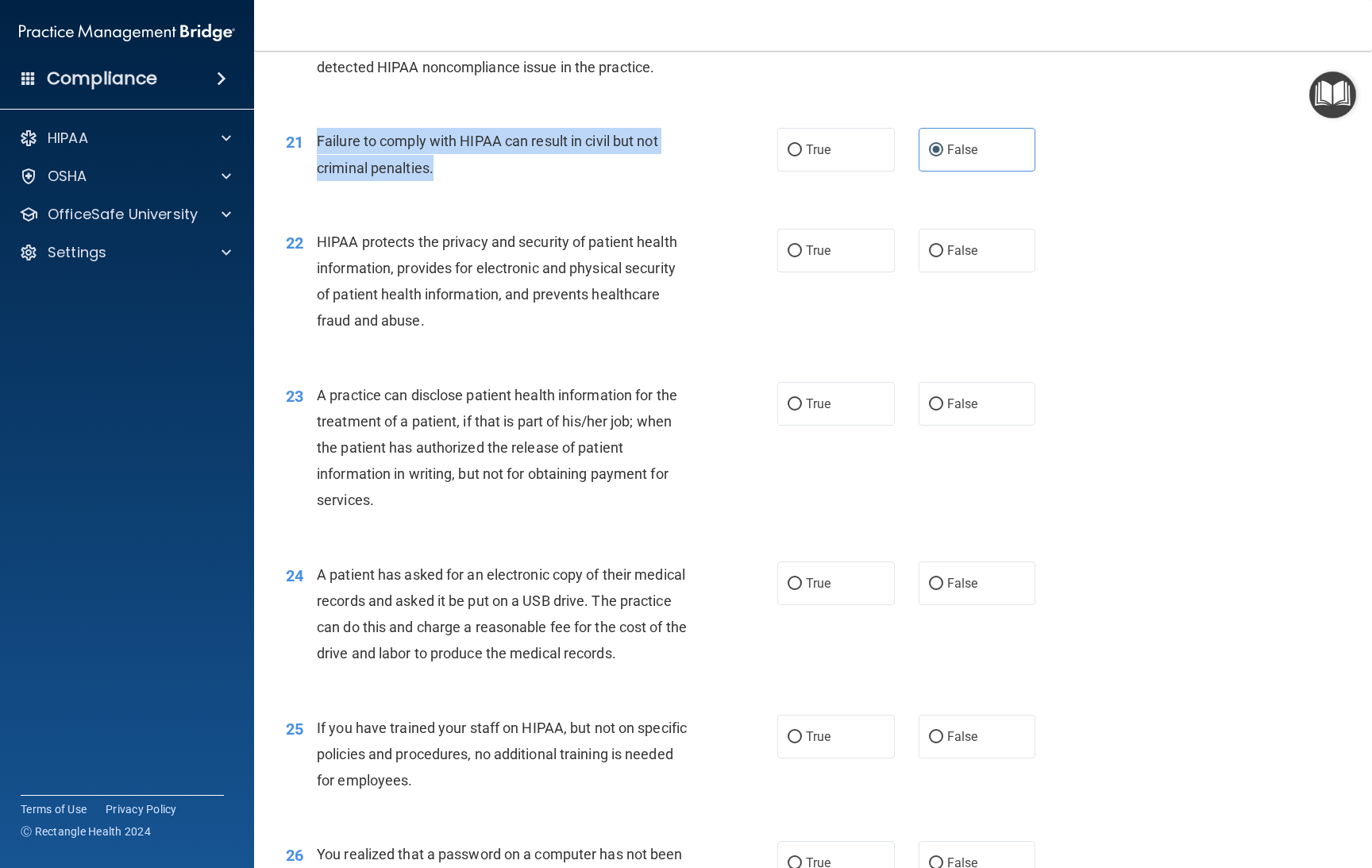
drag, startPoint x: 443, startPoint y: 164, endPoint x: 312, endPoint y: 141, distance: 133.0
click at [312, 141] on div "21 Failure to comply with HIPAA can result in civil but not criminal penalties." at bounding box center [531, 158] width 539 height 60
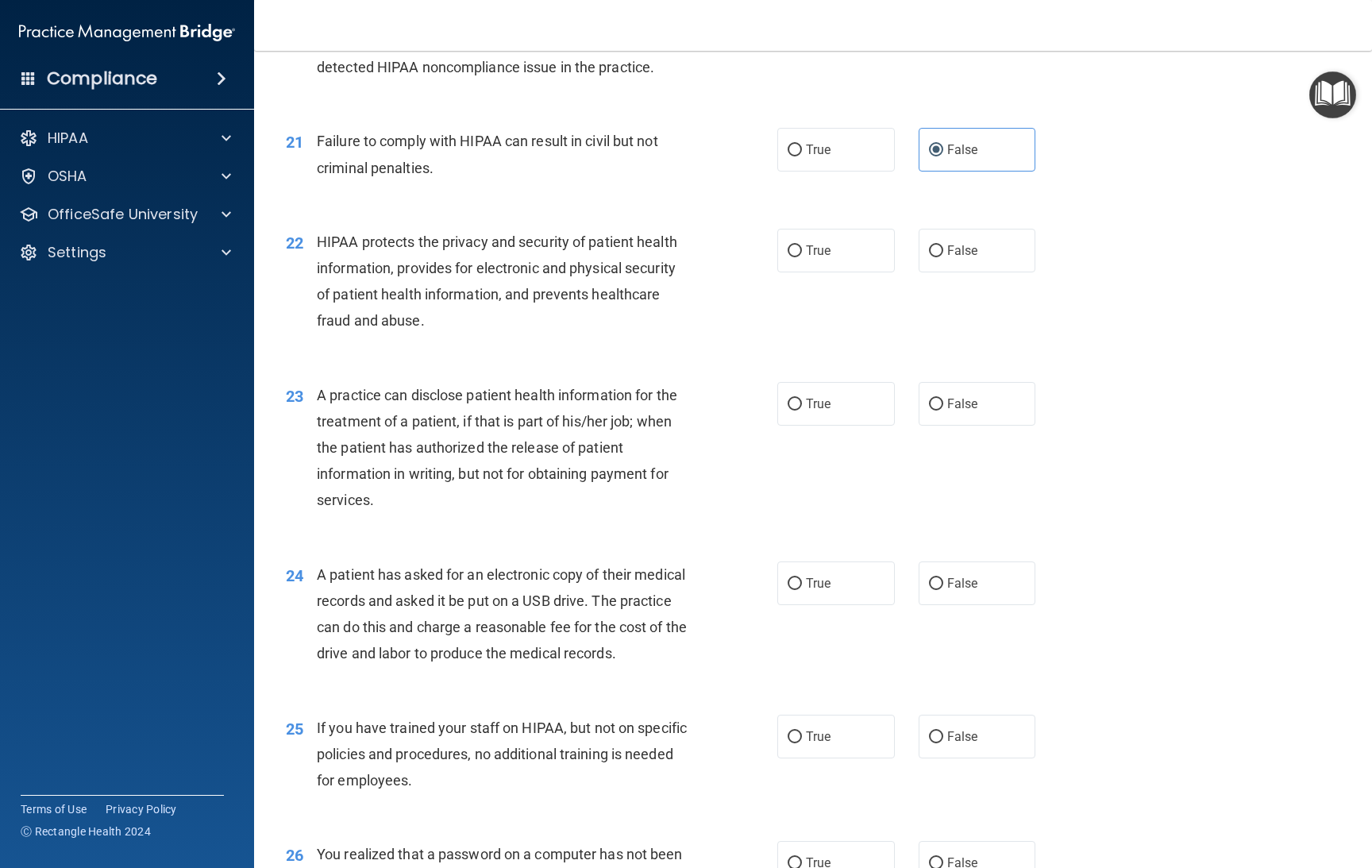
click at [465, 305] on div "HIPAA protects the privacy and security of patient health information, provides…" at bounding box center [510, 281] width 387 height 106
click at [780, 244] on label "True" at bounding box center [836, 251] width 118 height 44
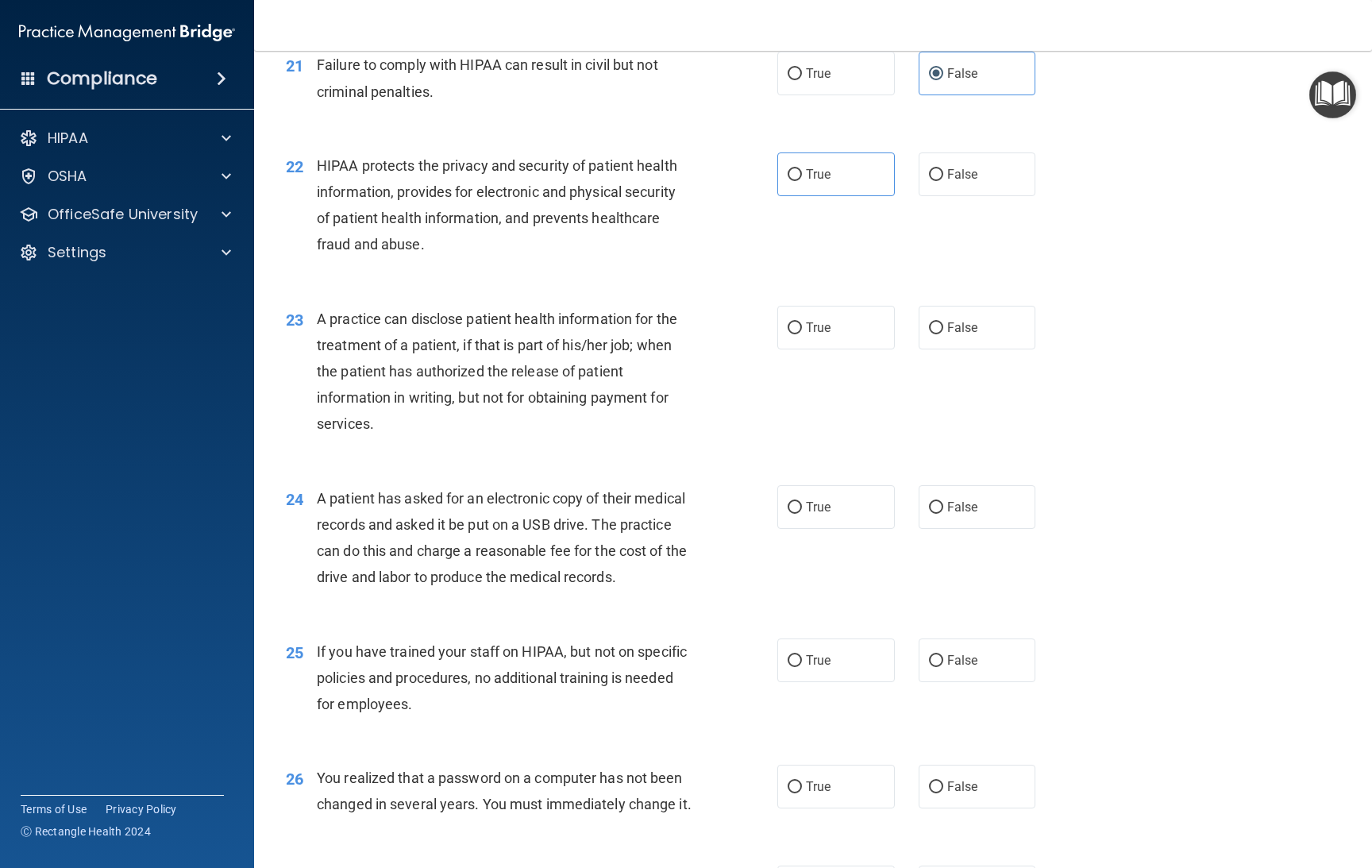
scroll to position [2626, 0]
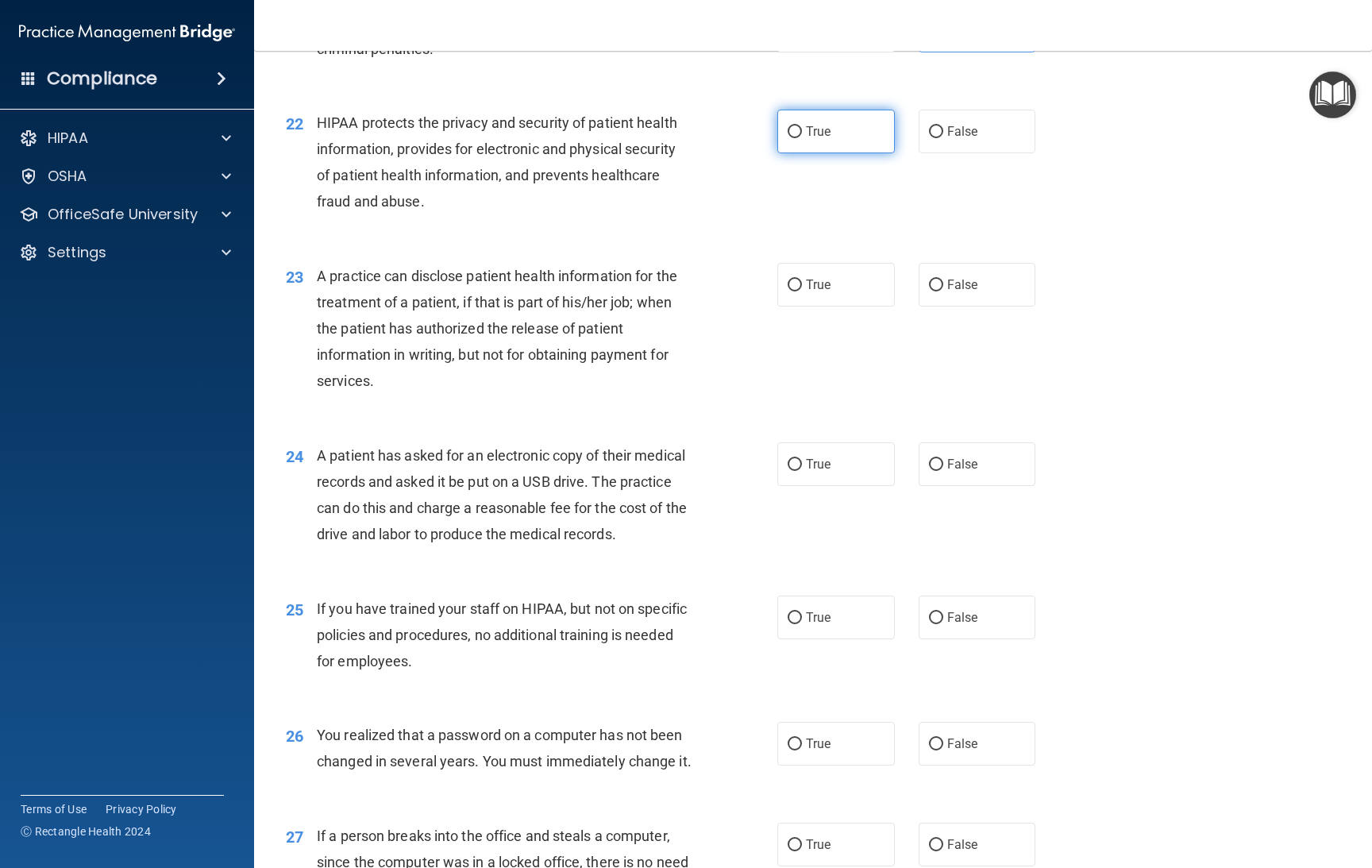
drag, startPoint x: 805, startPoint y: 118, endPoint x: 805, endPoint y: 132, distance: 14.0
click at [805, 129] on label "True" at bounding box center [836, 131] width 118 height 44
click at [802, 129] on input "True" at bounding box center [794, 132] width 14 height 12
radio input "true"
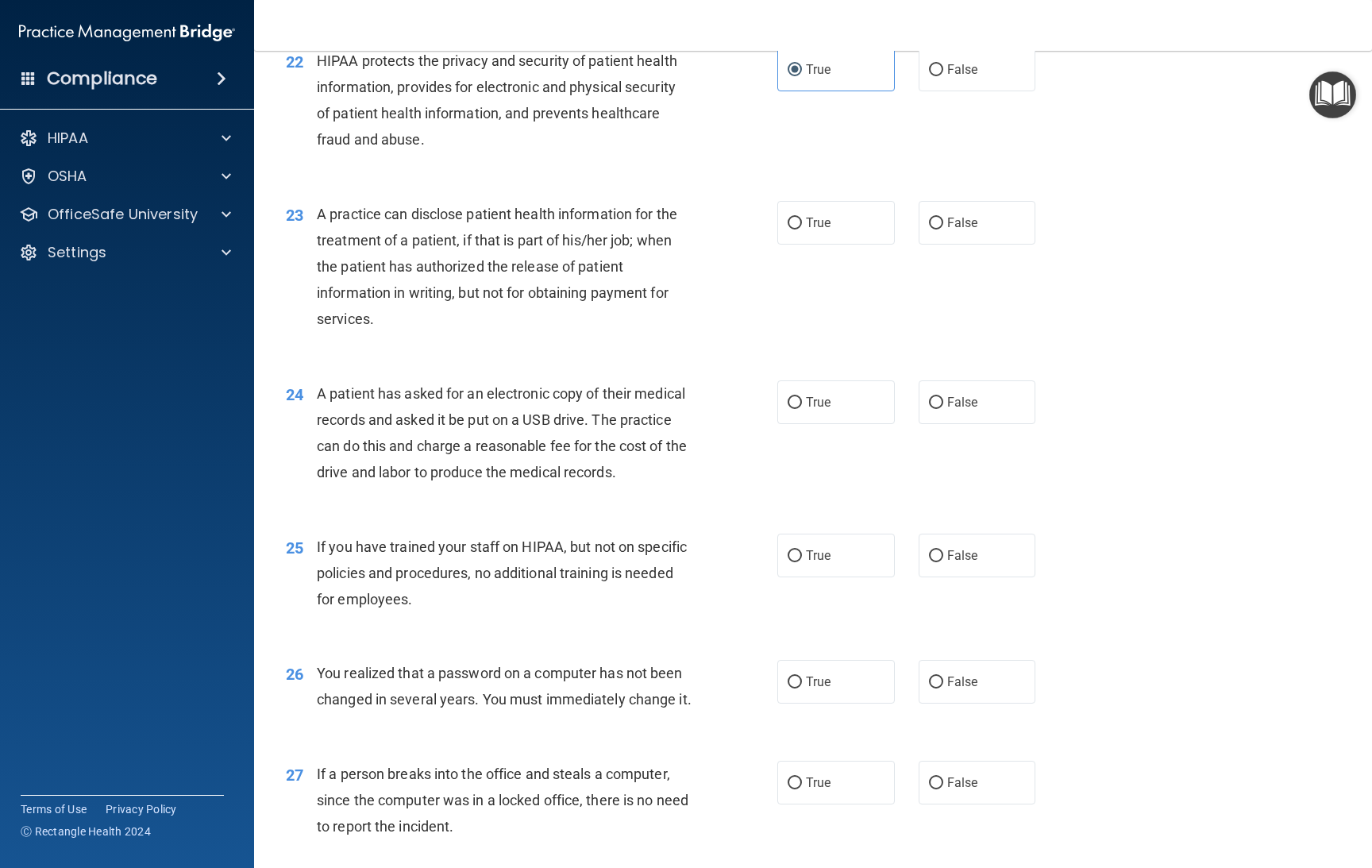
scroll to position [2745, 0]
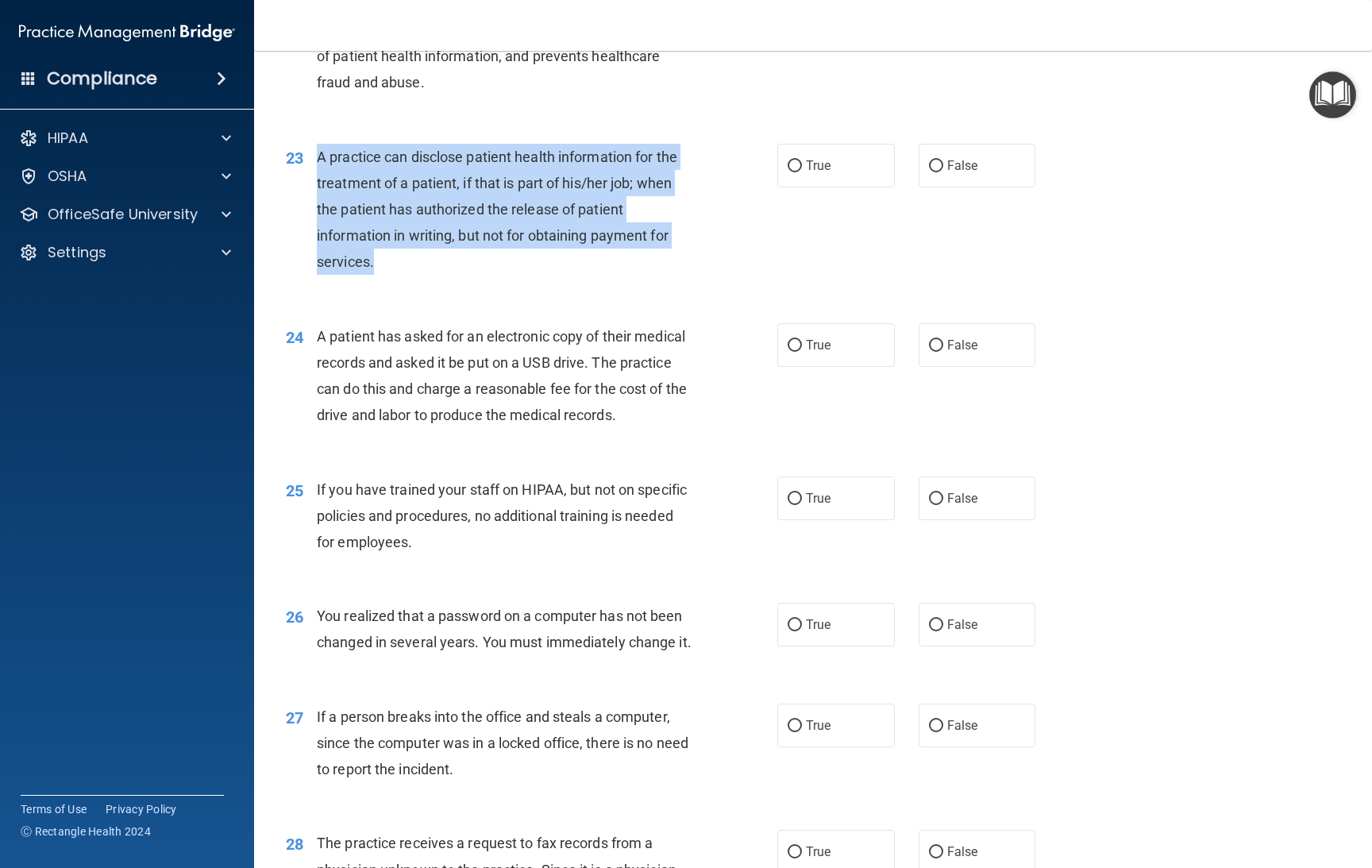
drag, startPoint x: 387, startPoint y: 262, endPoint x: 375, endPoint y: 181, distance: 81.9
click at [317, 159] on div "A practice can disclose patient health information for the treatment of a patie…" at bounding box center [510, 210] width 387 height 132
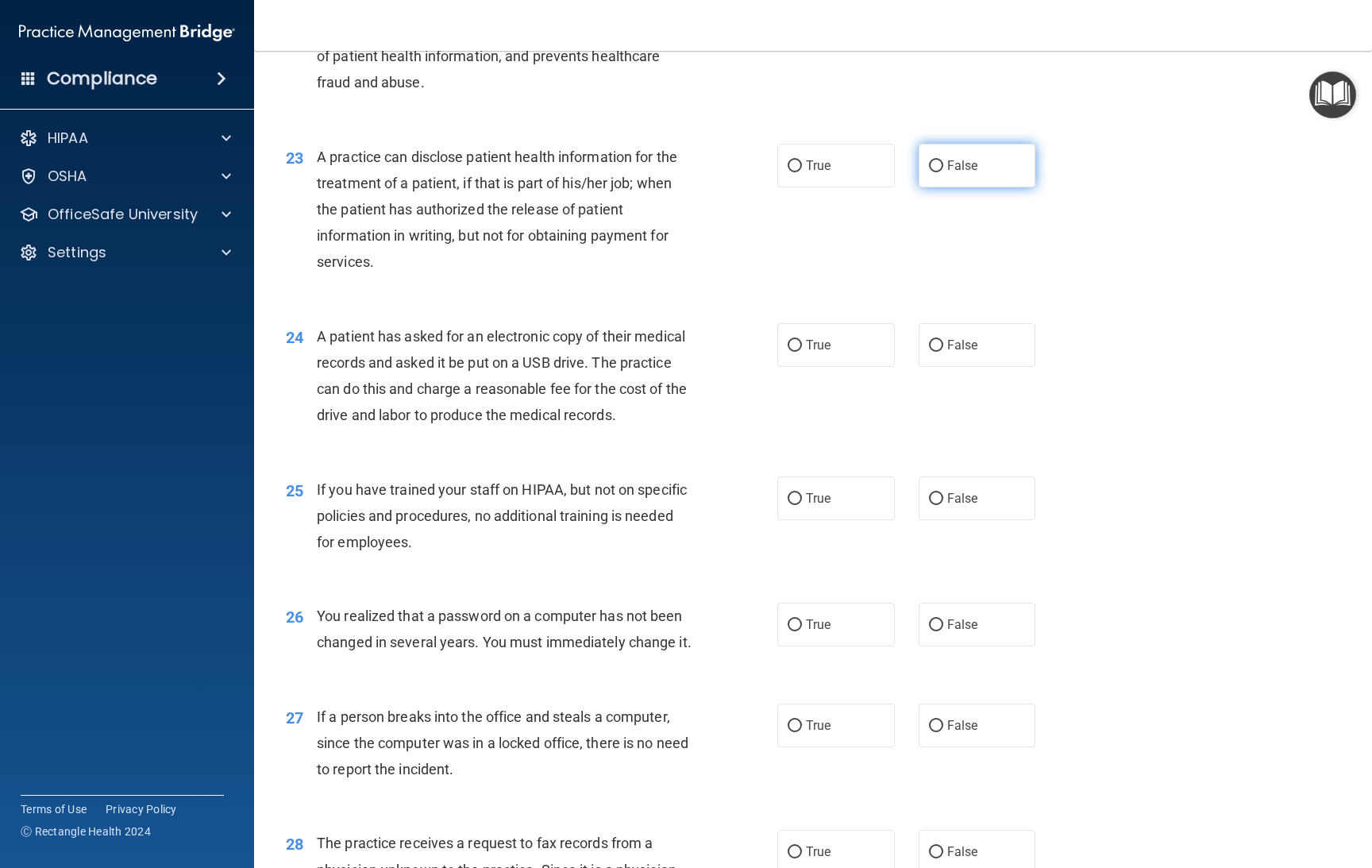
click at [989, 176] on label "False" at bounding box center [977, 166] width 118 height 44
click at [943, 172] on input "False" at bounding box center [936, 166] width 14 height 12
radio input "true"
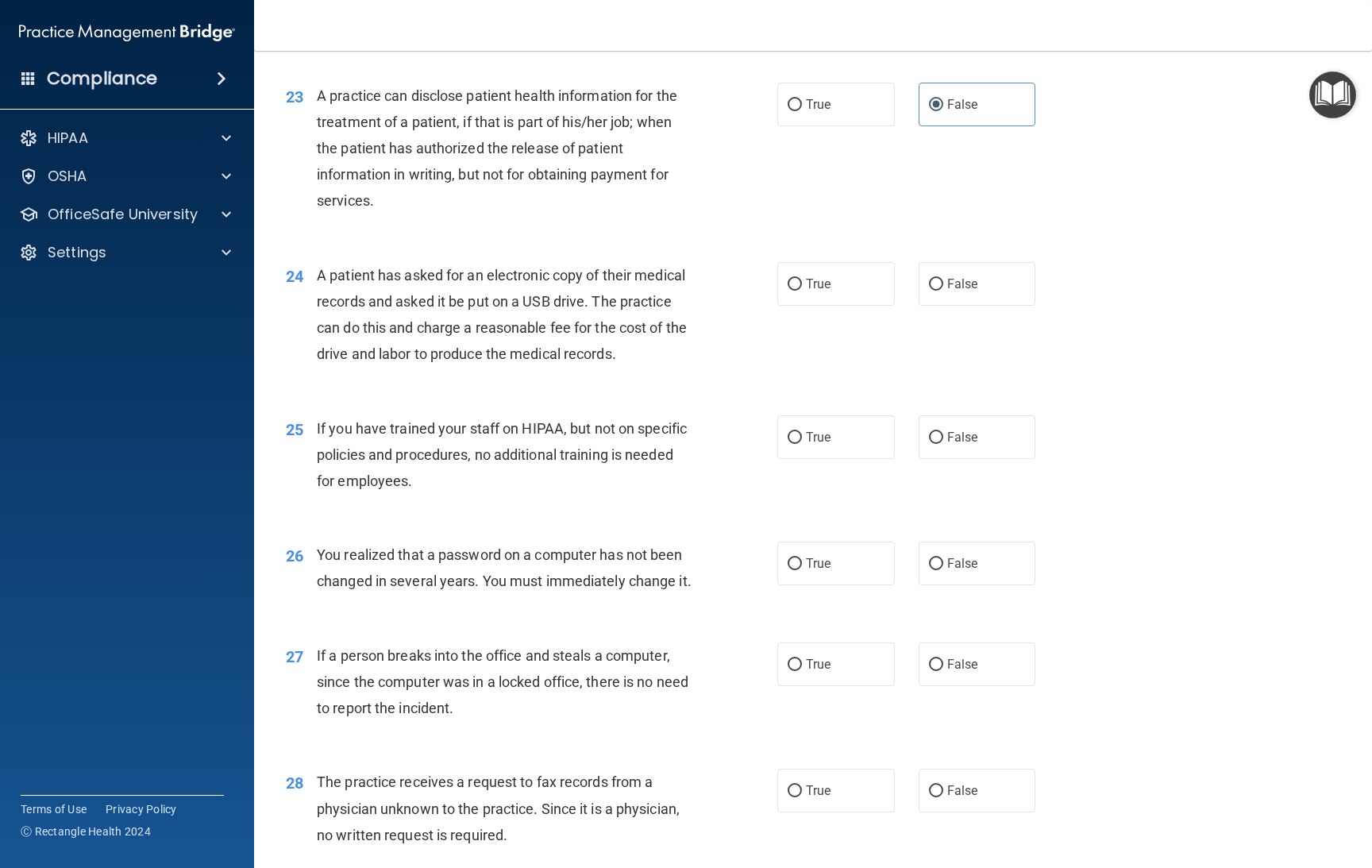
scroll to position [2864, 0]
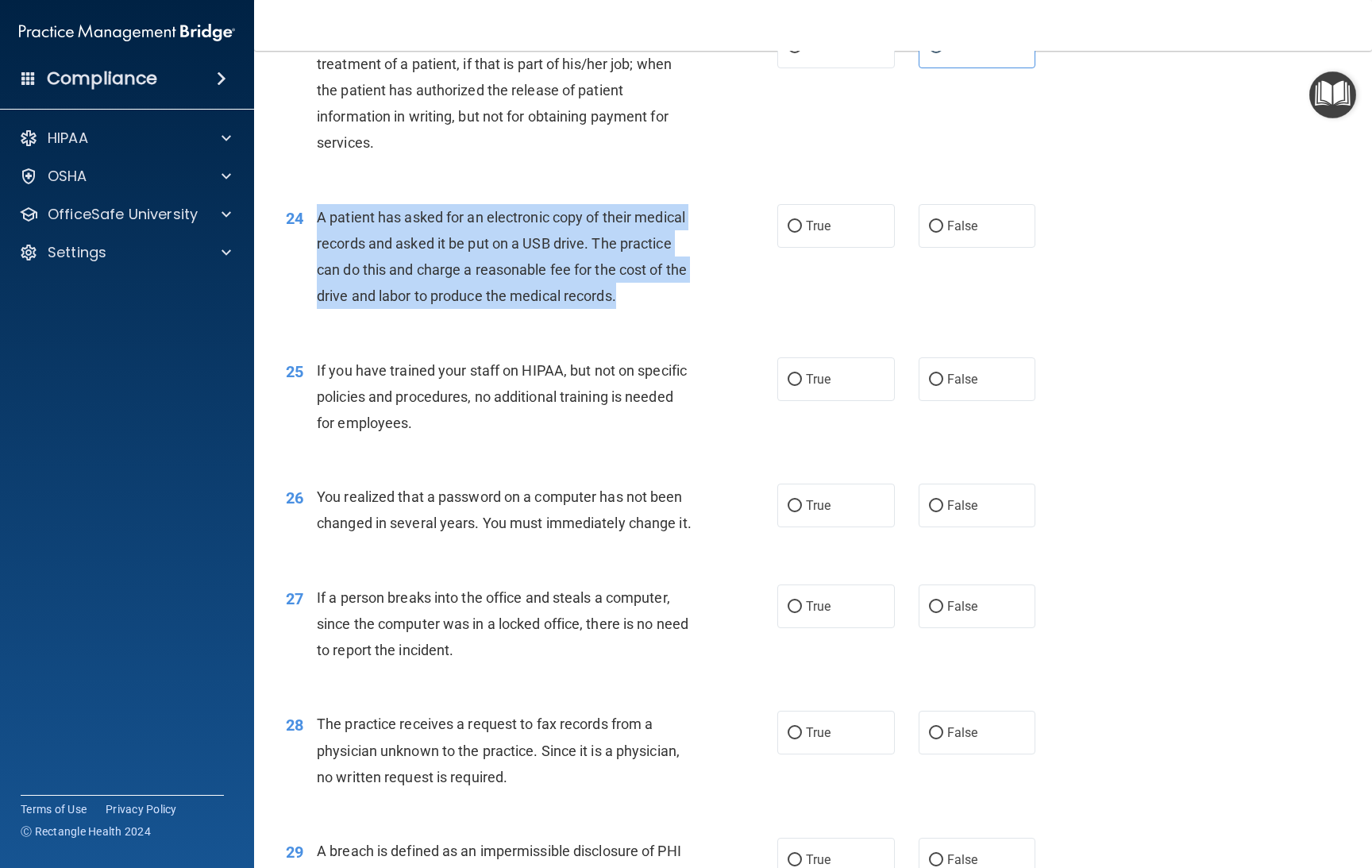
drag, startPoint x: 384, startPoint y: 315, endPoint x: 320, endPoint y: 222, distance: 112.9
click at [306, 224] on div "24 A patient has asked for an electronic copy of their medical records and aske…" at bounding box center [531, 261] width 539 height 113
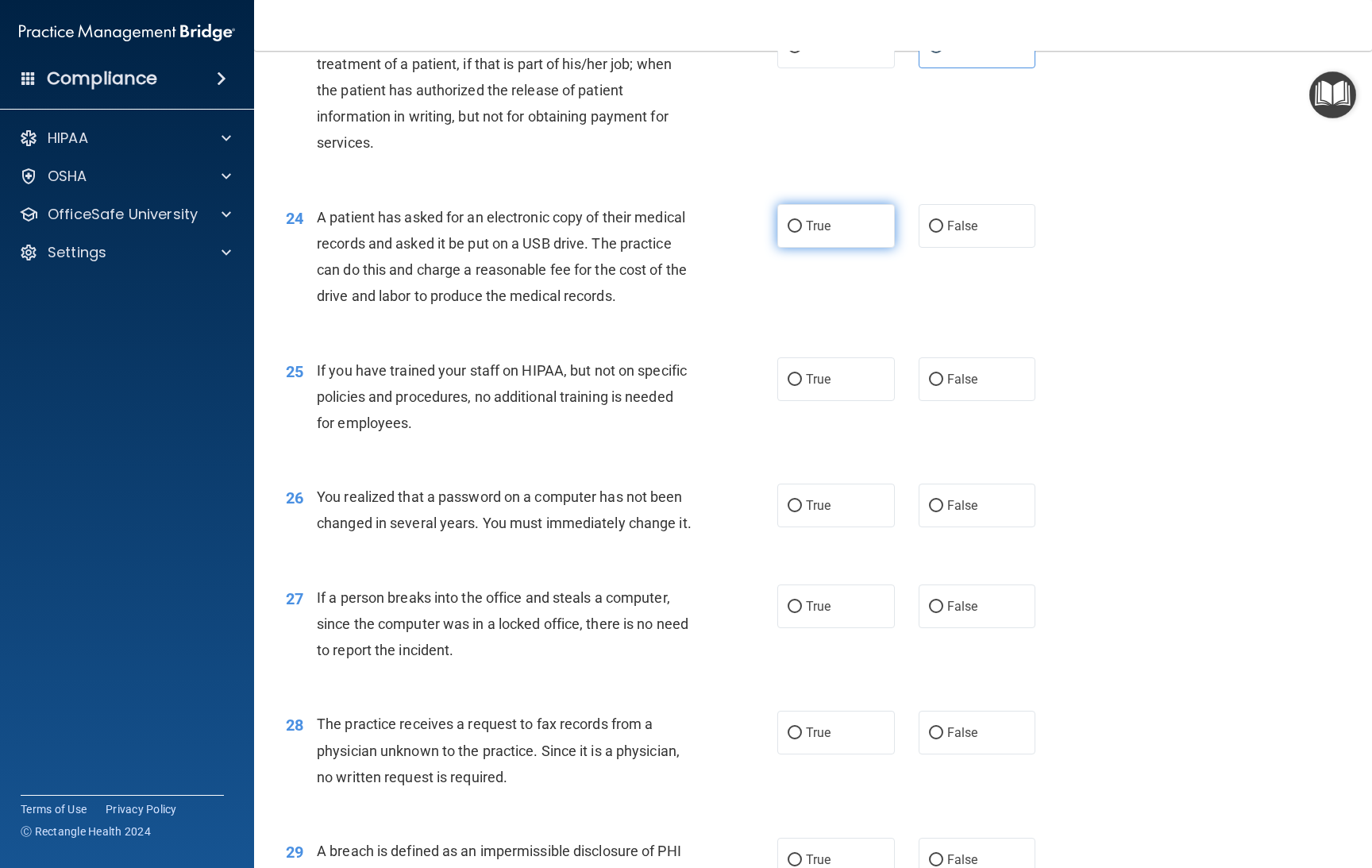
click at [854, 224] on label "True" at bounding box center [836, 226] width 118 height 44
click at [802, 224] on input "True" at bounding box center [794, 227] width 14 height 12
radio input "true"
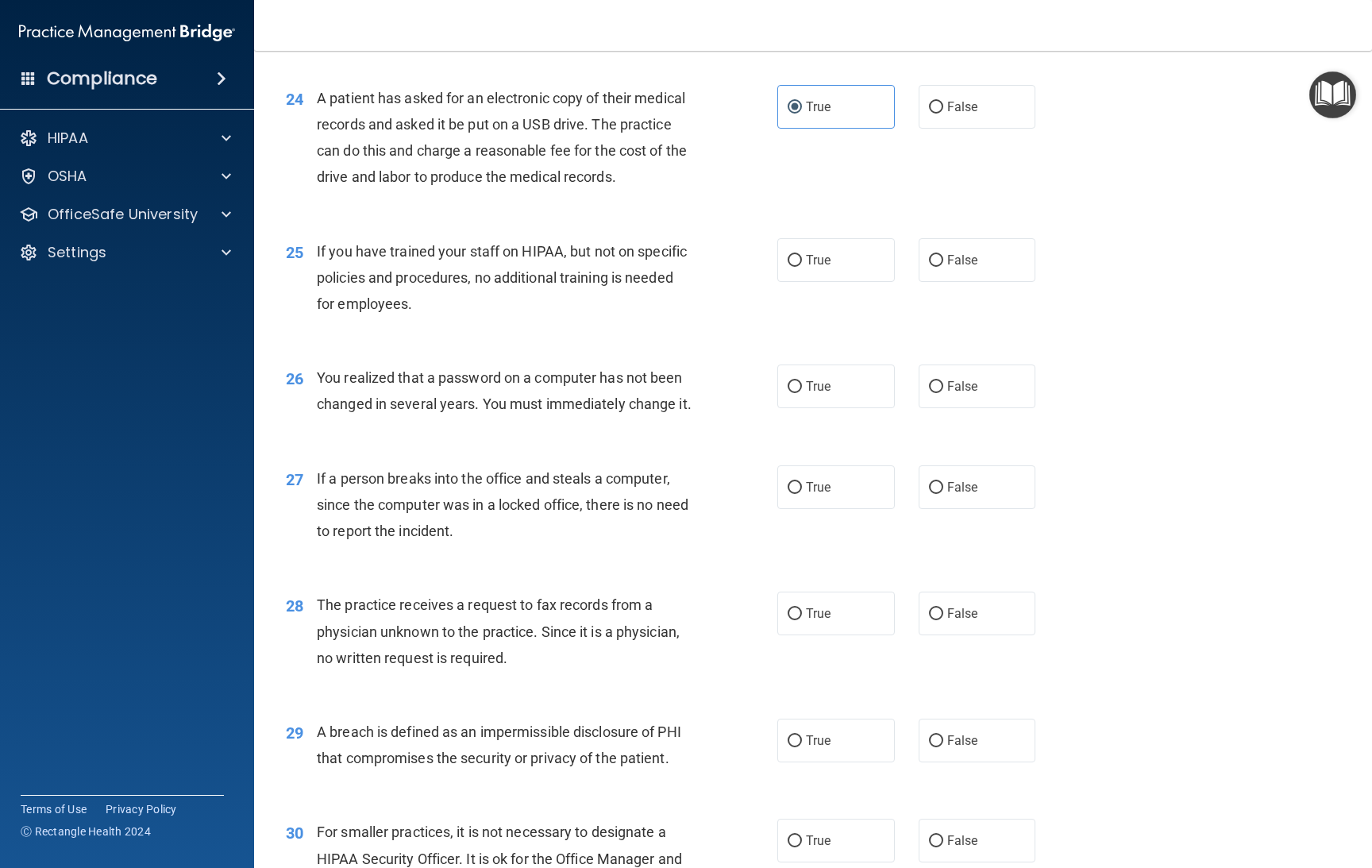
scroll to position [3102, 0]
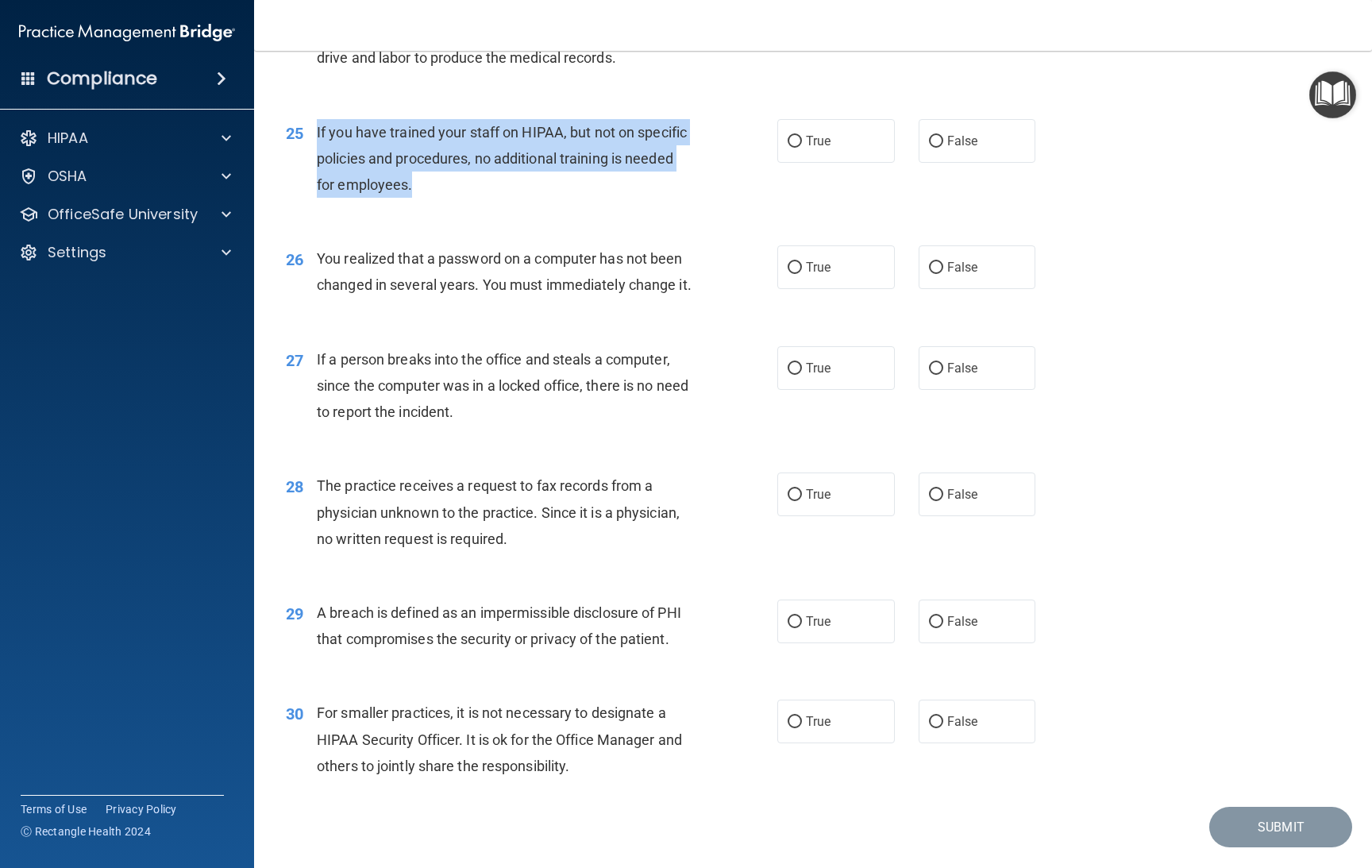
drag, startPoint x: 474, startPoint y: 210, endPoint x: 346, endPoint y: 172, distance: 133.5
click at [314, 163] on div "25 If you have trained your staff on HIPAA, but not on specific policies and pr…" at bounding box center [531, 163] width 539 height 87
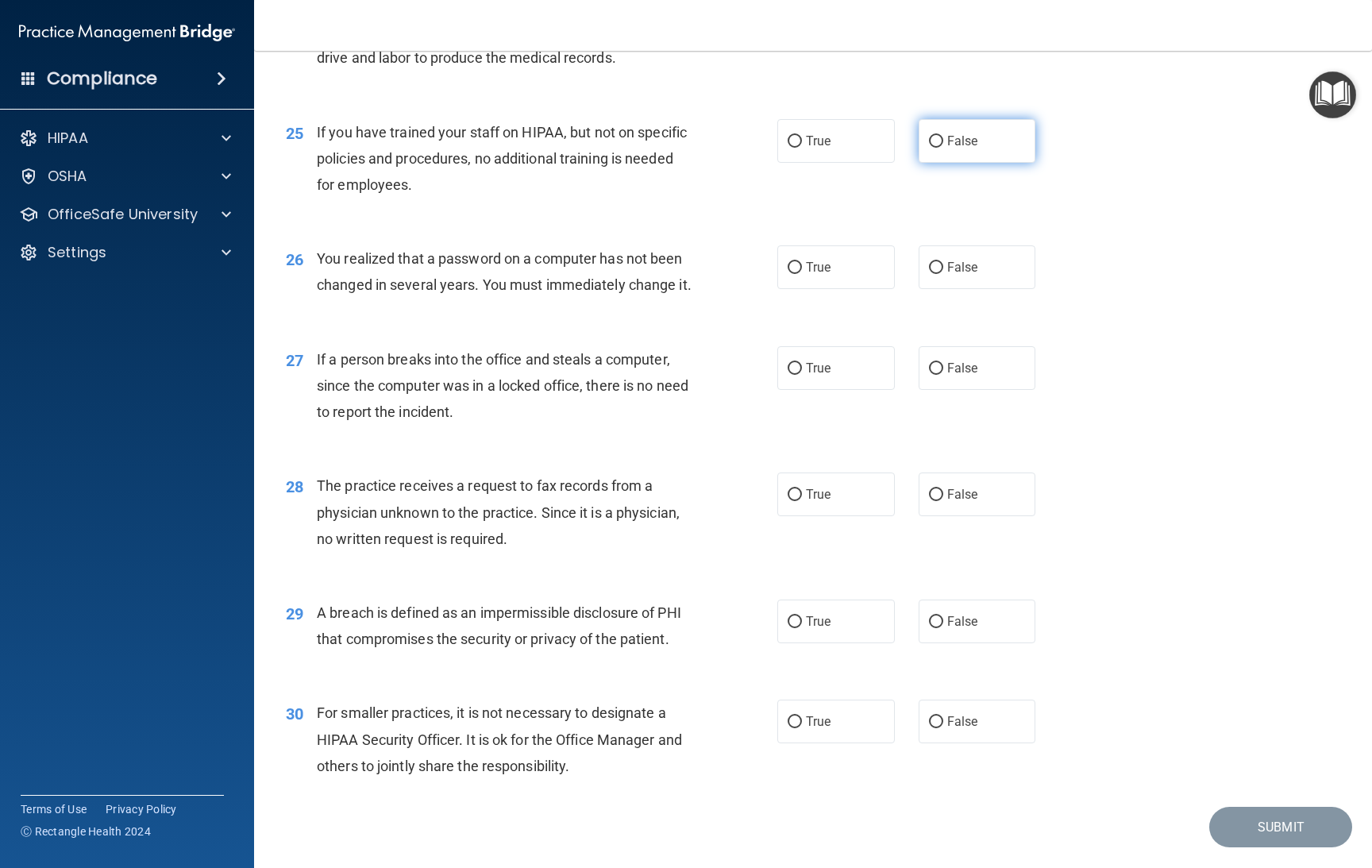
click at [965, 148] on span "False" at bounding box center [963, 141] width 31 height 15
click at [943, 147] on input "False" at bounding box center [936, 141] width 14 height 12
radio input "true"
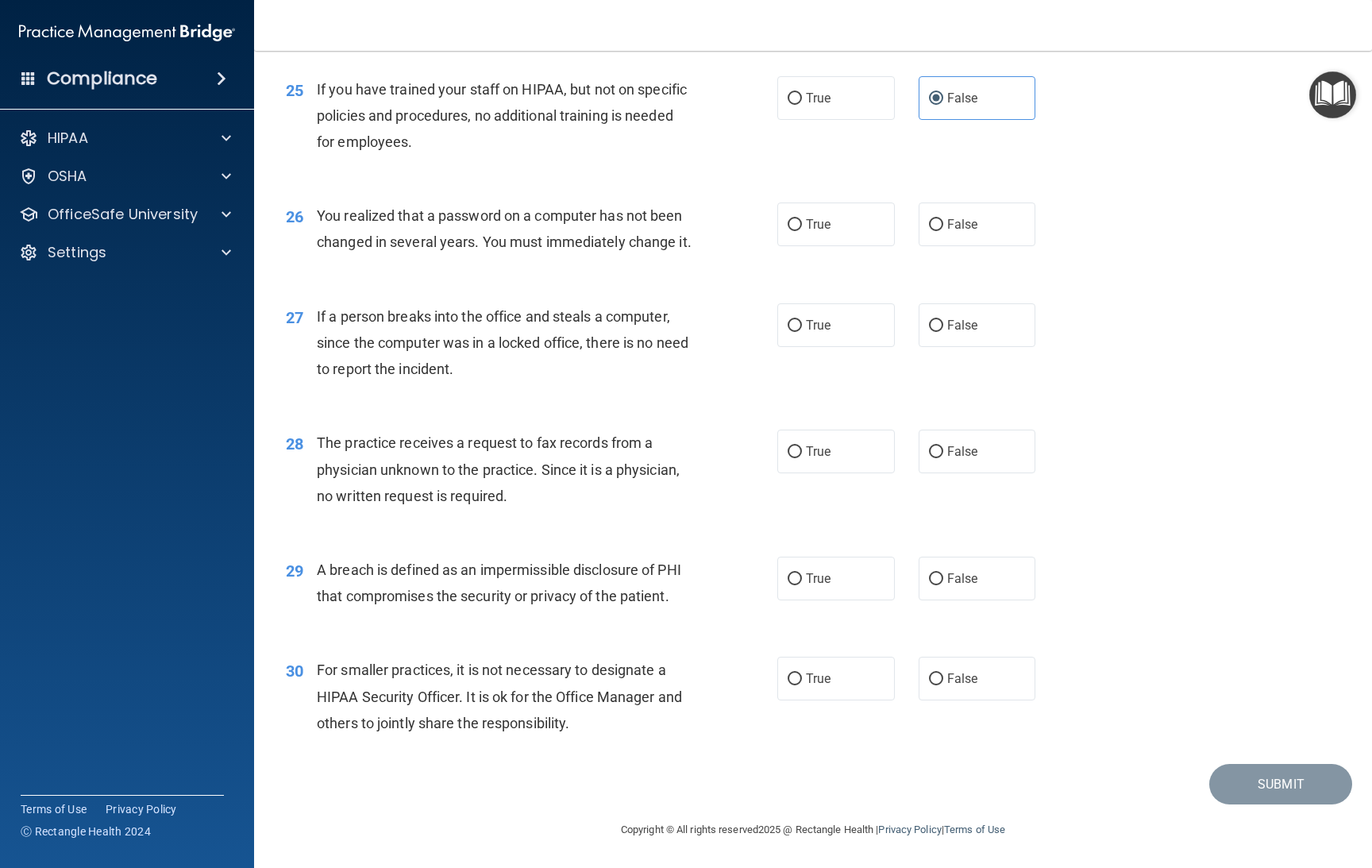
scroll to position [3221, 0]
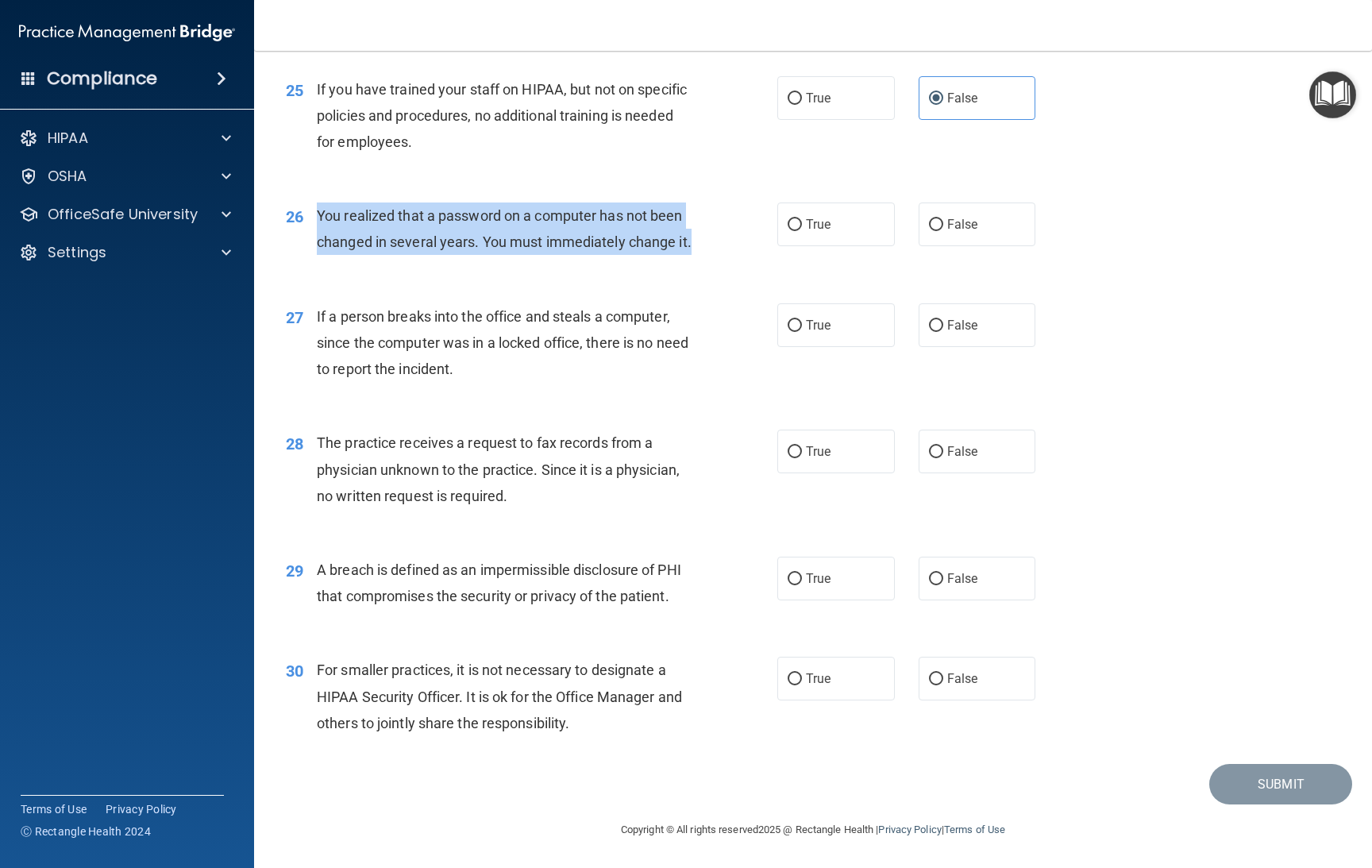
drag, startPoint x: 406, startPoint y: 222, endPoint x: 335, endPoint y: 170, distance: 88.0
click at [310, 202] on div "26 You realized that a password on a computer has not been changed in several y…" at bounding box center [531, 232] width 539 height 60
click at [446, 207] on span "You realized that a password on a computer has not been changed in several year…" at bounding box center [504, 229] width 375 height 43
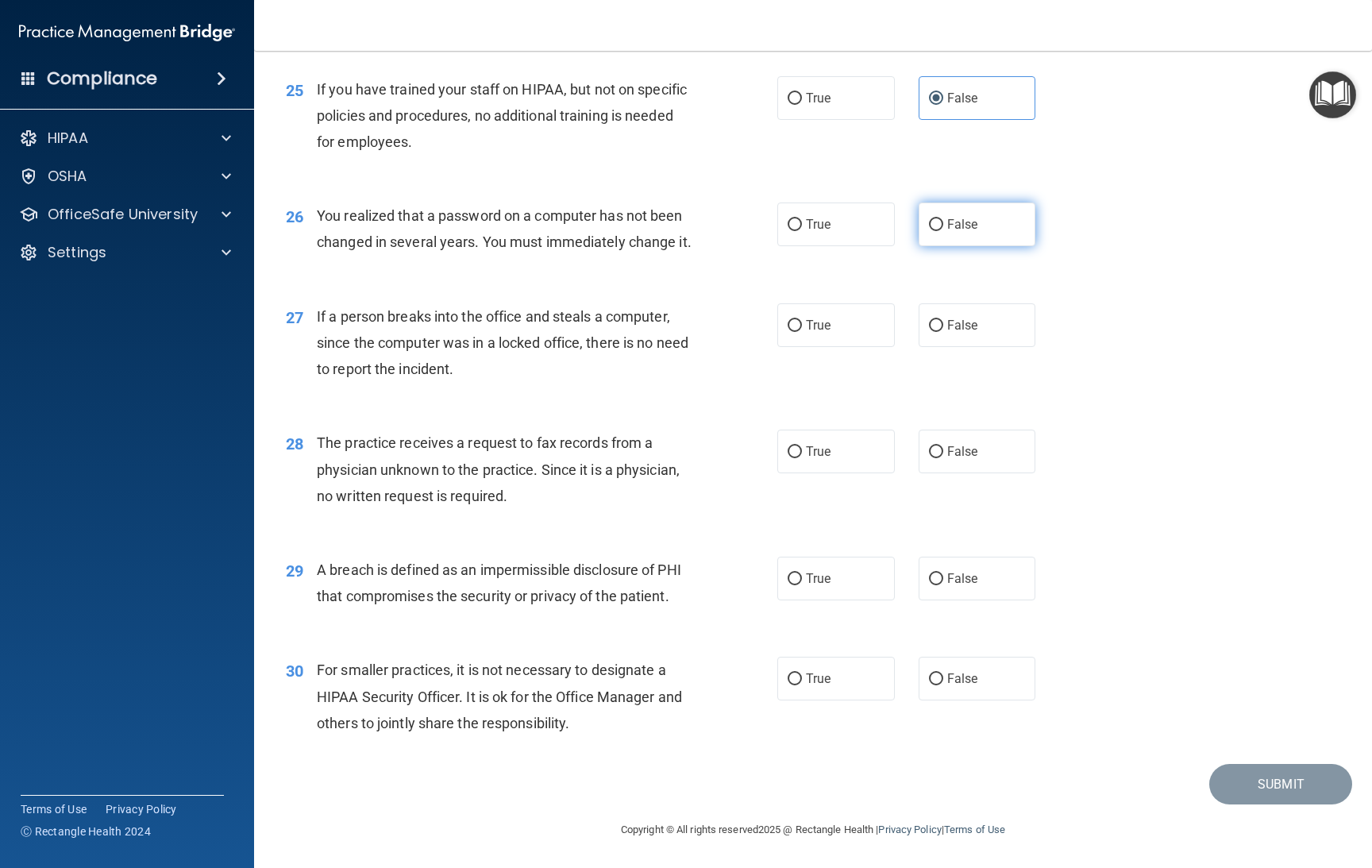
click at [958, 202] on label "False" at bounding box center [977, 224] width 118 height 44
click at [943, 219] on input "False" at bounding box center [936, 225] width 14 height 12
radio input "true"
drag, startPoint x: 955, startPoint y: 310, endPoint x: 947, endPoint y: 318, distance: 11.3
click at [955, 314] on label "False" at bounding box center [977, 325] width 118 height 44
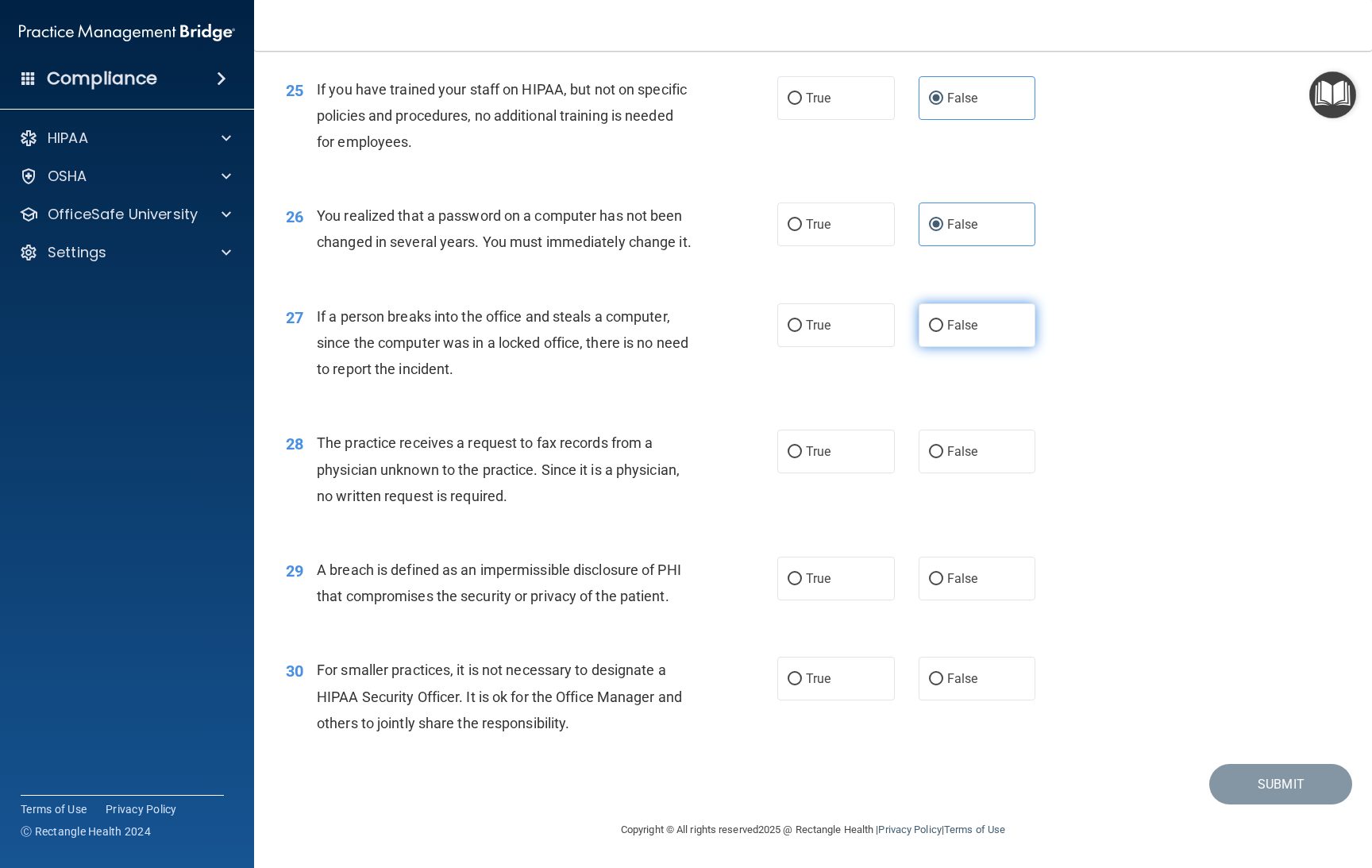
click at [943, 320] on input "False" at bounding box center [936, 326] width 14 height 12
radio input "true"
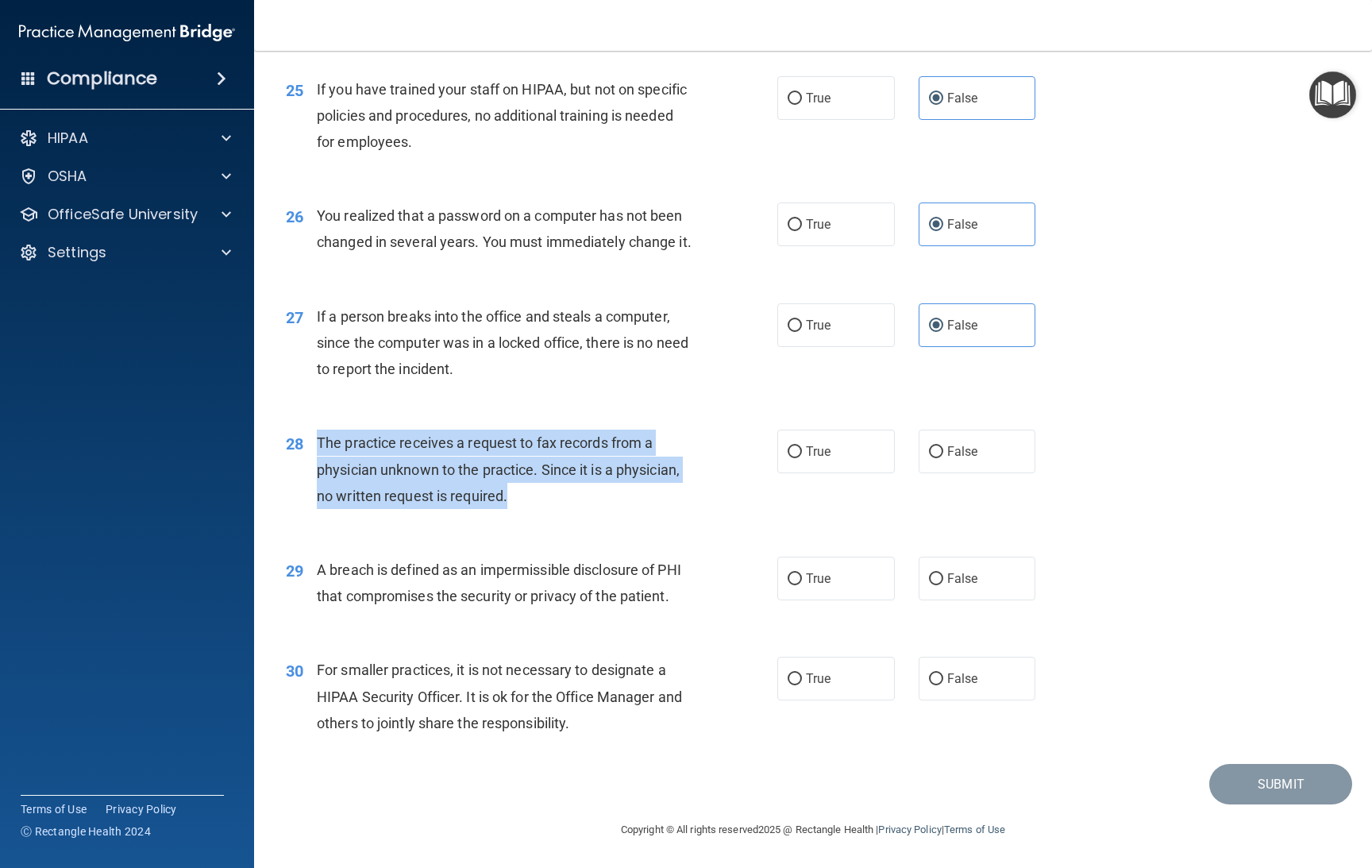
drag, startPoint x: 513, startPoint y: 469, endPoint x: 340, endPoint y: 431, distance: 177.1
click at [312, 429] on div "28 The practice receives a request to fax records from a physician unknown to t…" at bounding box center [531, 473] width 539 height 87
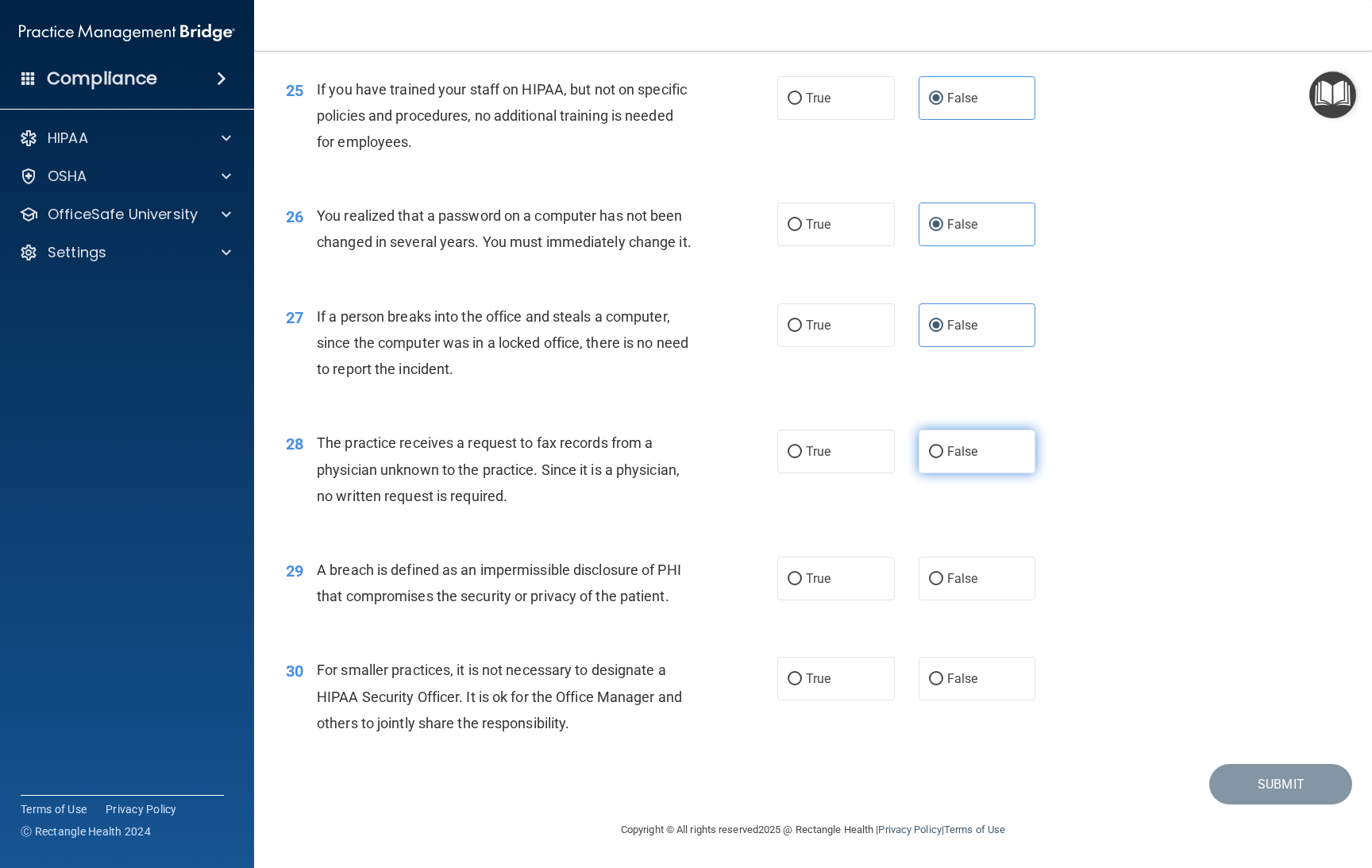
click at [949, 444] on span "False" at bounding box center [963, 451] width 31 height 15
click at [943, 446] on input "False" at bounding box center [936, 452] width 14 height 12
radio input "true"
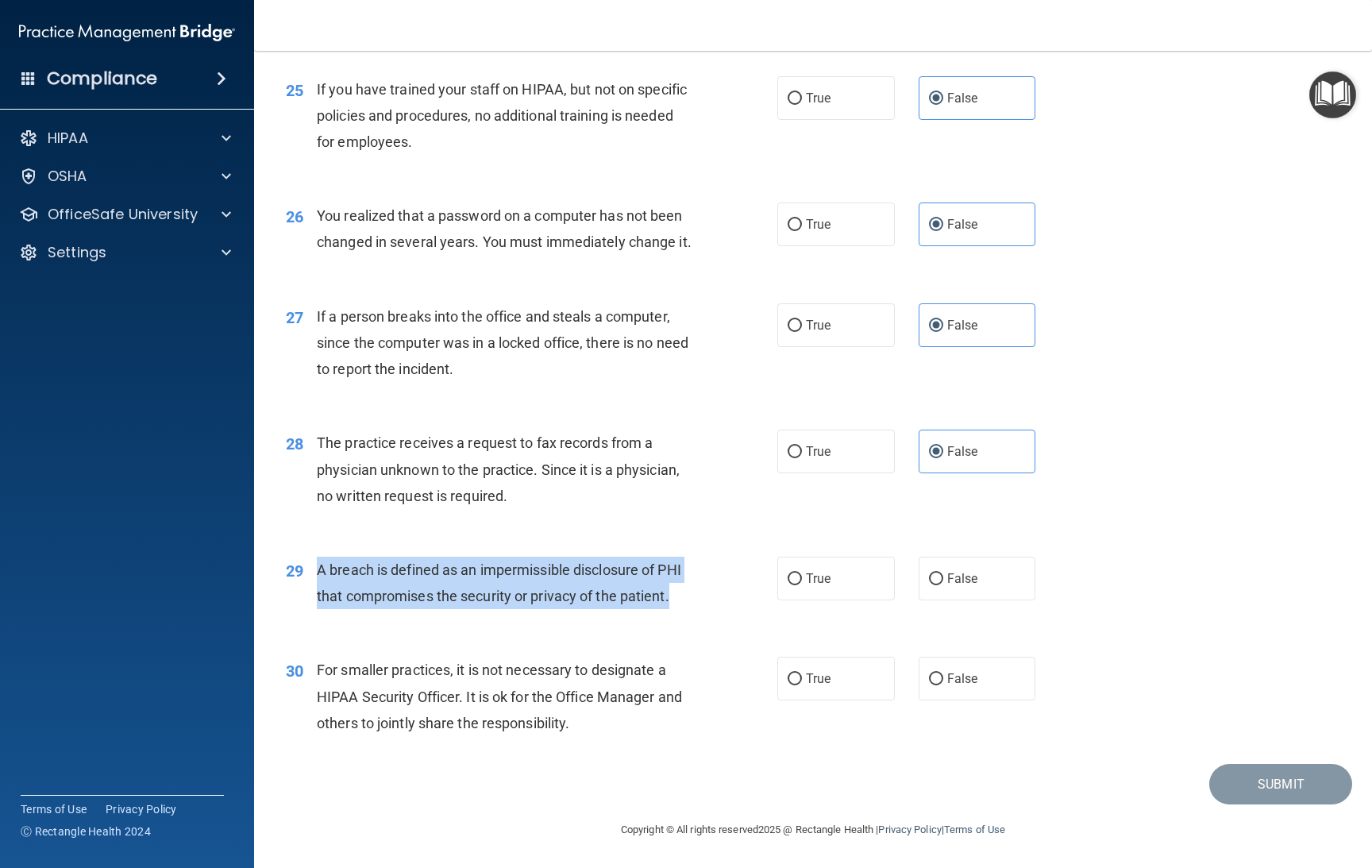
drag, startPoint x: 374, startPoint y: 593, endPoint x: 332, endPoint y: 563, distance: 51.6
click at [310, 556] on div "29 A breach is defined as an impermissible disclosure of PHI that compromises t…" at bounding box center [531, 586] width 539 height 60
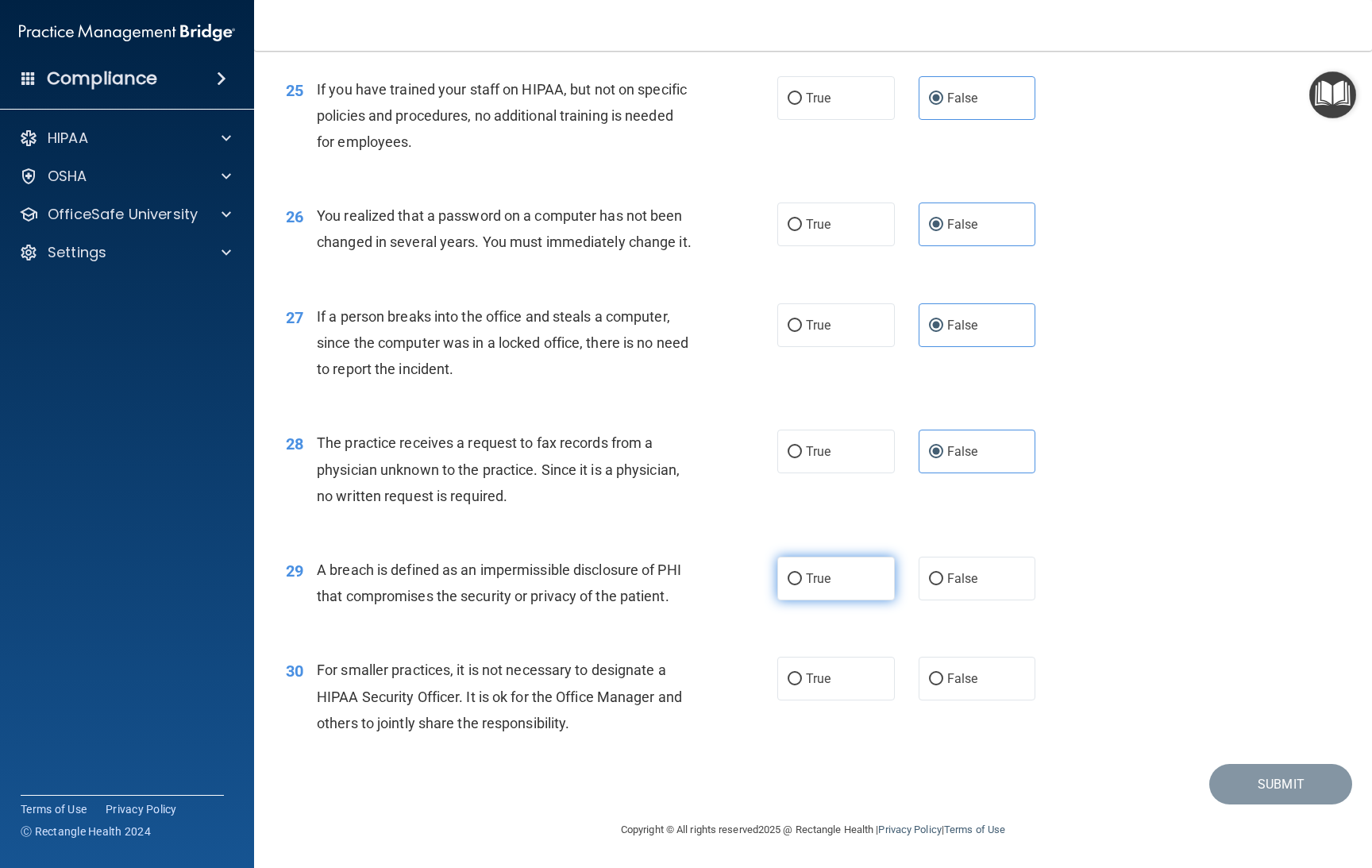
click at [806, 571] on span "True" at bounding box center [818, 578] width 25 height 15
click at [799, 573] on input "True" at bounding box center [794, 579] width 14 height 12
radio input "true"
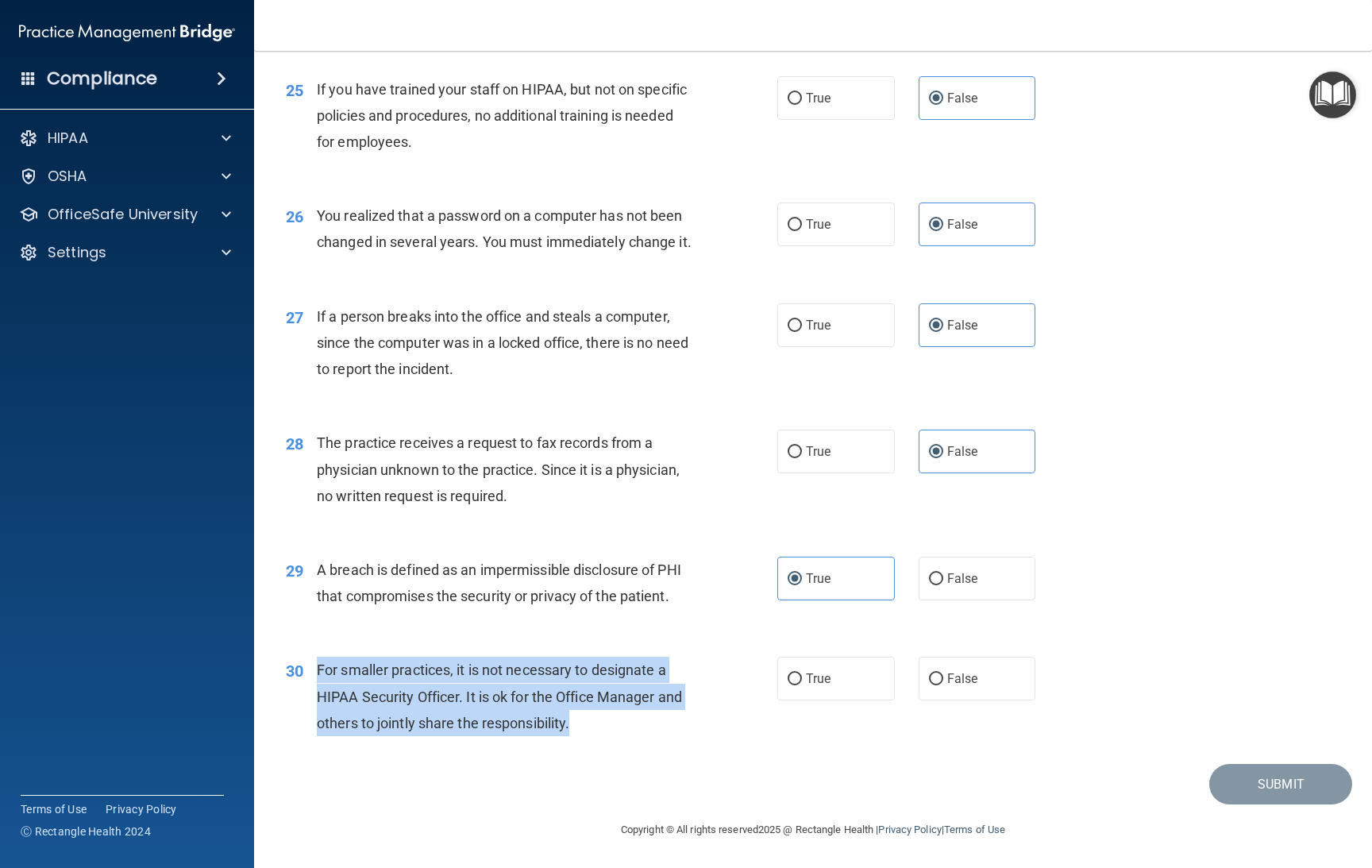
drag, startPoint x: 603, startPoint y: 725, endPoint x: 313, endPoint y: 684, distance: 292.9
click at [313, 684] on div "30 For smaller practices, it is not necessary to designate a HIPAA Security Off…" at bounding box center [531, 699] width 539 height 87
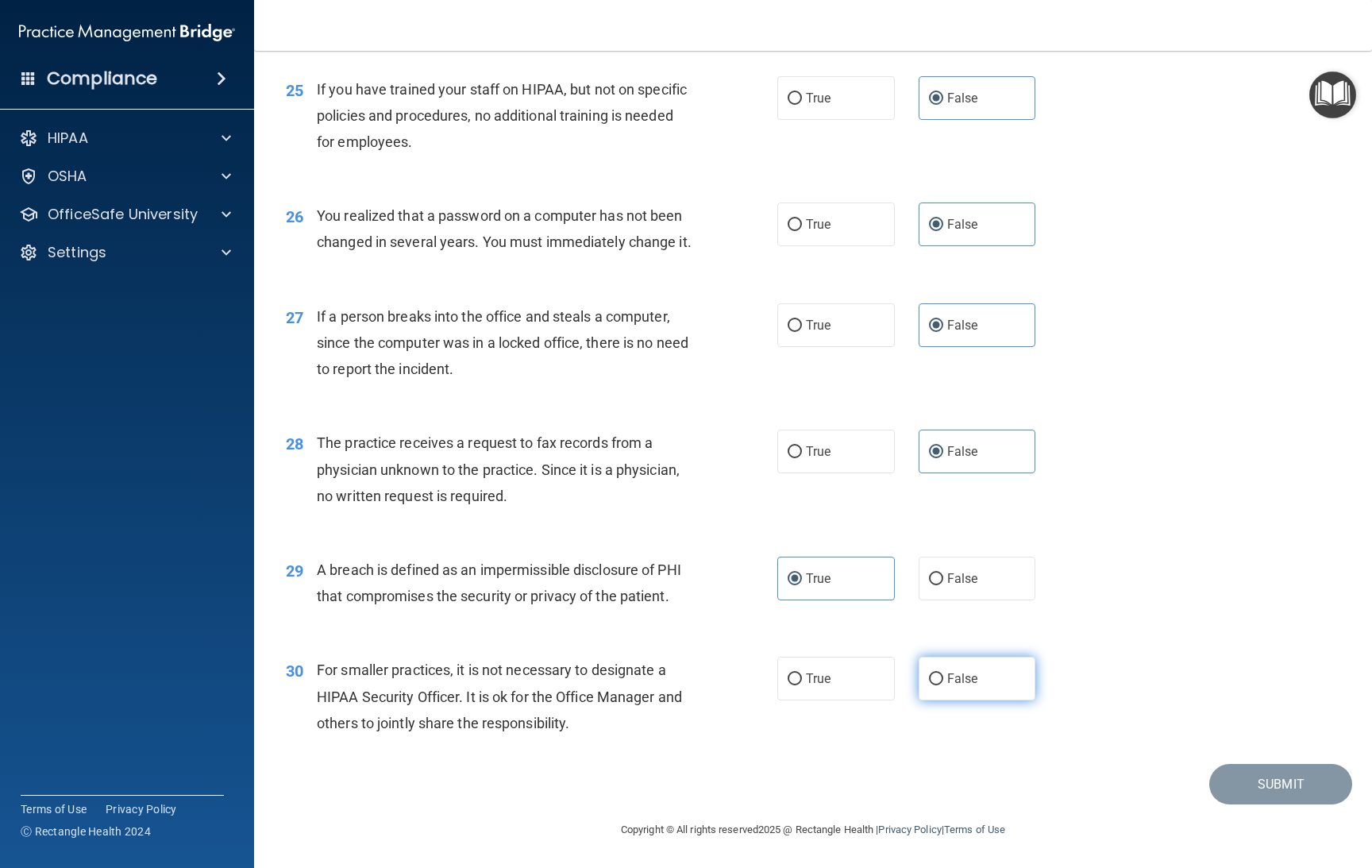
click at [949, 680] on span "False" at bounding box center [963, 678] width 31 height 15
click at [943, 680] on input "False" at bounding box center [936, 679] width 14 height 12
radio input "true"
click at [1223, 792] on button "Submit" at bounding box center [1281, 784] width 143 height 41
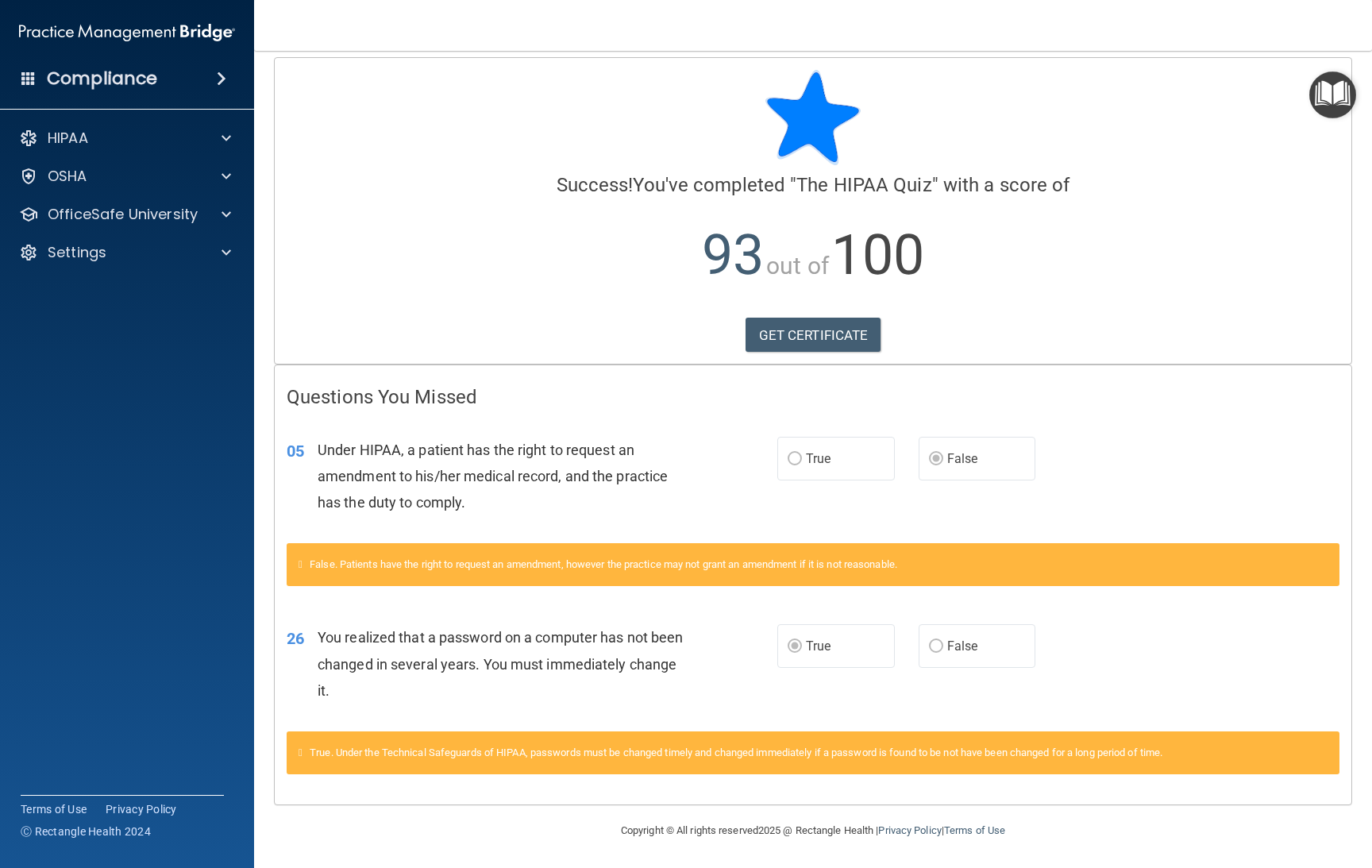
scroll to position [12, 0]
